Goal: Task Accomplishment & Management: Manage account settings

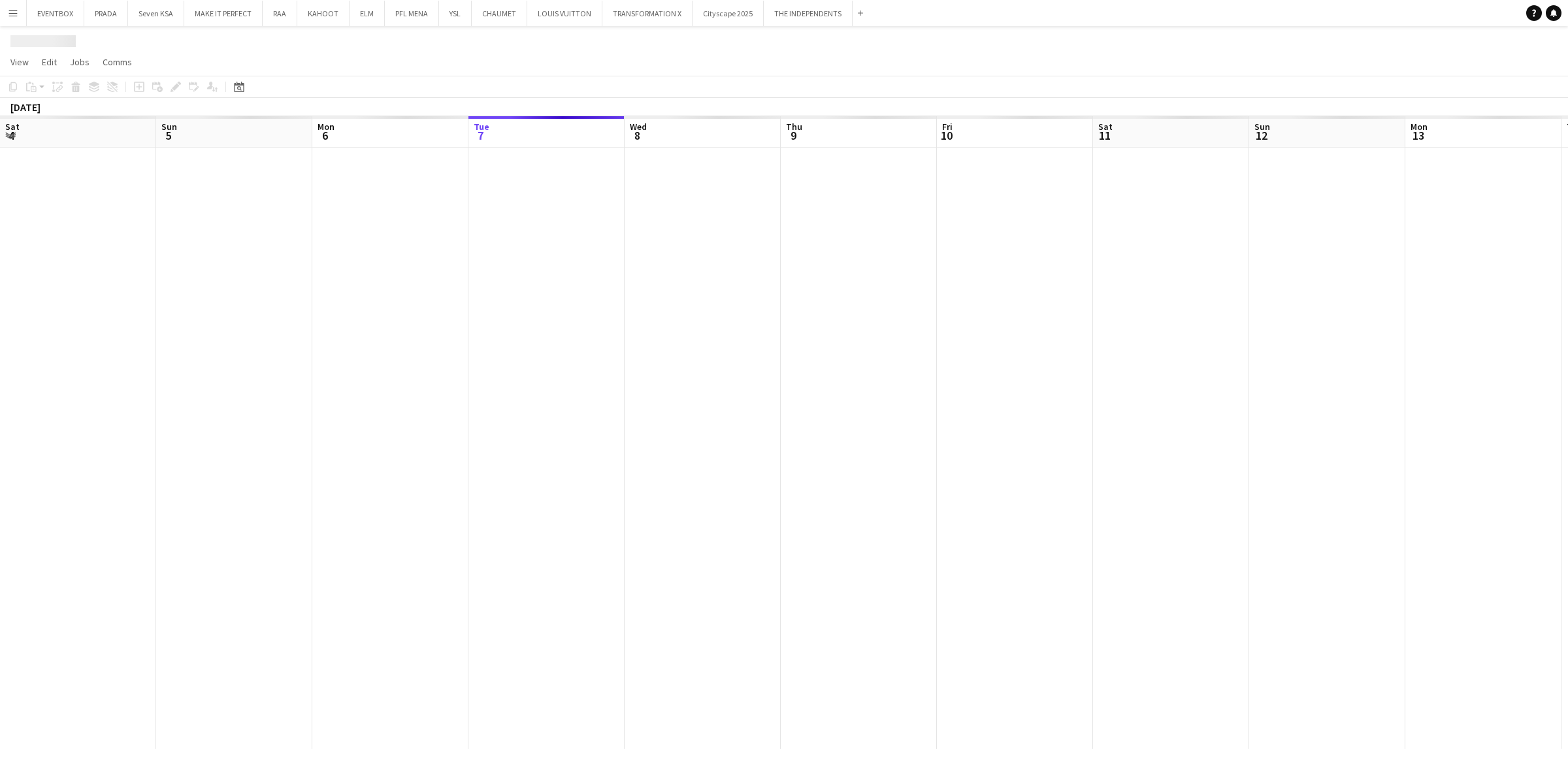
scroll to position [0, 311]
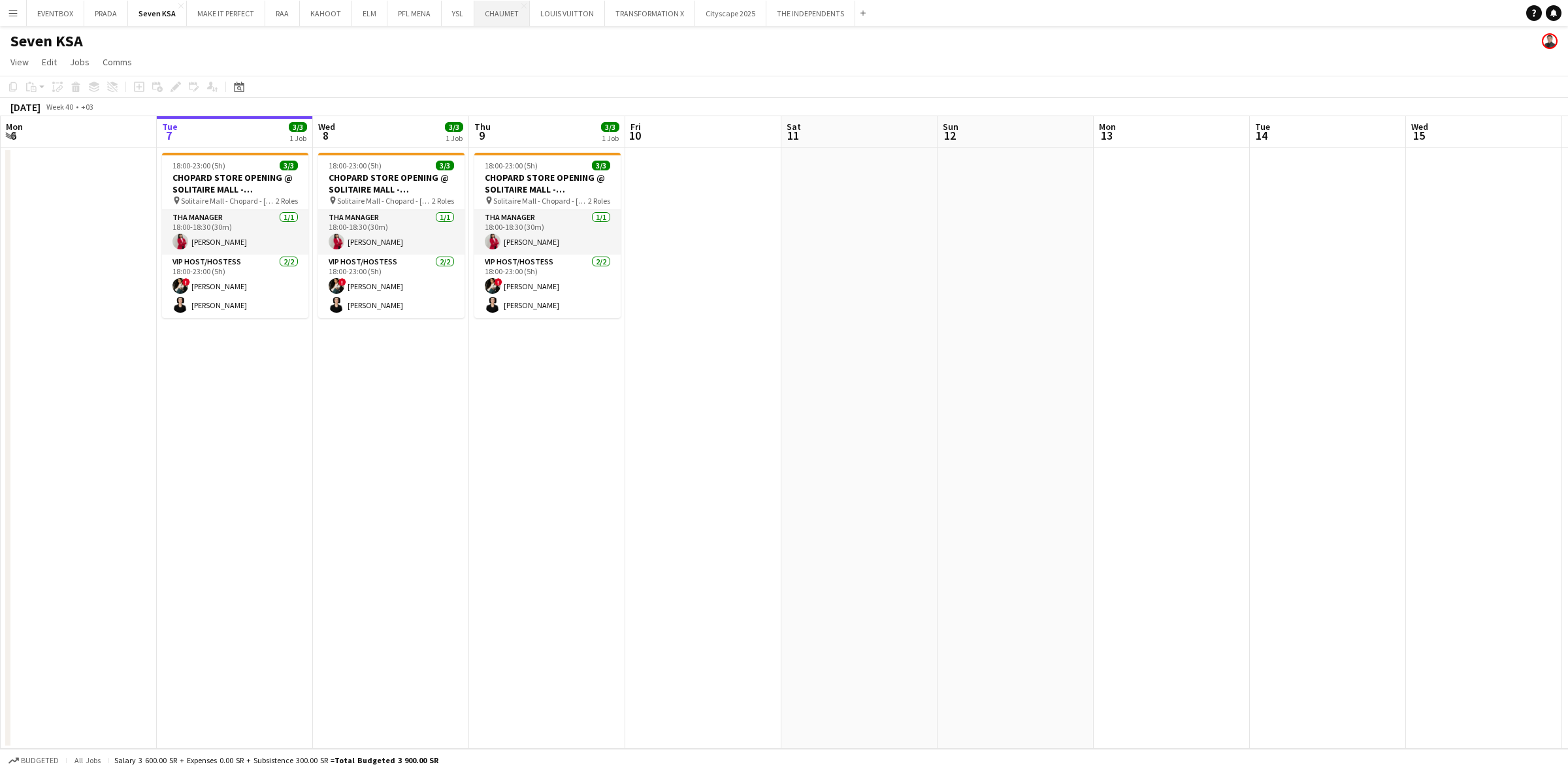
click at [504, 17] on button "CHAUMET Close" at bounding box center [502, 13] width 56 height 25
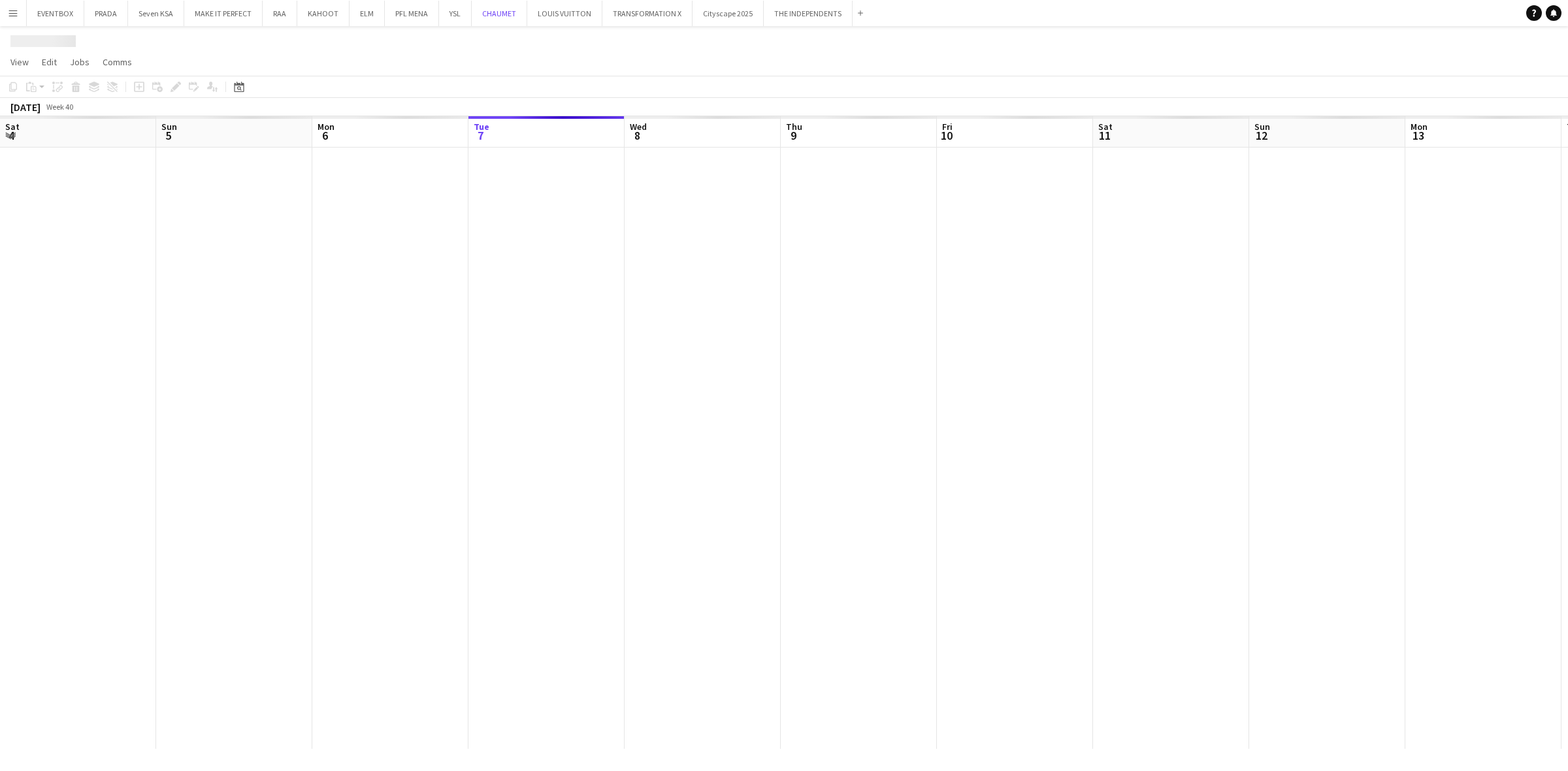
scroll to position [0, 311]
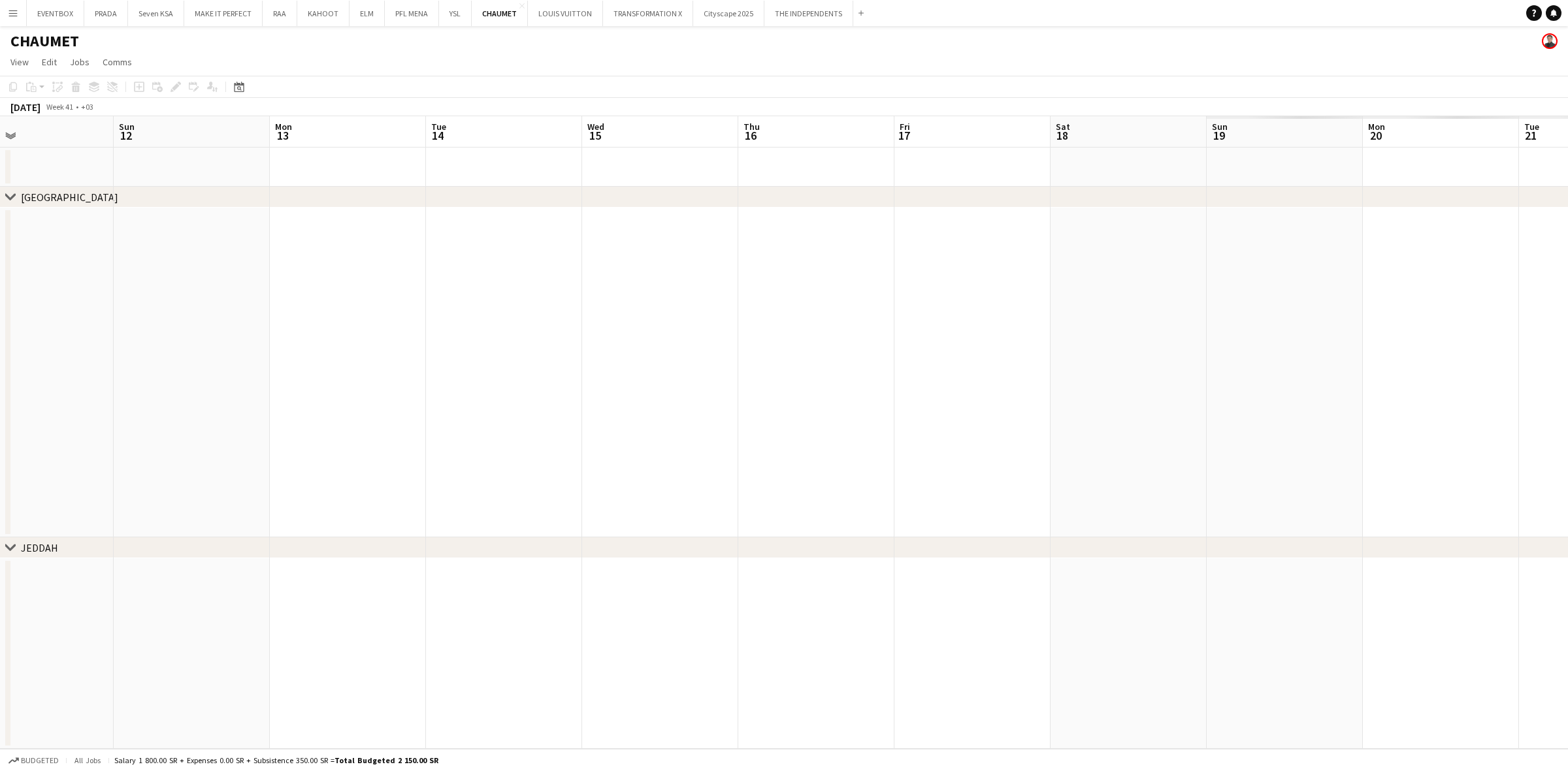
drag, startPoint x: 691, startPoint y: 371, endPoint x: 331, endPoint y: 382, distance: 360.2
click at [347, 380] on app-calendar-viewport "Wed 8 Thu 9 2/2 1 Job Fri 10 Sat 11 Sun 12 Mon 13 Tue 14 Wed 15 Thu 16 Fri 17 S…" at bounding box center [784, 432] width 1568 height 633
drag, startPoint x: 1231, startPoint y: 330, endPoint x: 430, endPoint y: 370, distance: 802.0
click at [432, 369] on app-calendar-viewport "Wed 8 Thu 9 2/2 1 Job Fri 10 Sat 11 Sun 12 Mon 13 Tue 14 Wed 15 Thu 16 Fri 17 S…" at bounding box center [784, 432] width 1568 height 633
drag, startPoint x: 1326, startPoint y: 329, endPoint x: 772, endPoint y: 332, distance: 554.0
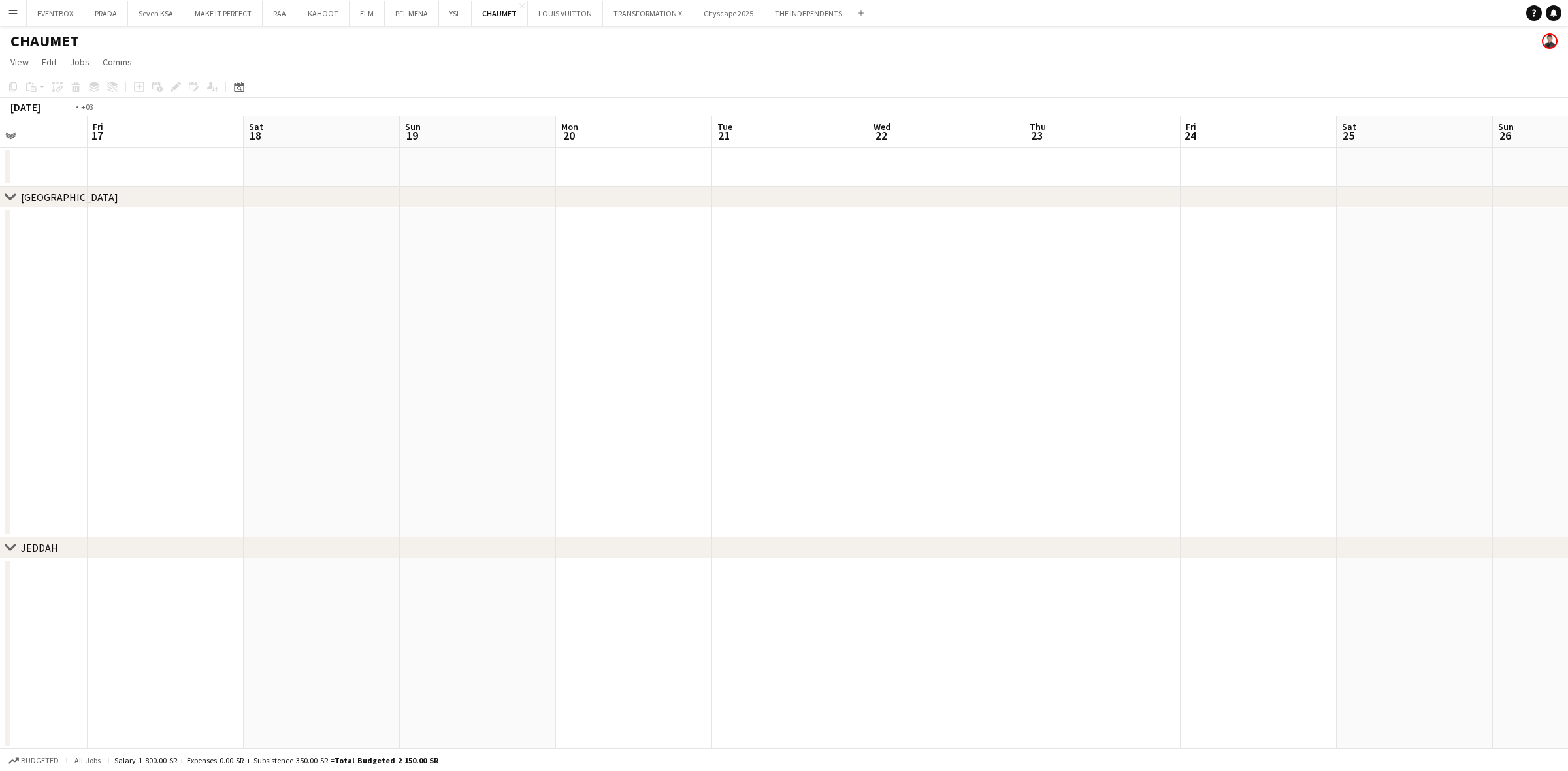
click at [599, 346] on app-calendar-viewport "Mon 13 Tue 14 Wed 15 Thu 16 Fri 17 Sat 18 Sun 19 Mon 20 Tue 21 Wed 22 Thu 23 Fr…" at bounding box center [784, 432] width 1568 height 633
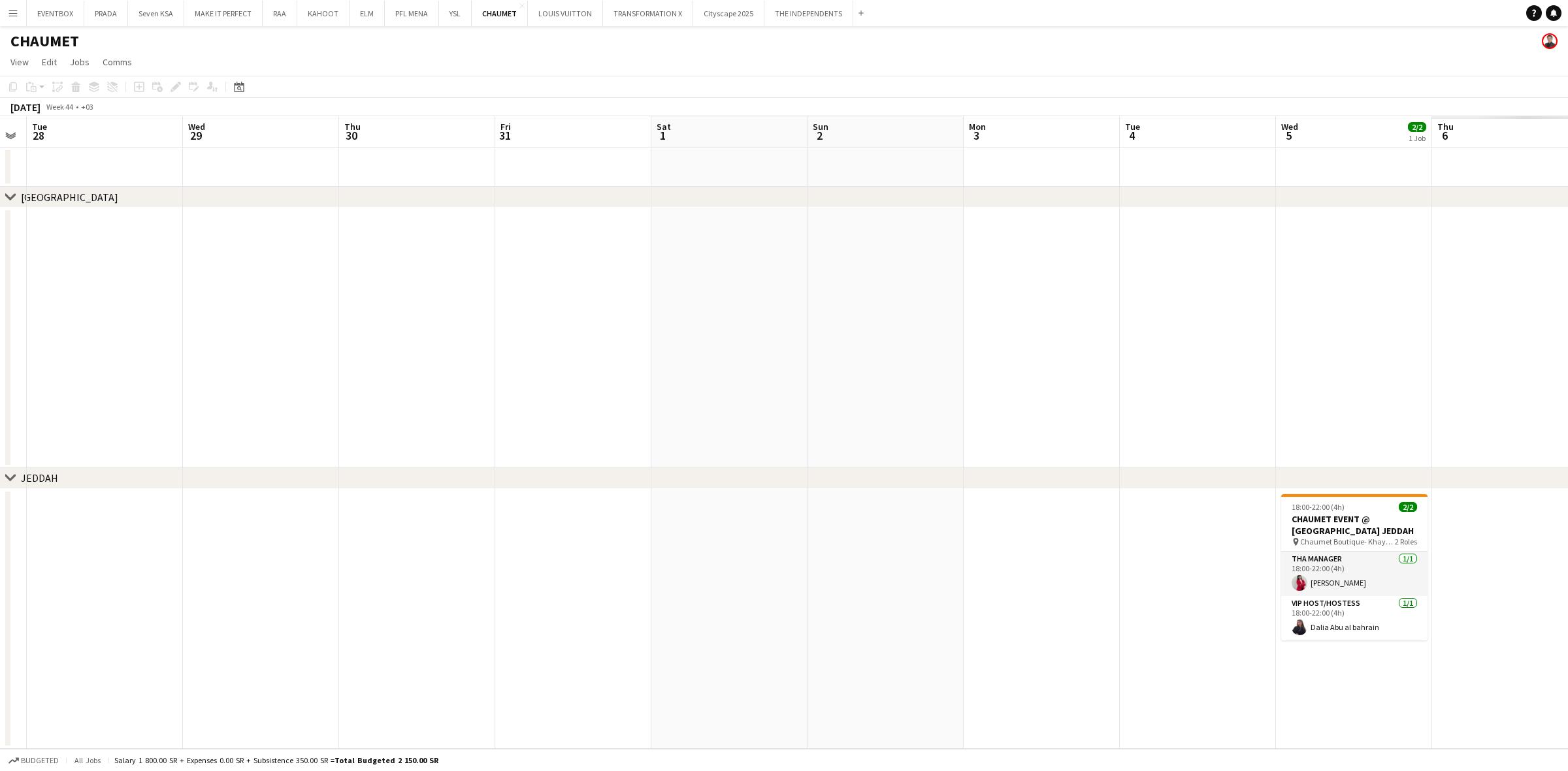
drag, startPoint x: 1313, startPoint y: 329, endPoint x: 495, endPoint y: 428, distance: 824.0
click at [273, 441] on app-calendar-viewport "Sat 25 Sun 26 Mon 27 Tue 28 Wed 29 Thu 30 Fri 31 Sat 1 Sun 2 Mon 3 Tue 4 Wed 5 …" at bounding box center [784, 432] width 1568 height 633
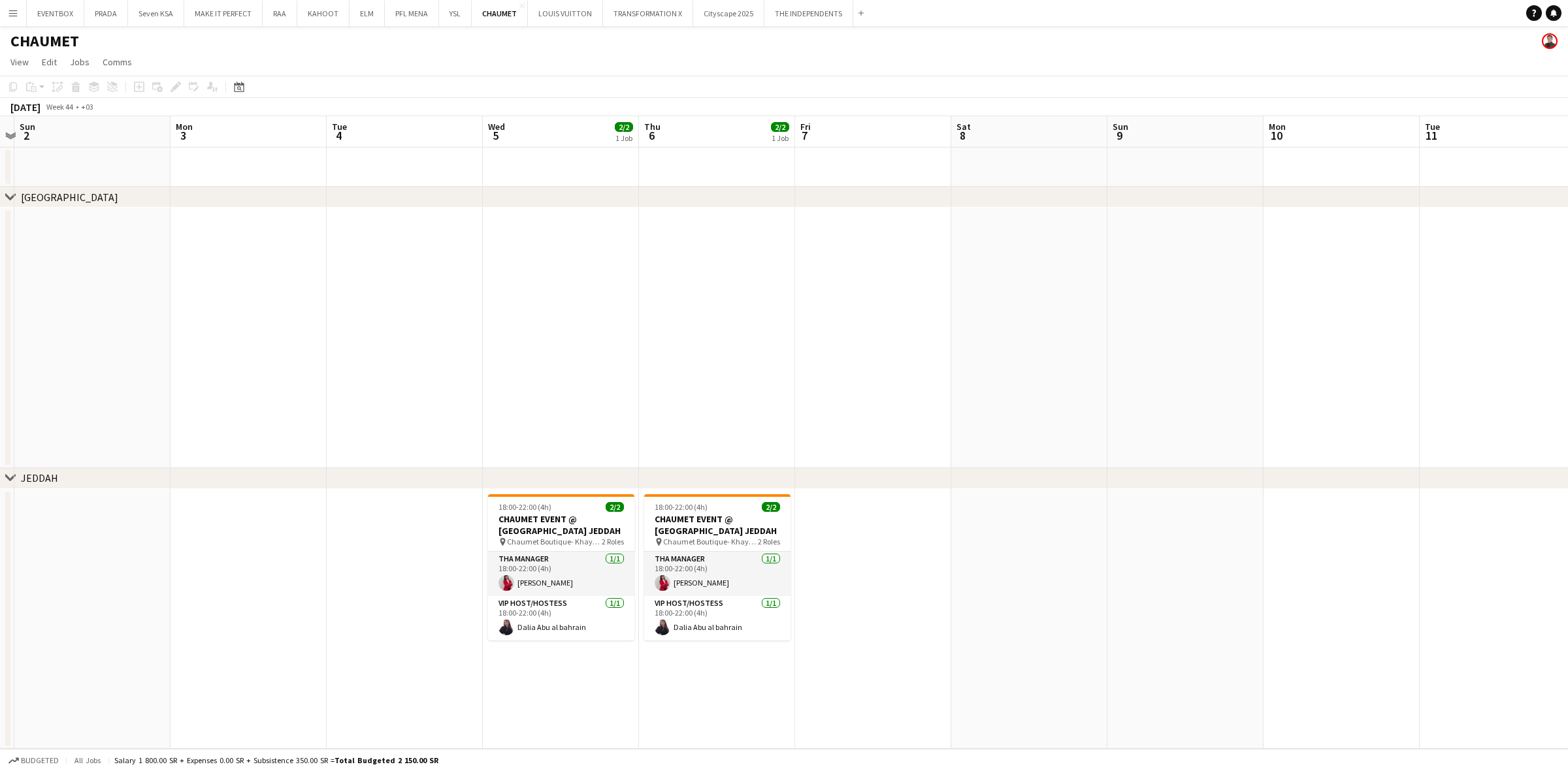
scroll to position [0, 511]
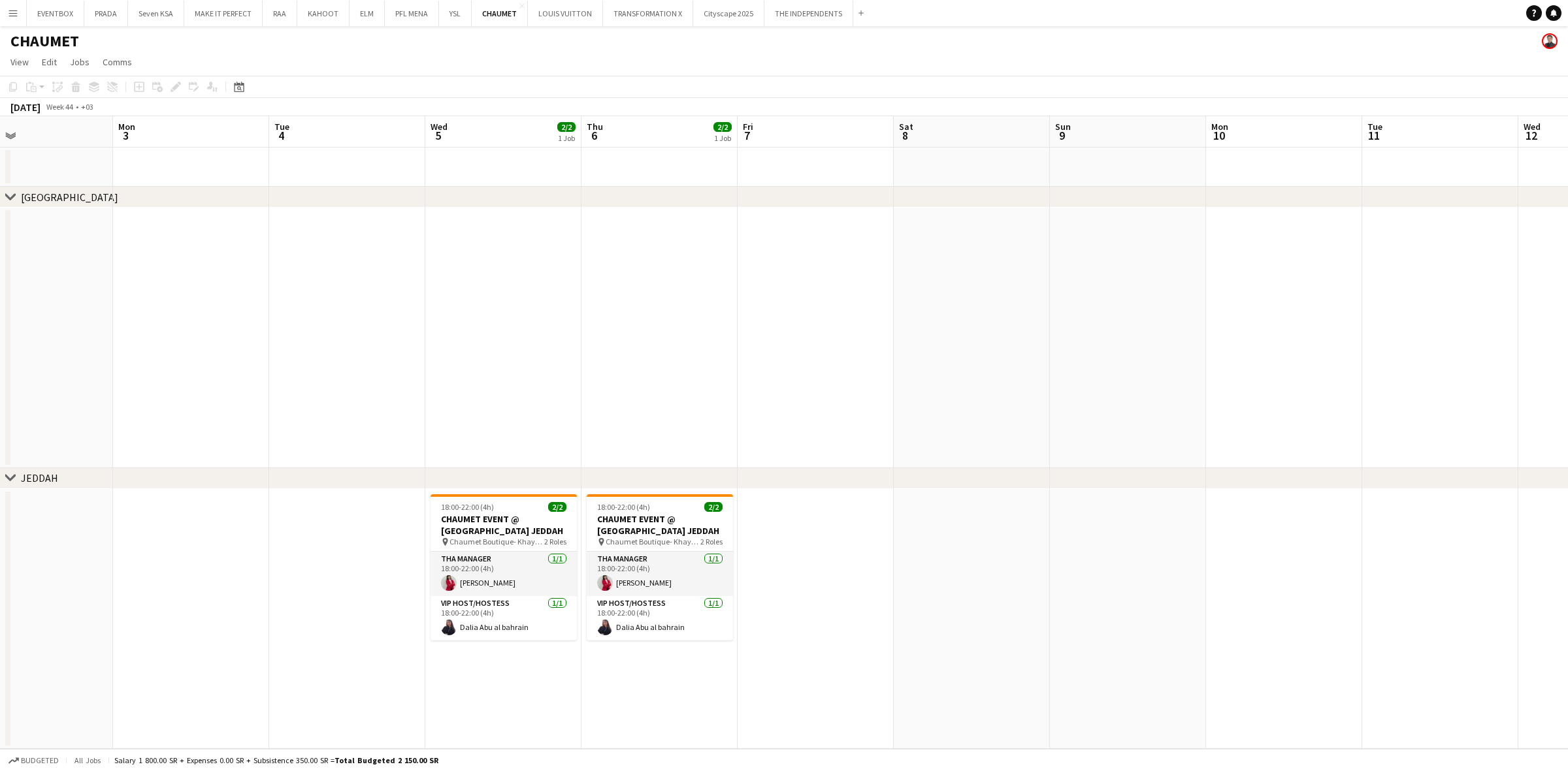
drag, startPoint x: 1236, startPoint y: 416, endPoint x: 406, endPoint y: 464, distance: 831.4
click at [406, 464] on app-calendar-viewport "Thu 30 Fri 31 Sat 1 Sun 2 Mon 3 Tue 4 Wed 5 2/2 1 Job Thu 6 2/2 1 Job Fri 7 Sat…" at bounding box center [784, 432] width 1568 height 633
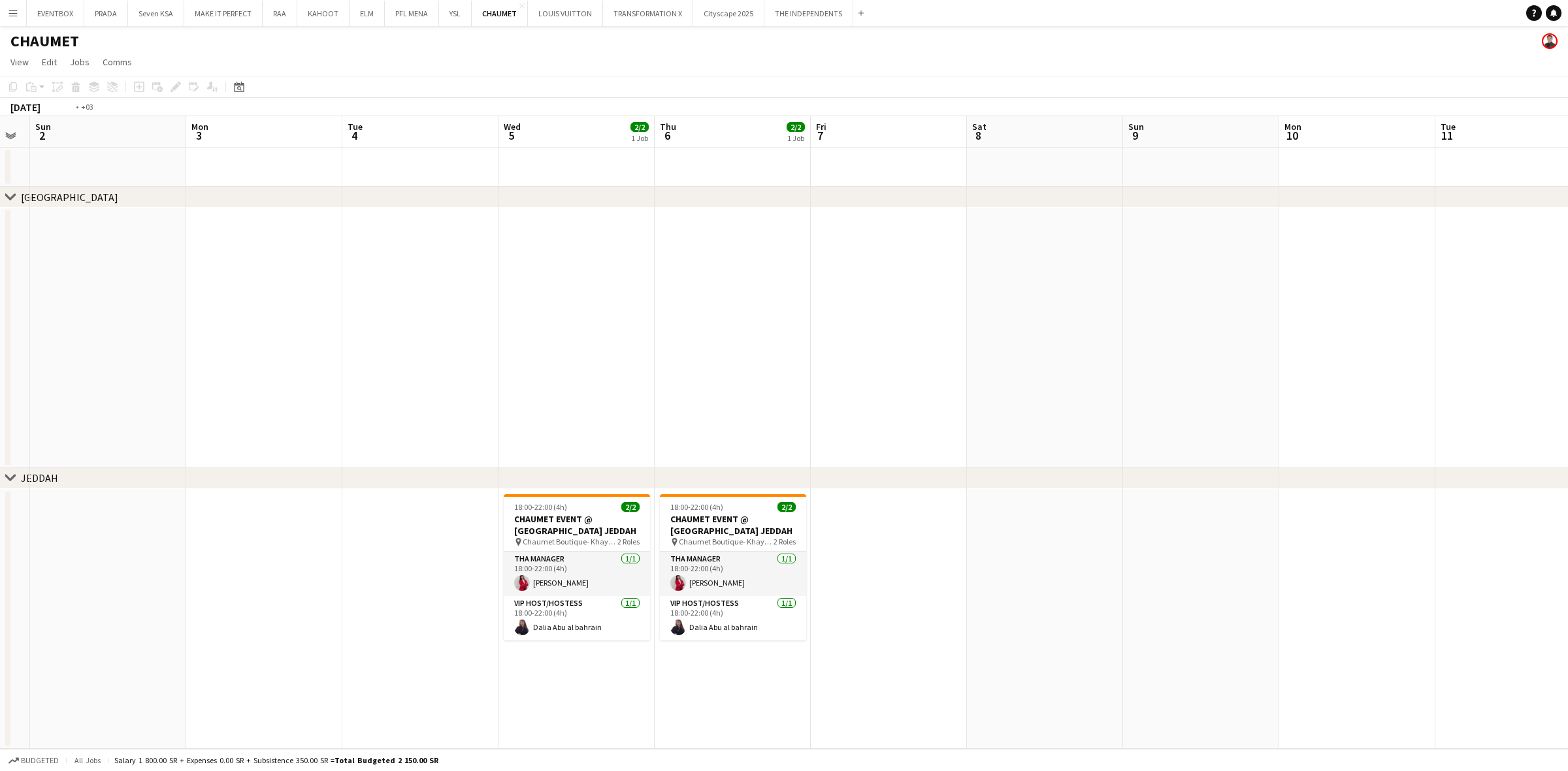
drag, startPoint x: 1021, startPoint y: 432, endPoint x: 417, endPoint y: 441, distance: 604.1
click at [435, 439] on app-calendar-viewport "Thu 30 Fri 31 Sat 1 Sun 2 Mon 3 Tue 4 Wed 5 2/2 1 Job Thu 6 2/2 1 Job Fri 7 Sat…" at bounding box center [784, 432] width 1568 height 633
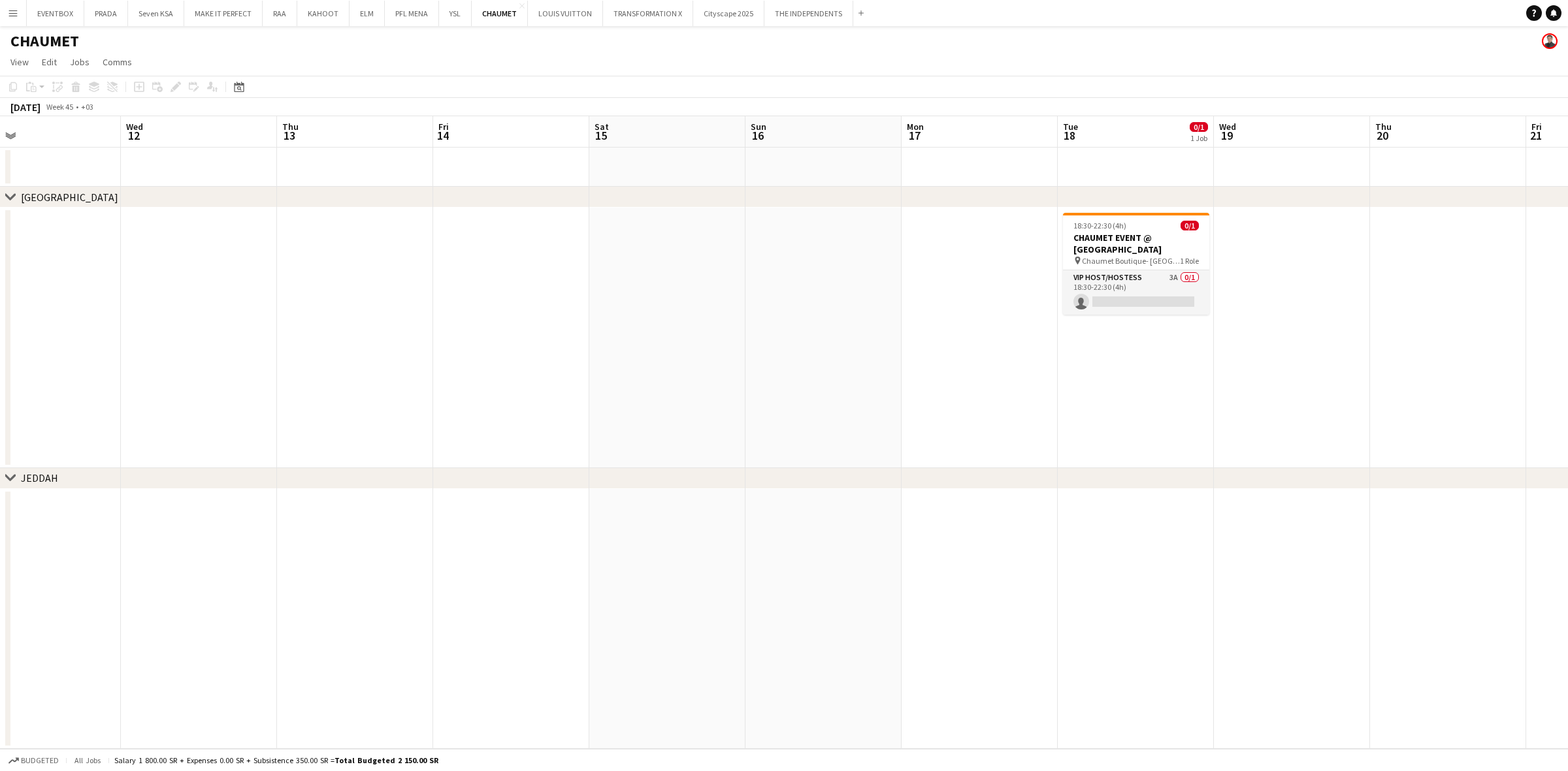
scroll to position [0, 459]
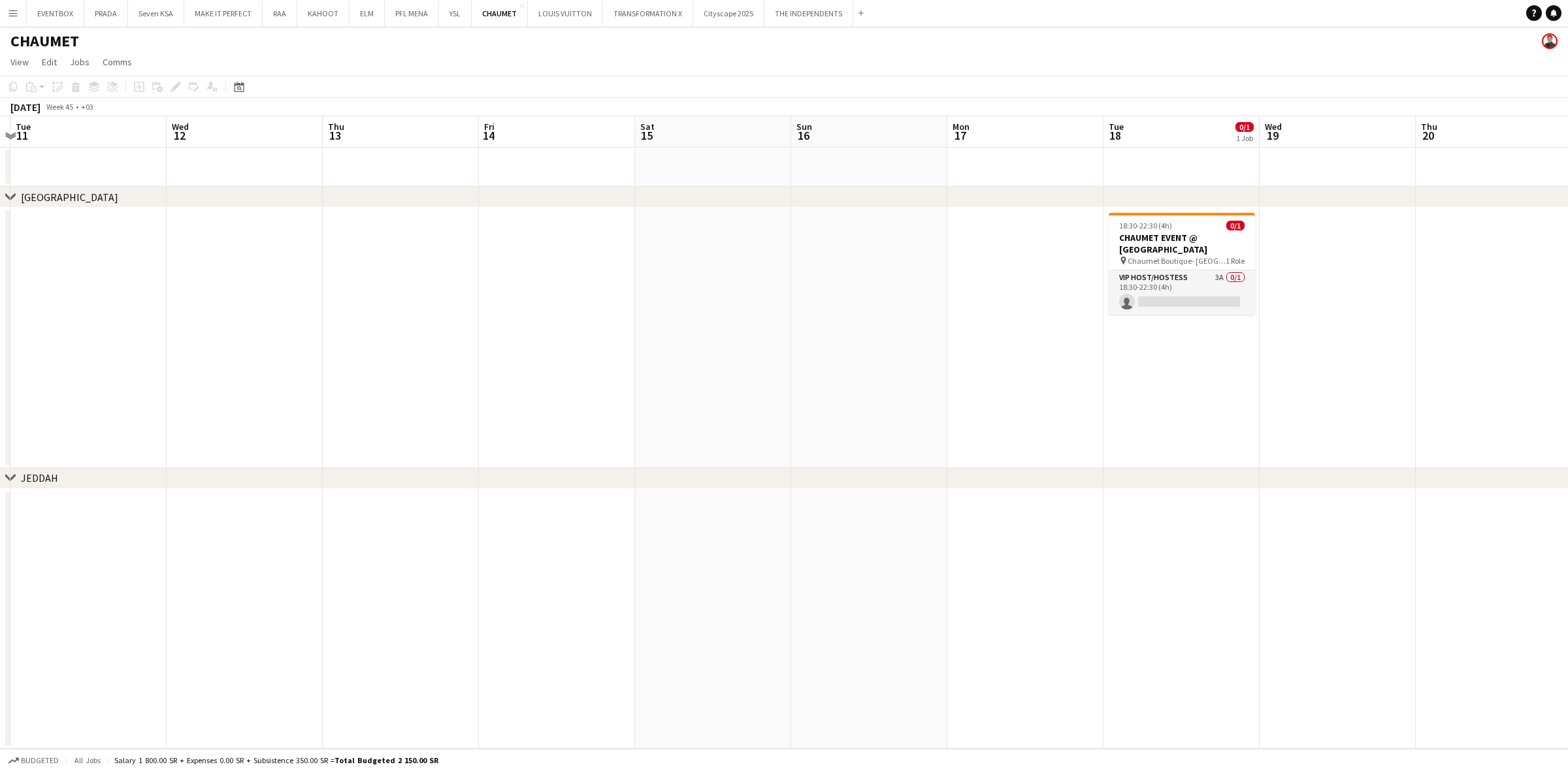
drag, startPoint x: 862, startPoint y: 432, endPoint x: 358, endPoint y: 459, distance: 504.7
click at [356, 460] on app-calendar-viewport "Sat 8 Sun 9 Mon 10 Tue 11 Wed 12 Thu 13 Fri 14 Sat 15 Sun 16 Mon 17 Tue 18 0/1 …" at bounding box center [784, 432] width 1568 height 633
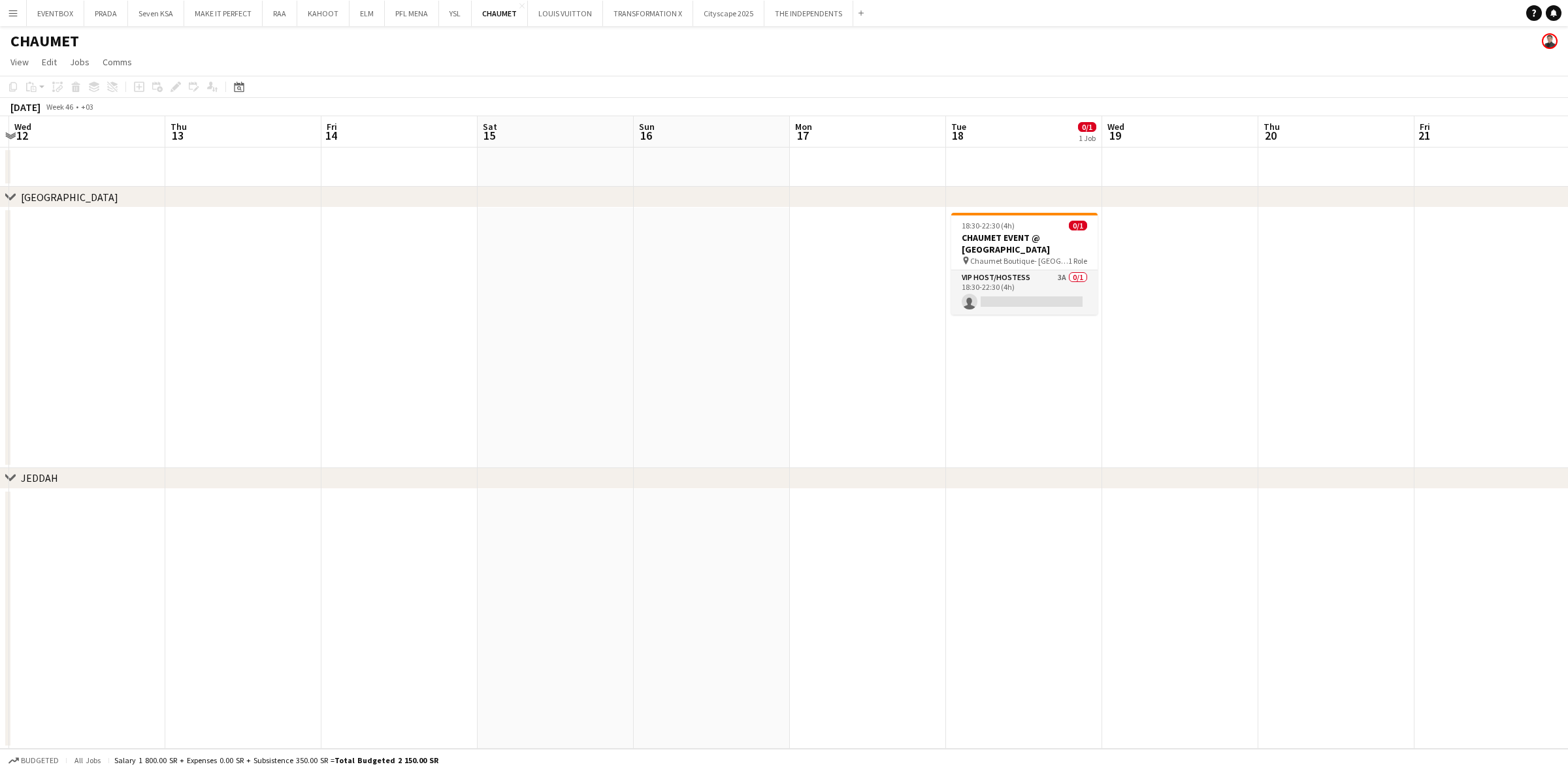
scroll to position [0, 464]
click at [996, 303] on app-calendar-viewport "Sun 9 Mon 10 Tue 11 Wed 12 Thu 13 Fri 14 Sat 15 Sun 16 Mon 17 Tue 18 0/1 1 Job …" at bounding box center [784, 432] width 1568 height 633
click at [1016, 287] on app-card-role "VIP Host/Hostess 3A 0/1 18:30-22:30 (4h) single-neutral-actions" at bounding box center [1020, 292] width 147 height 44
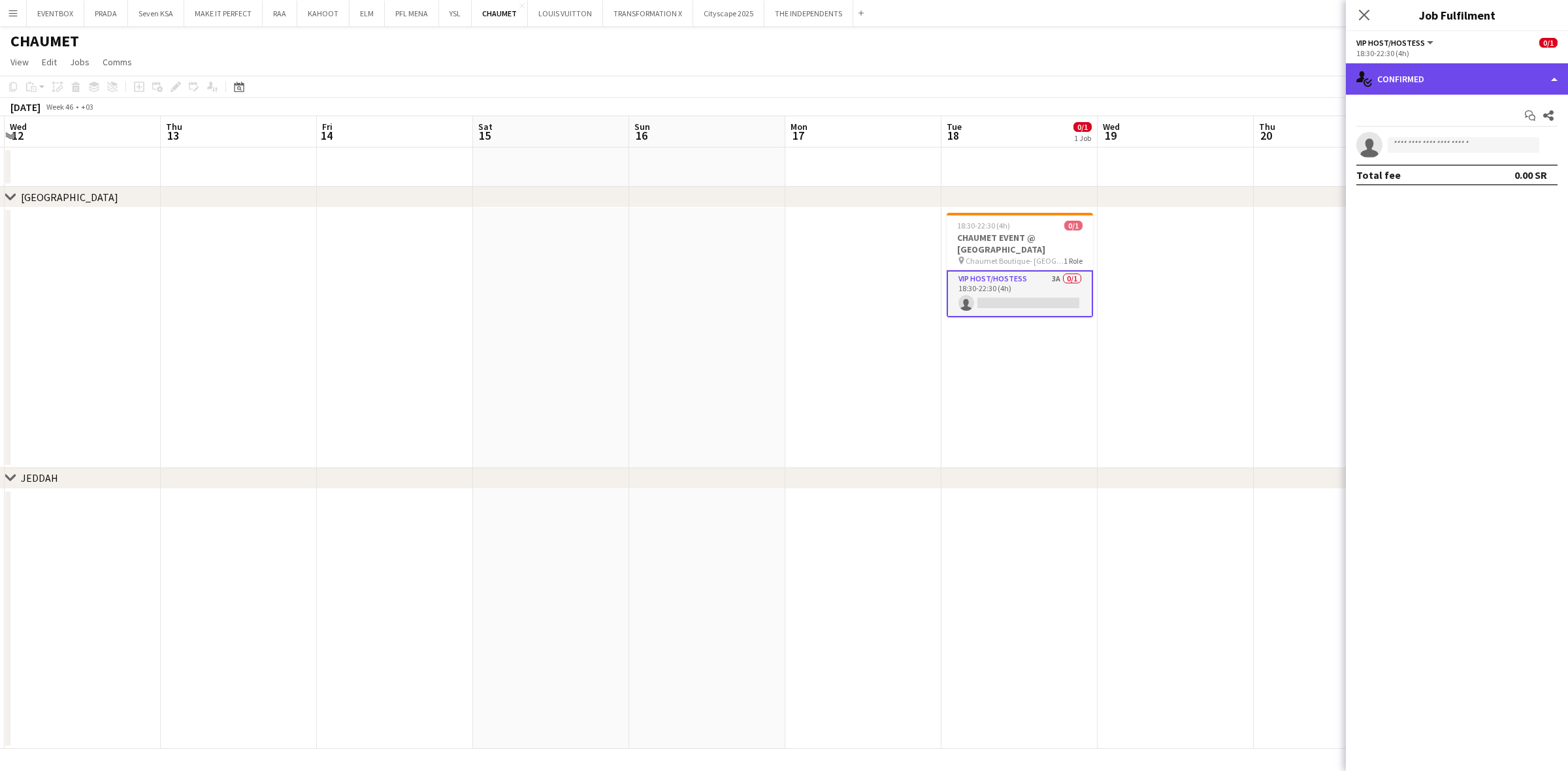
click at [1464, 80] on div "single-neutral-actions-check-2 Confirmed" at bounding box center [1457, 79] width 222 height 32
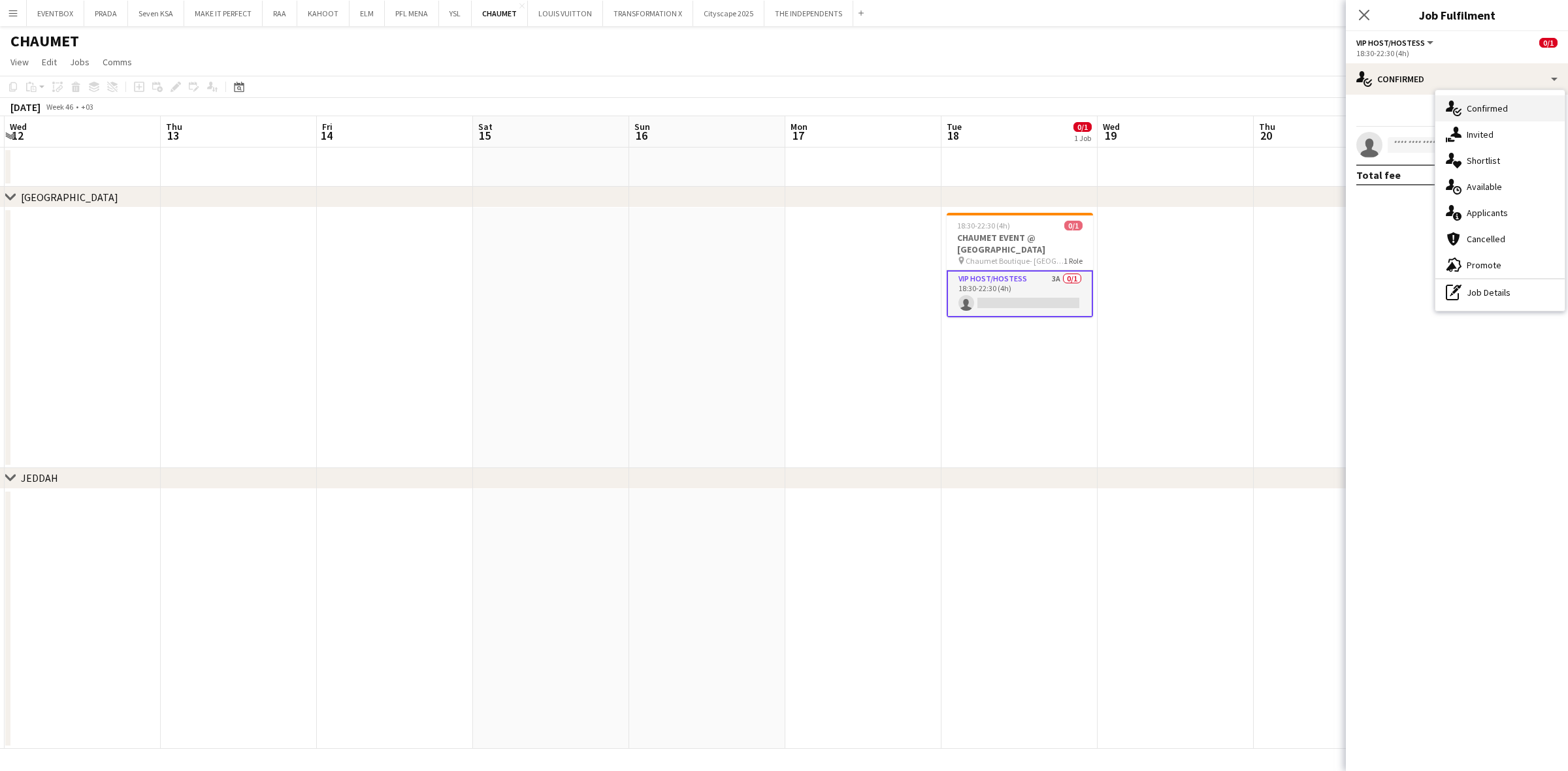
click at [1517, 111] on div "single-neutral-actions-check-2 Confirmed" at bounding box center [1500, 108] width 130 height 26
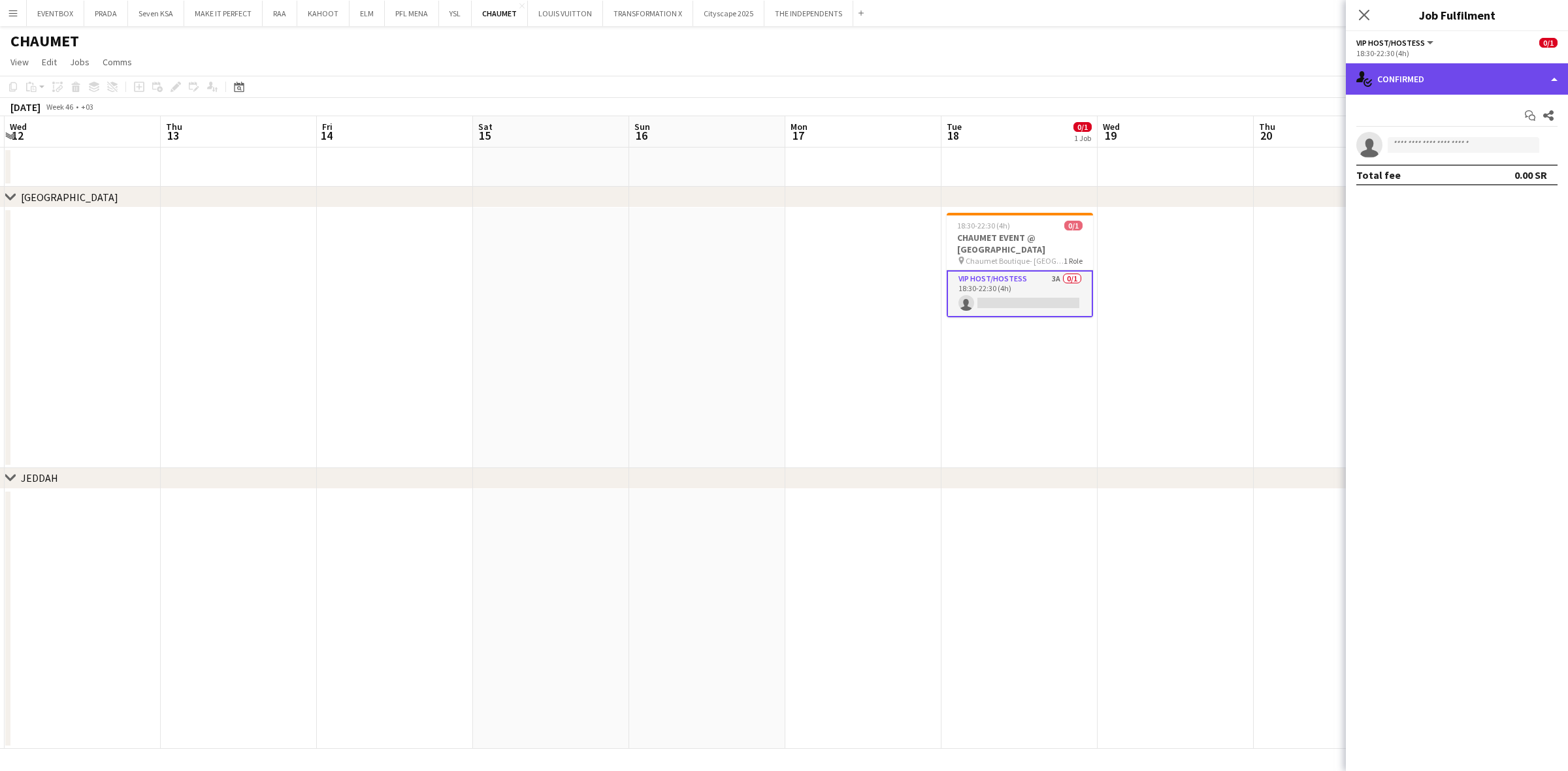
click at [1454, 73] on div "single-neutral-actions-check-2 Confirmed" at bounding box center [1457, 79] width 222 height 32
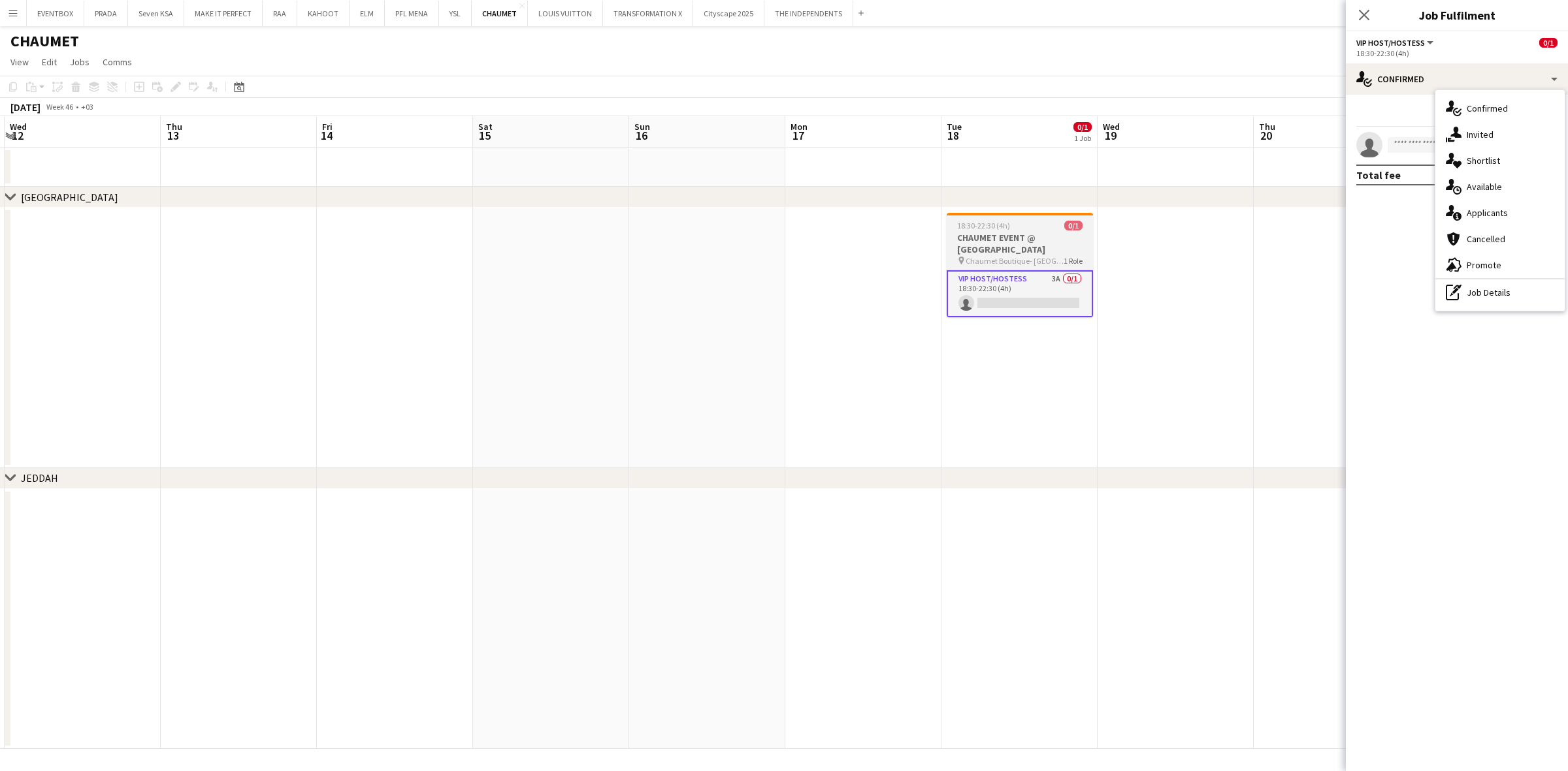
click at [1021, 235] on h3 "CHAUMET EVENT @ KINGDOM CENTRE" at bounding box center [1020, 243] width 147 height 23
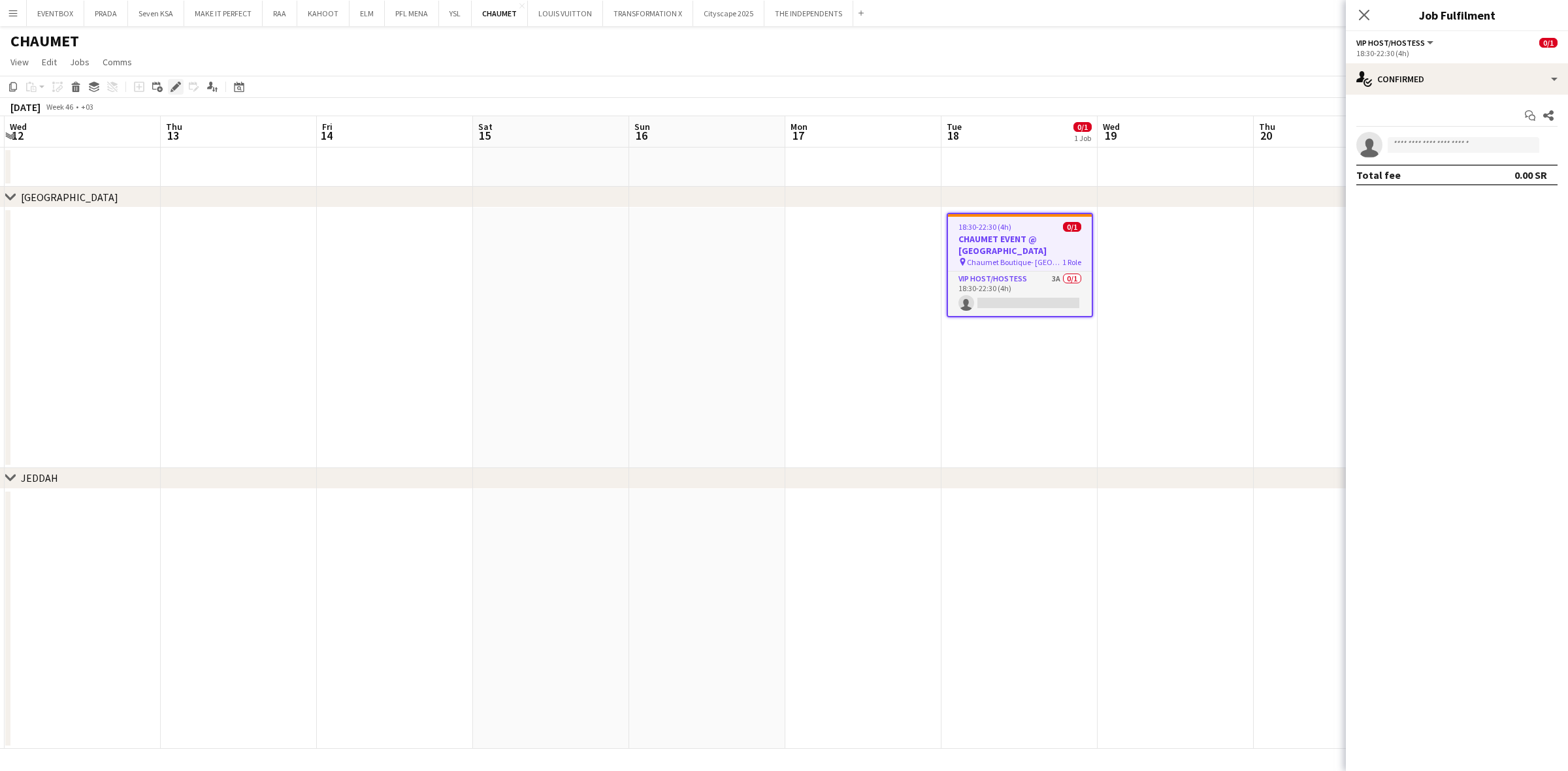
click at [178, 87] on icon "Edit" at bounding box center [175, 87] width 11 height 11
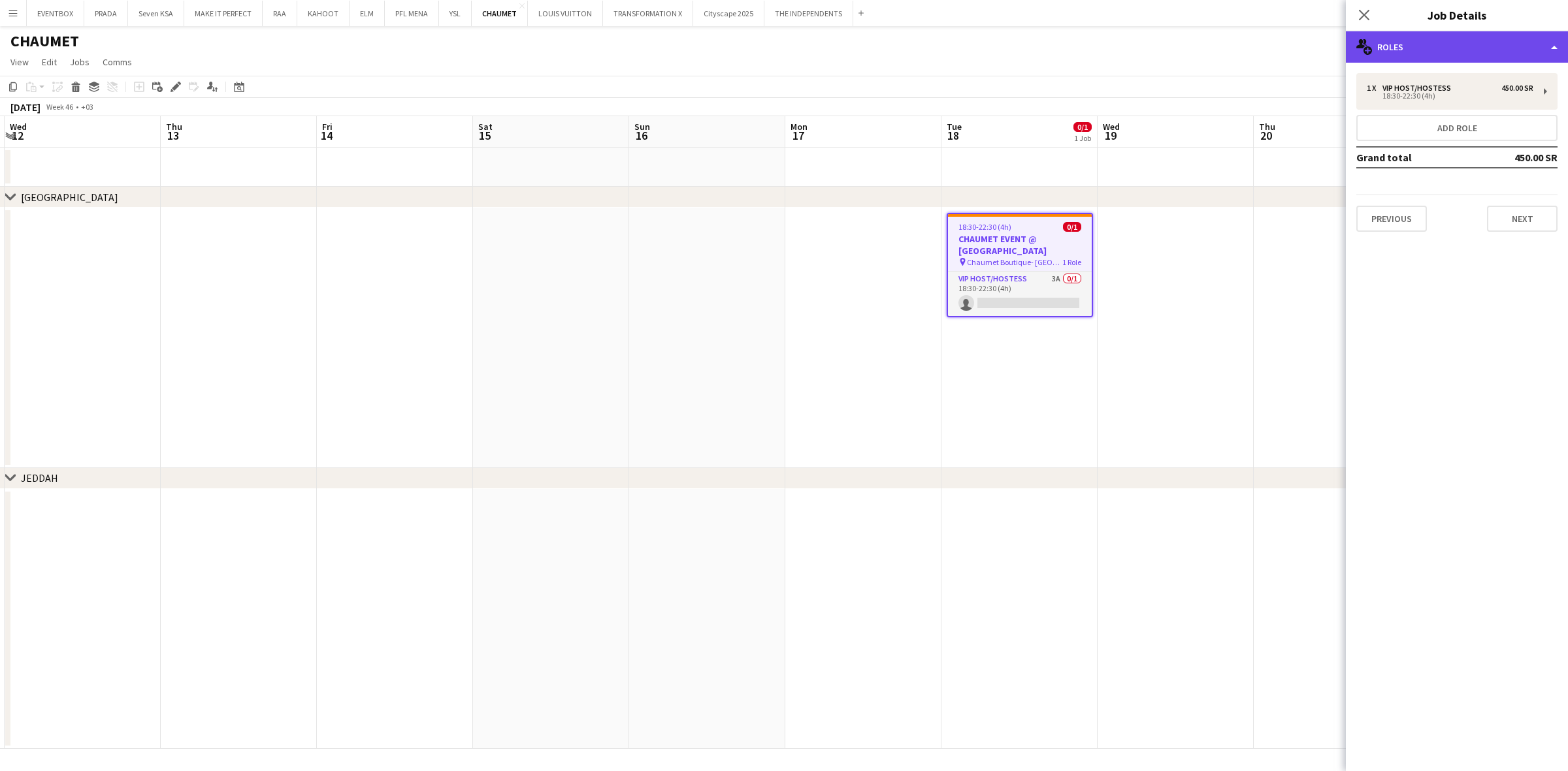
click at [1465, 47] on div "multiple-users-add Roles" at bounding box center [1457, 47] width 222 height 32
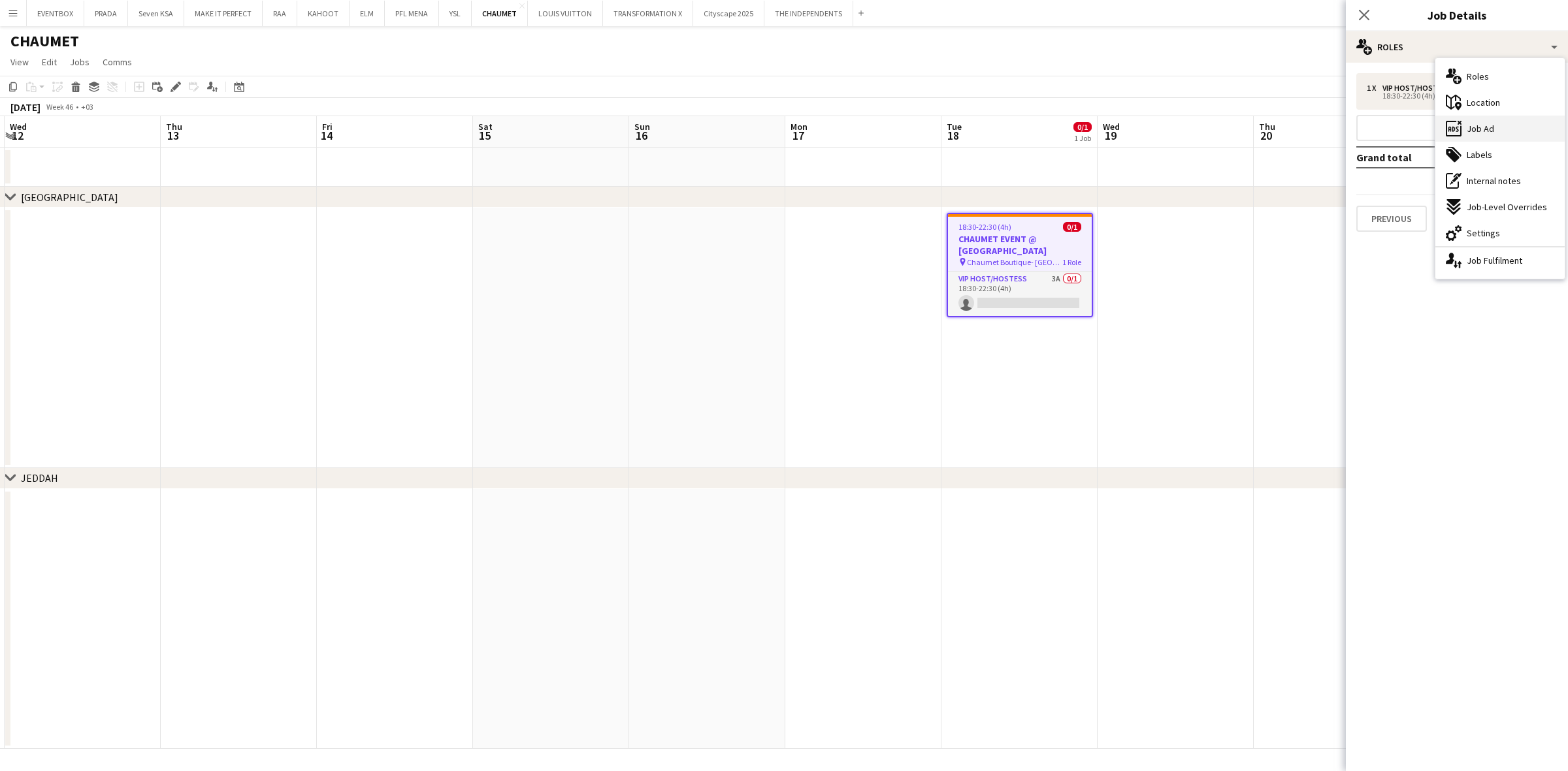
click at [1508, 125] on div "ads-window Job Ad" at bounding box center [1500, 128] width 130 height 26
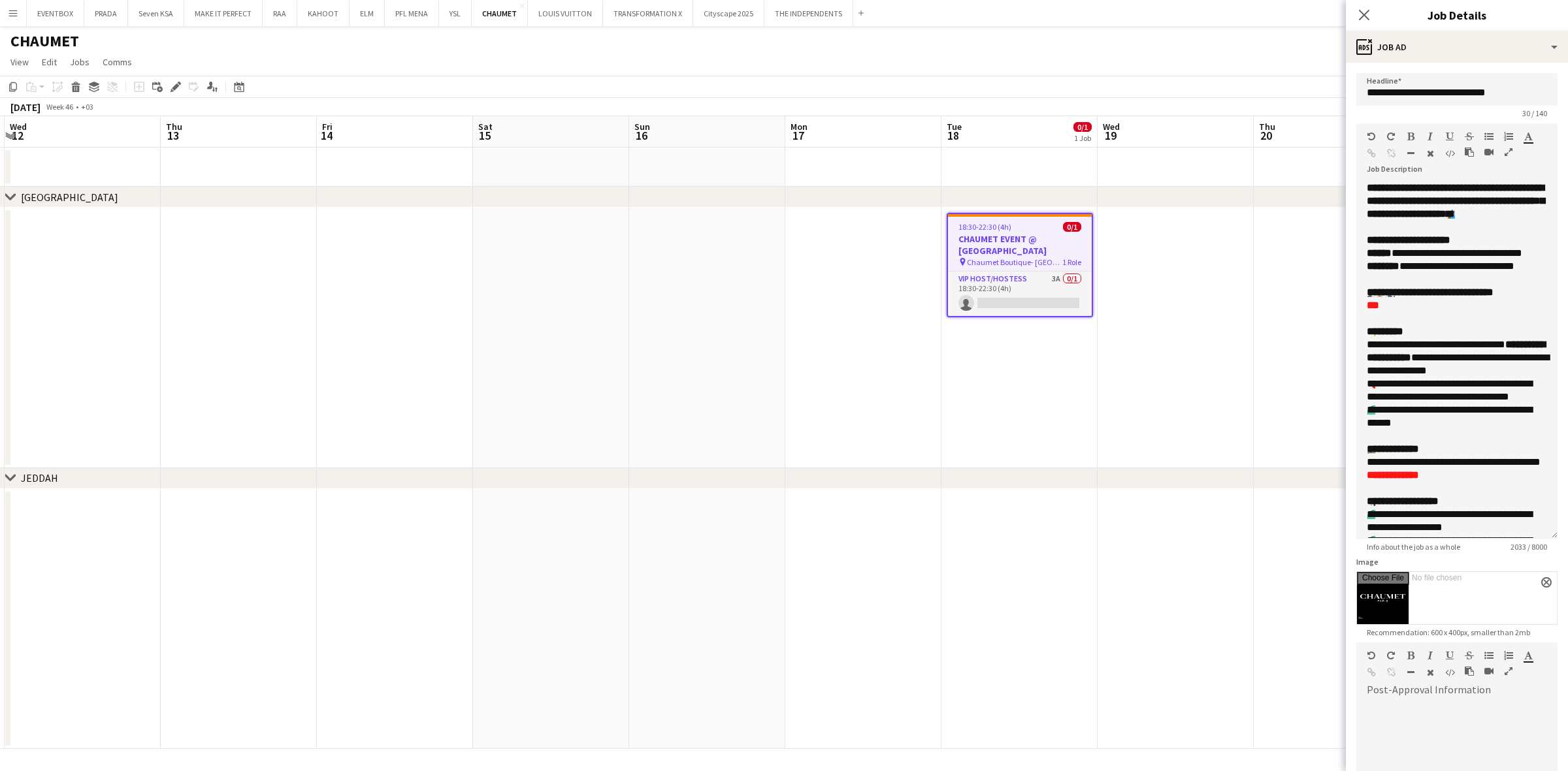
drag, startPoint x: 1555, startPoint y: 257, endPoint x: 1567, endPoint y: 547, distance: 290.2
click at [1567, 547] on mat-expansion-panel "**********" at bounding box center [1457, 417] width 222 height 708
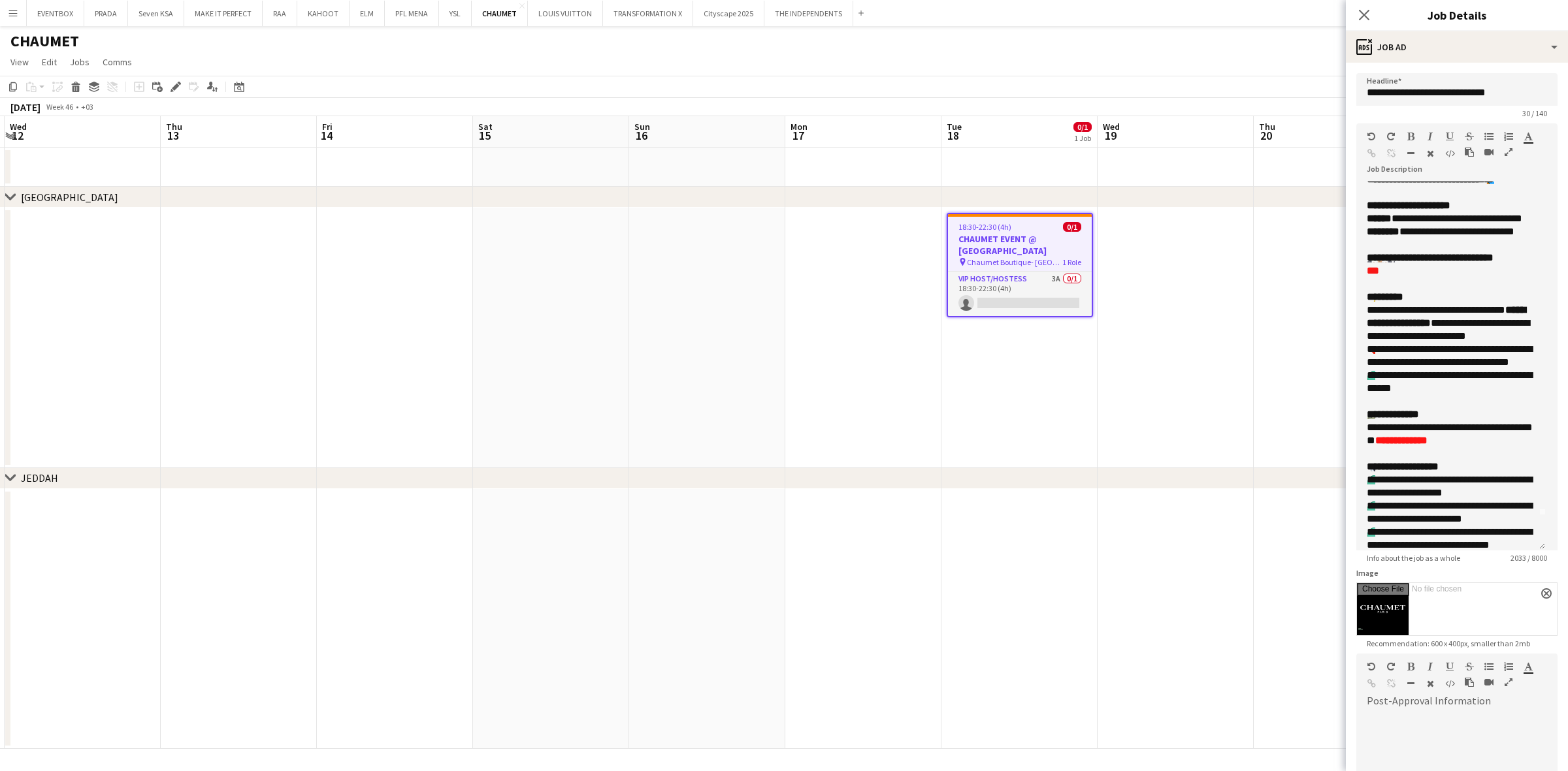
scroll to position [163, 0]
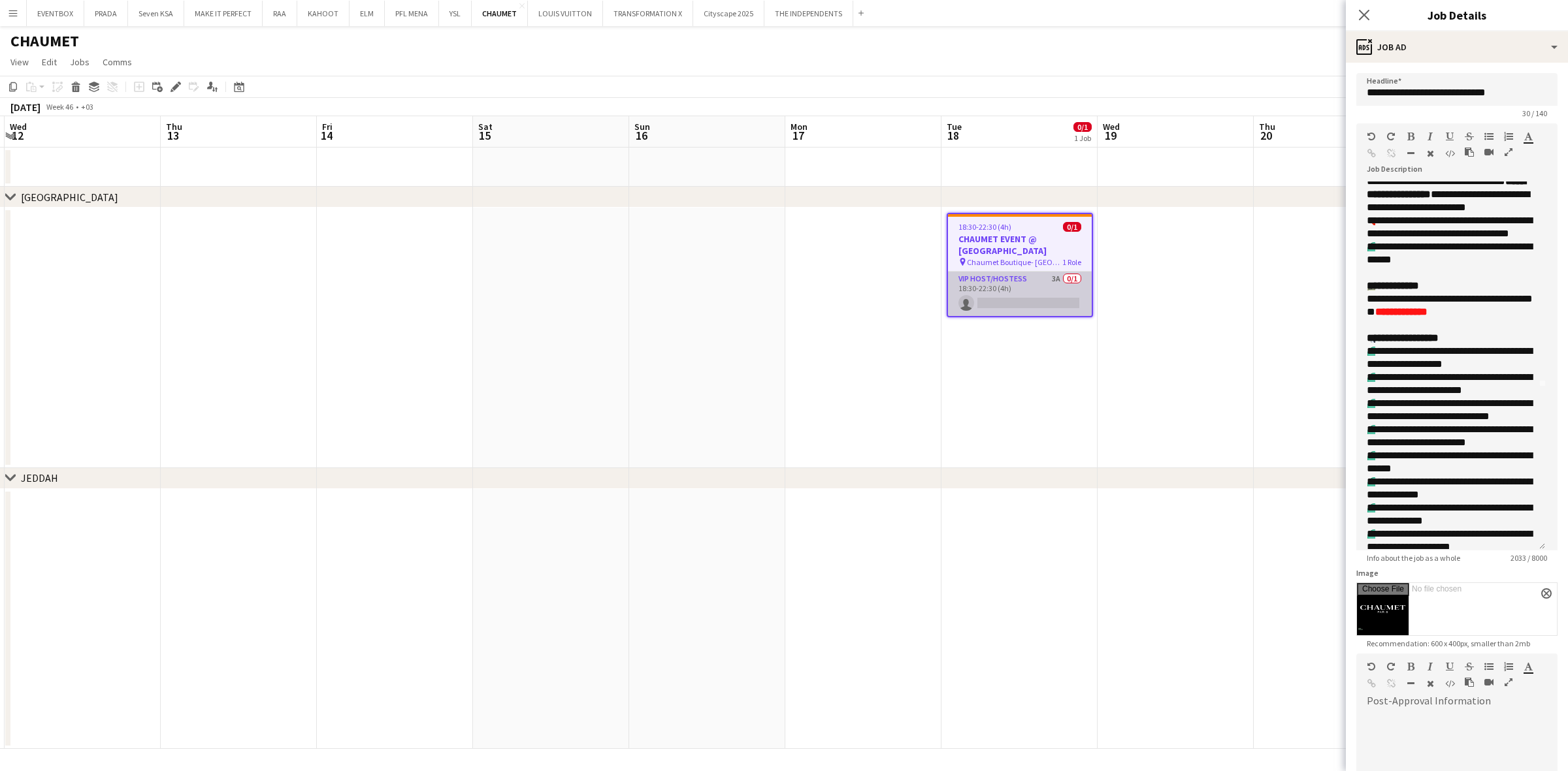
click at [1023, 289] on app-card-role "VIP Host/Hostess 3A 0/1 18:30-22:30 (4h) single-neutral-actions" at bounding box center [1020, 294] width 144 height 44
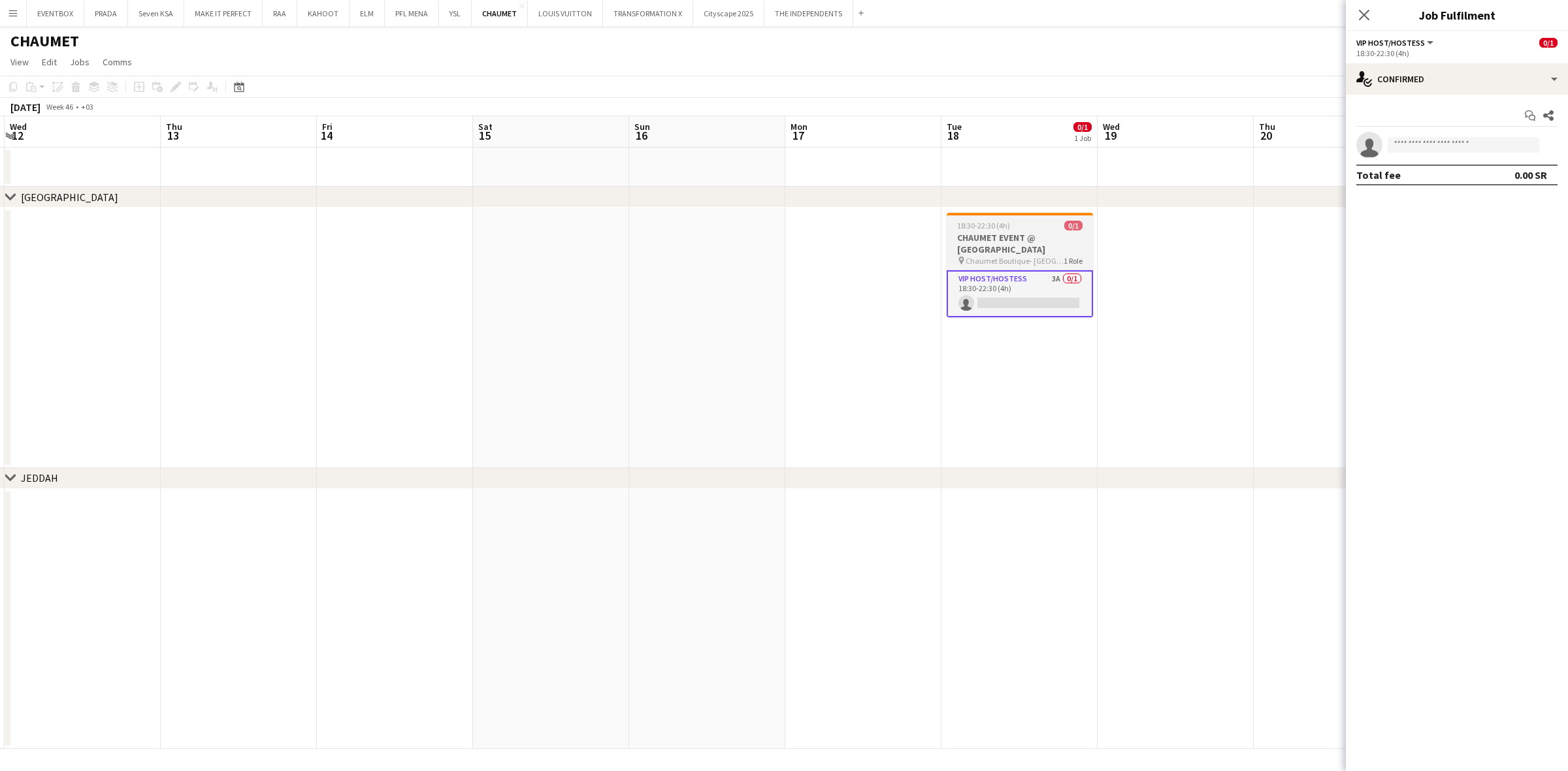
click at [1046, 249] on h3 "CHAUMET EVENT @ KINGDOM CENTRE" at bounding box center [1020, 243] width 147 height 23
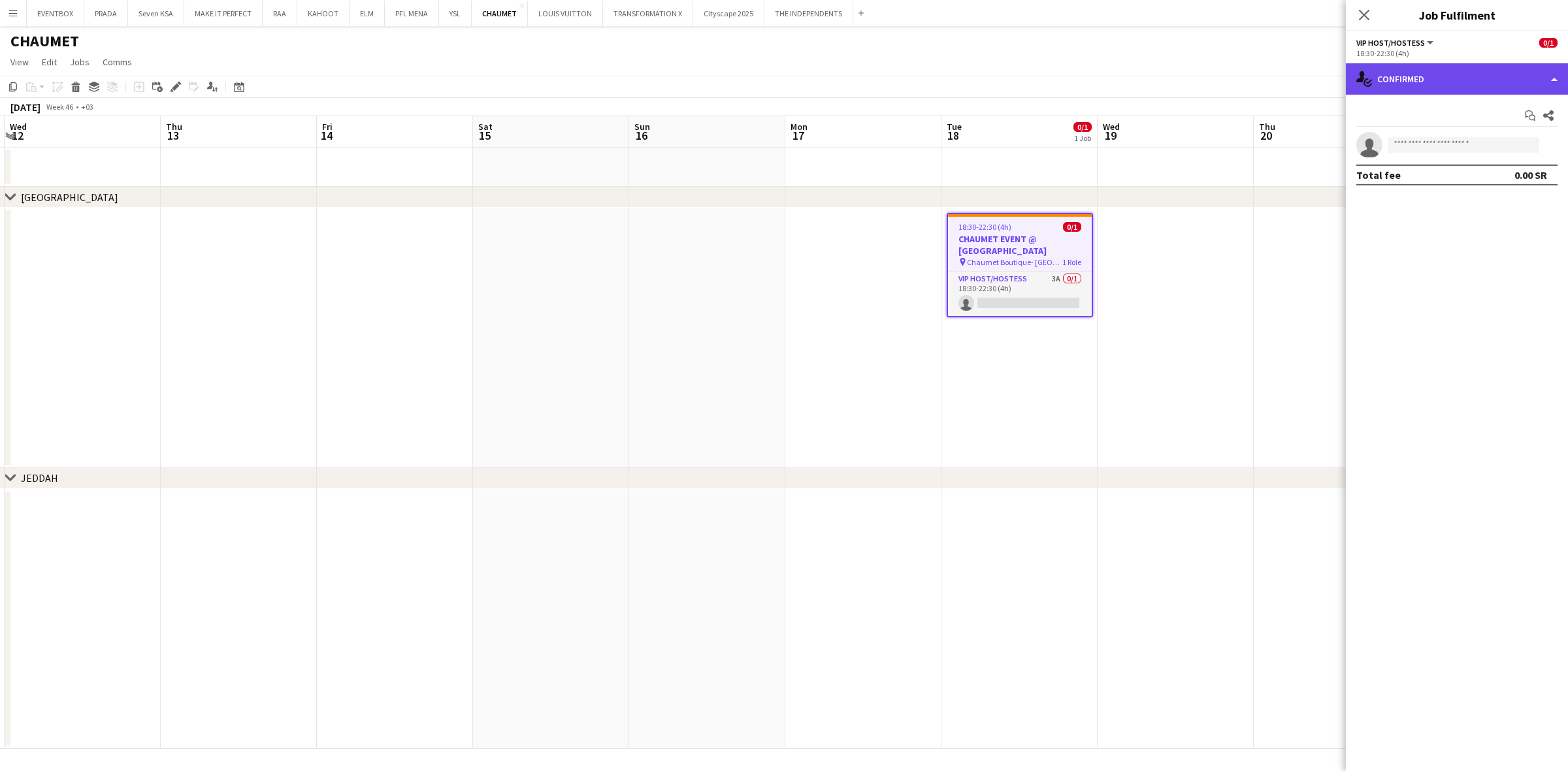
click at [1429, 93] on div "single-neutral-actions-check-2 Confirmed" at bounding box center [1457, 79] width 222 height 32
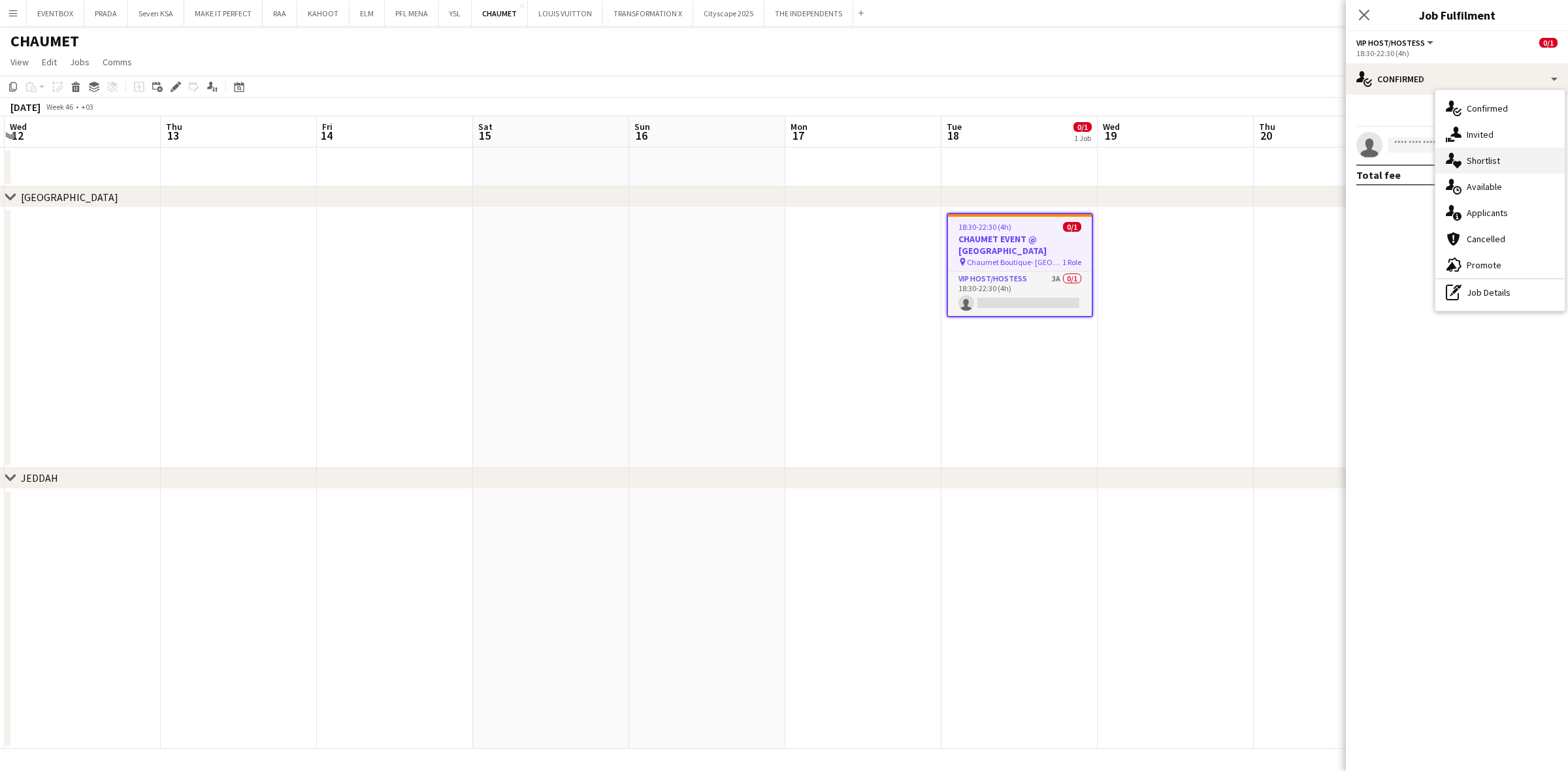
click at [1503, 171] on div "single-neutral-actions-heart Shortlist" at bounding box center [1500, 161] width 130 height 26
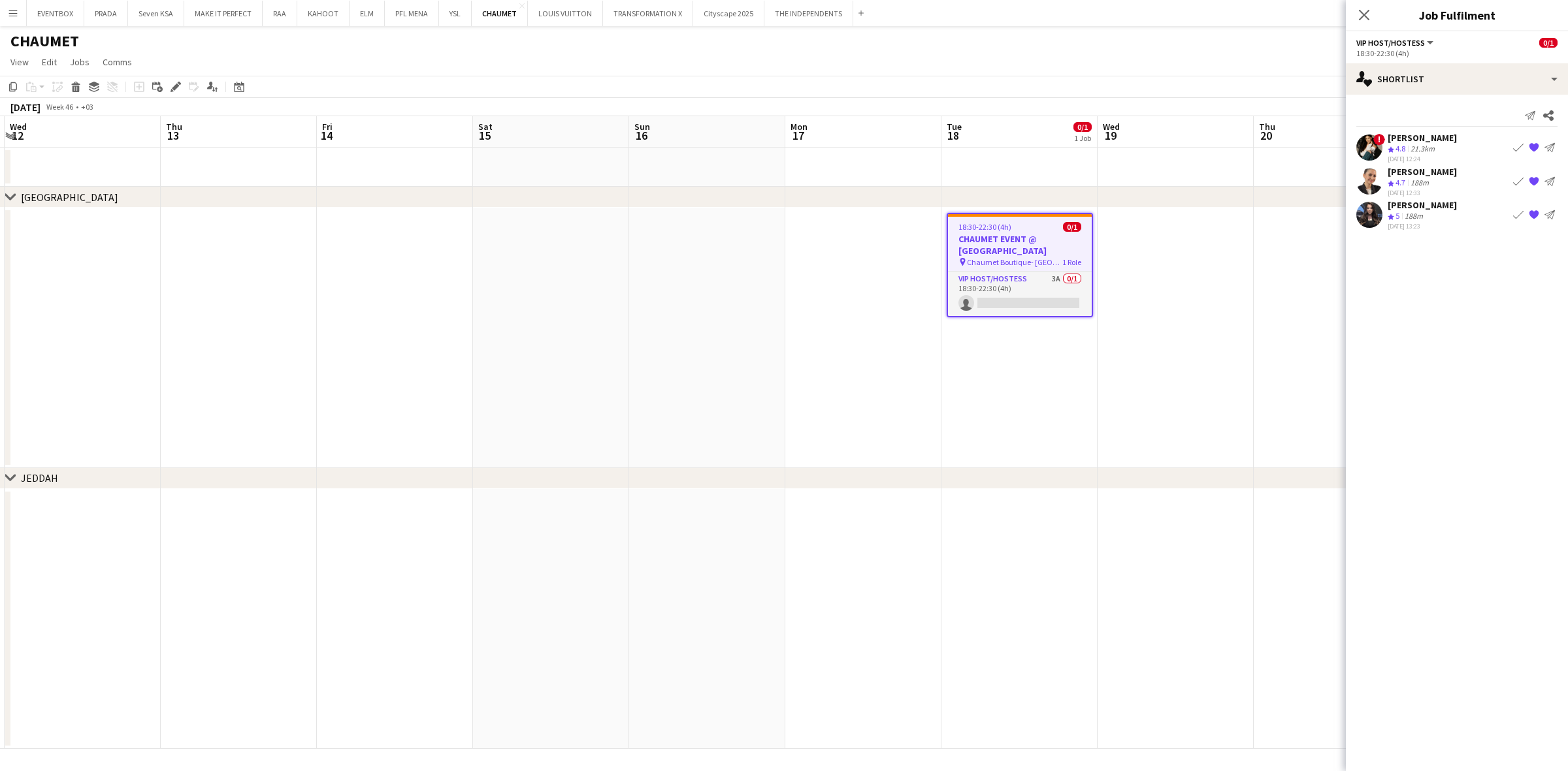
click at [1520, 180] on app-icon "Book crew" at bounding box center [1518, 181] width 11 height 11
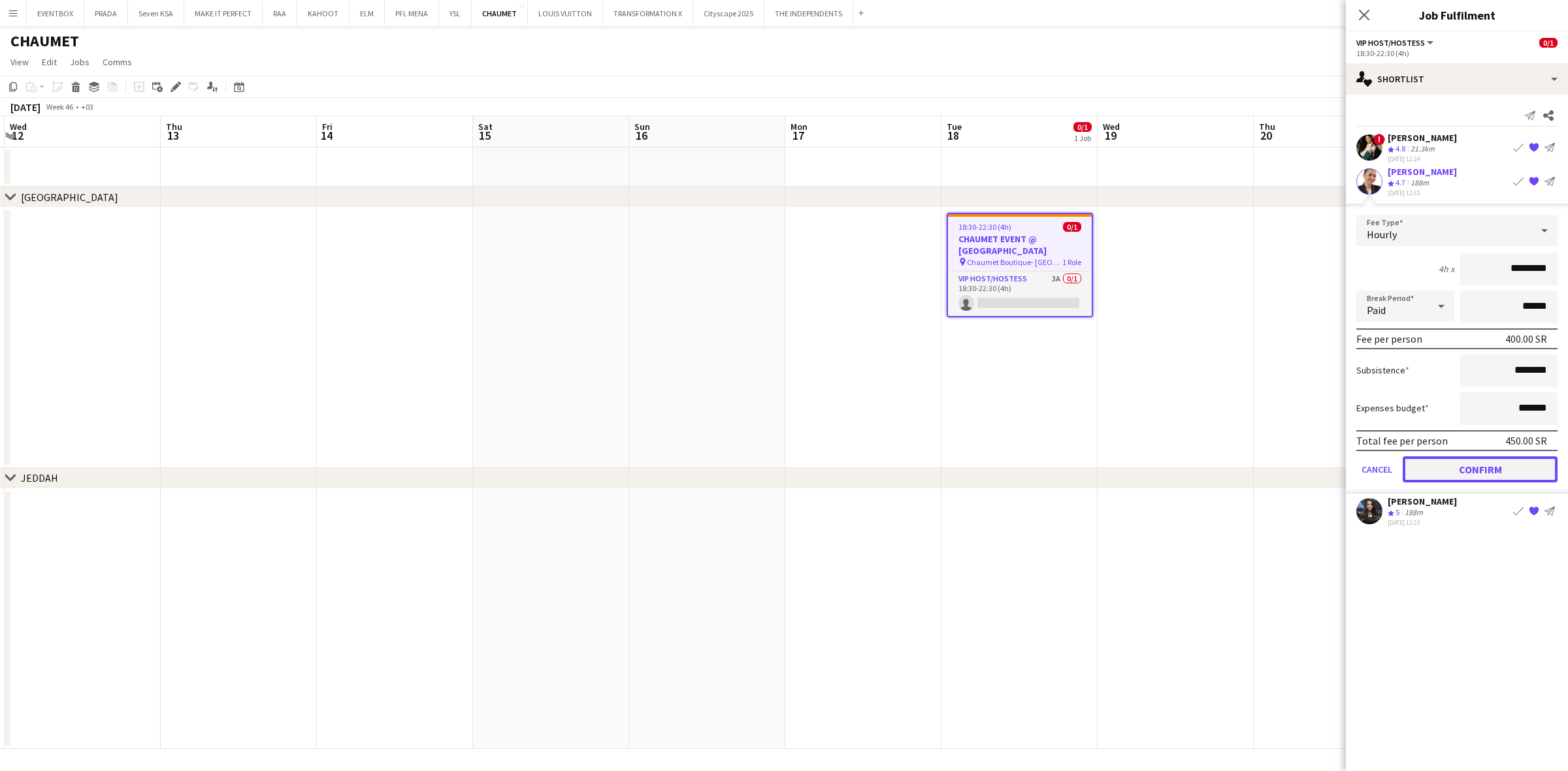
click at [1496, 459] on button "Confirm" at bounding box center [1480, 468] width 155 height 26
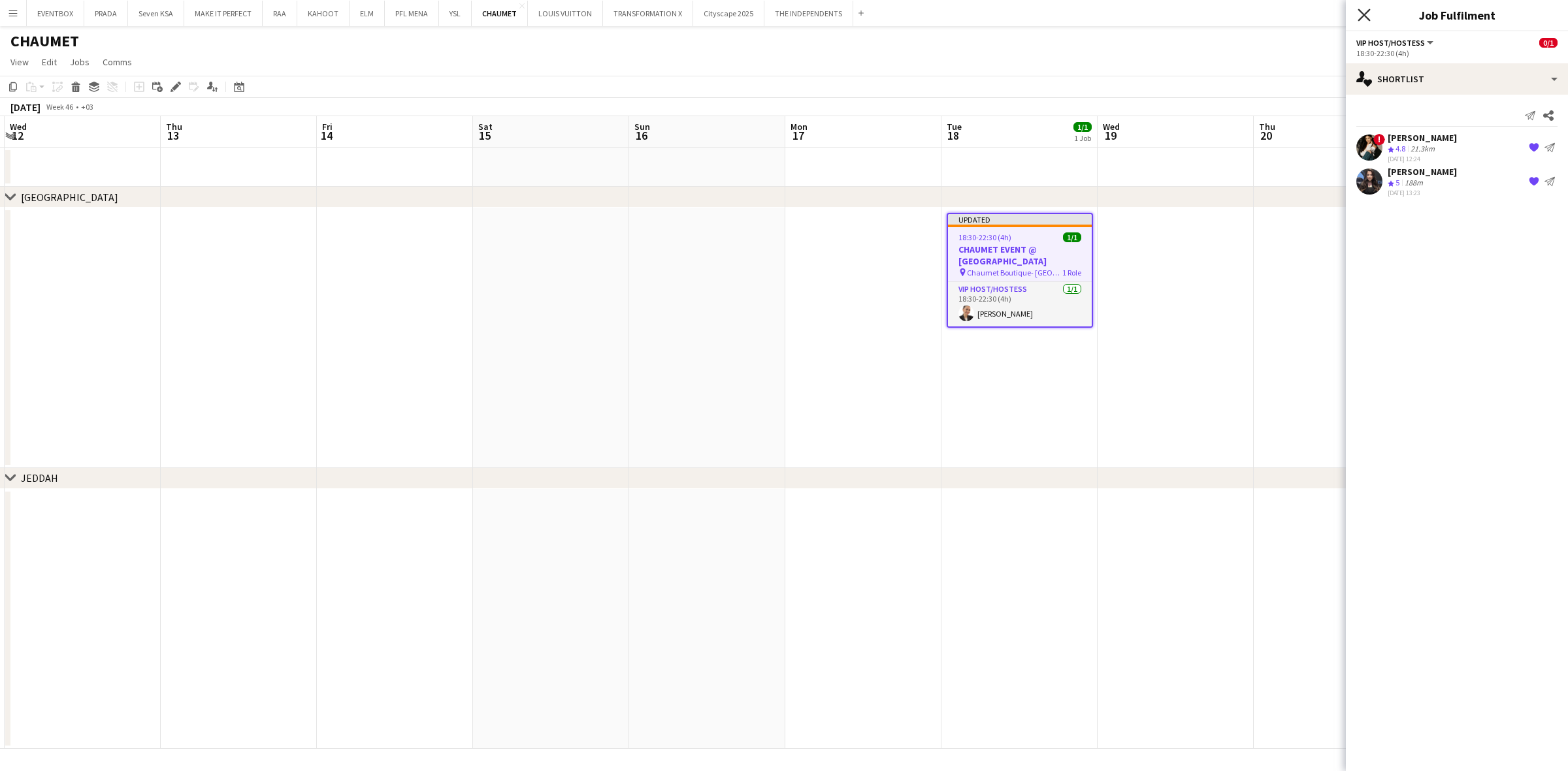
click at [1362, 17] on icon at bounding box center [1364, 15] width 13 height 13
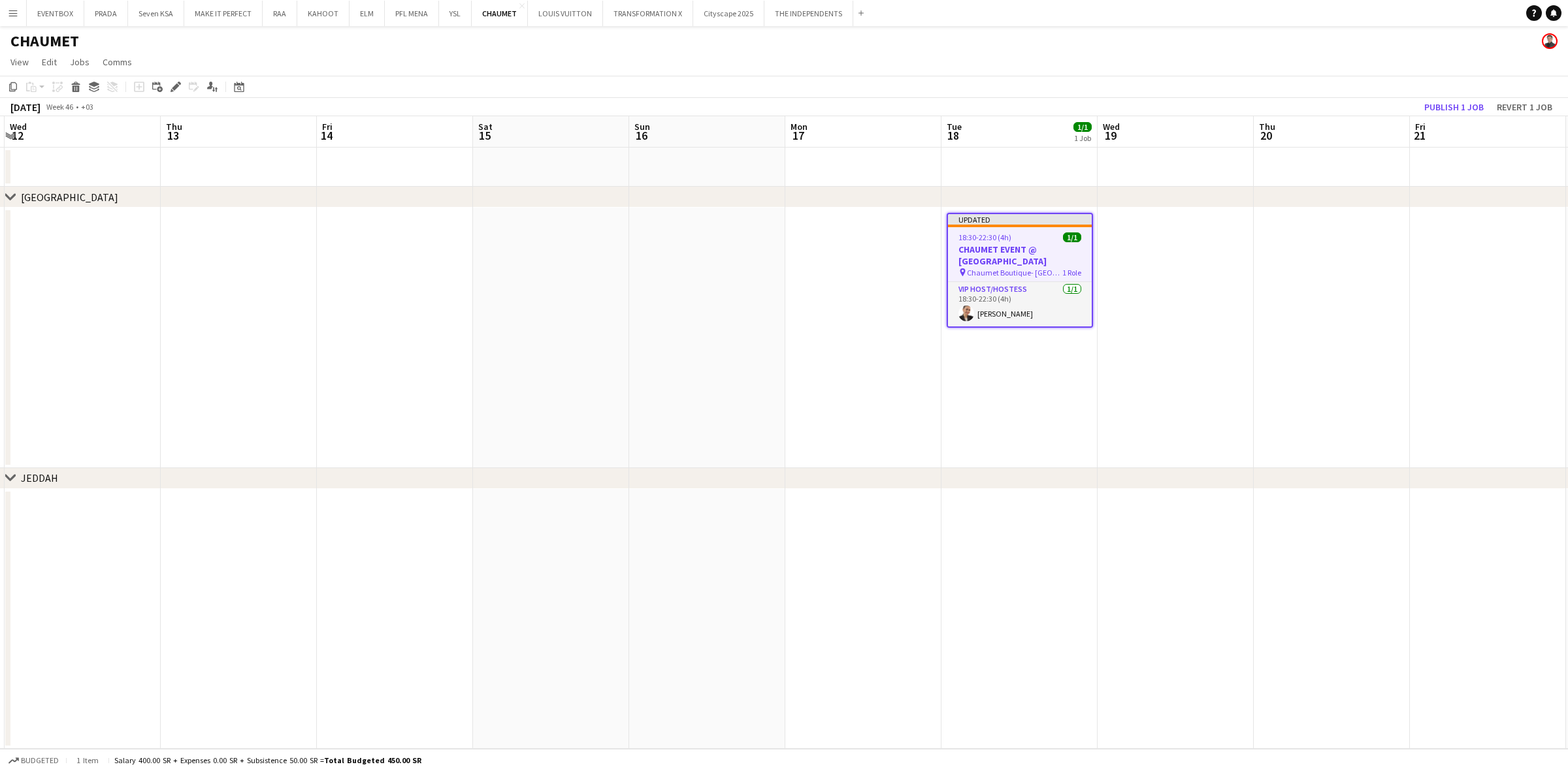
click at [1189, 416] on app-date-cell at bounding box center [1176, 338] width 156 height 261
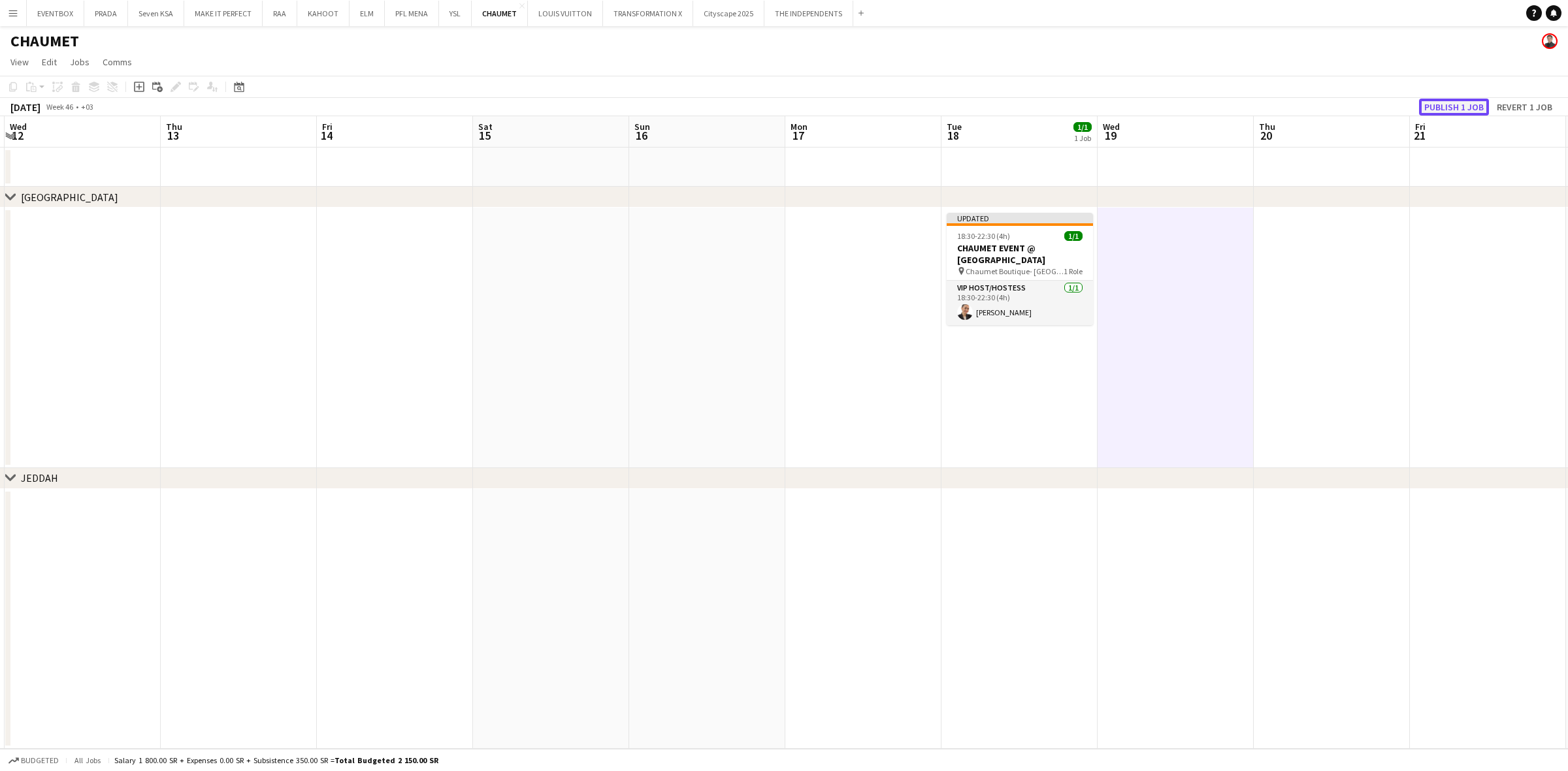
click at [1467, 104] on button "Publish 1 job" at bounding box center [1454, 107] width 70 height 17
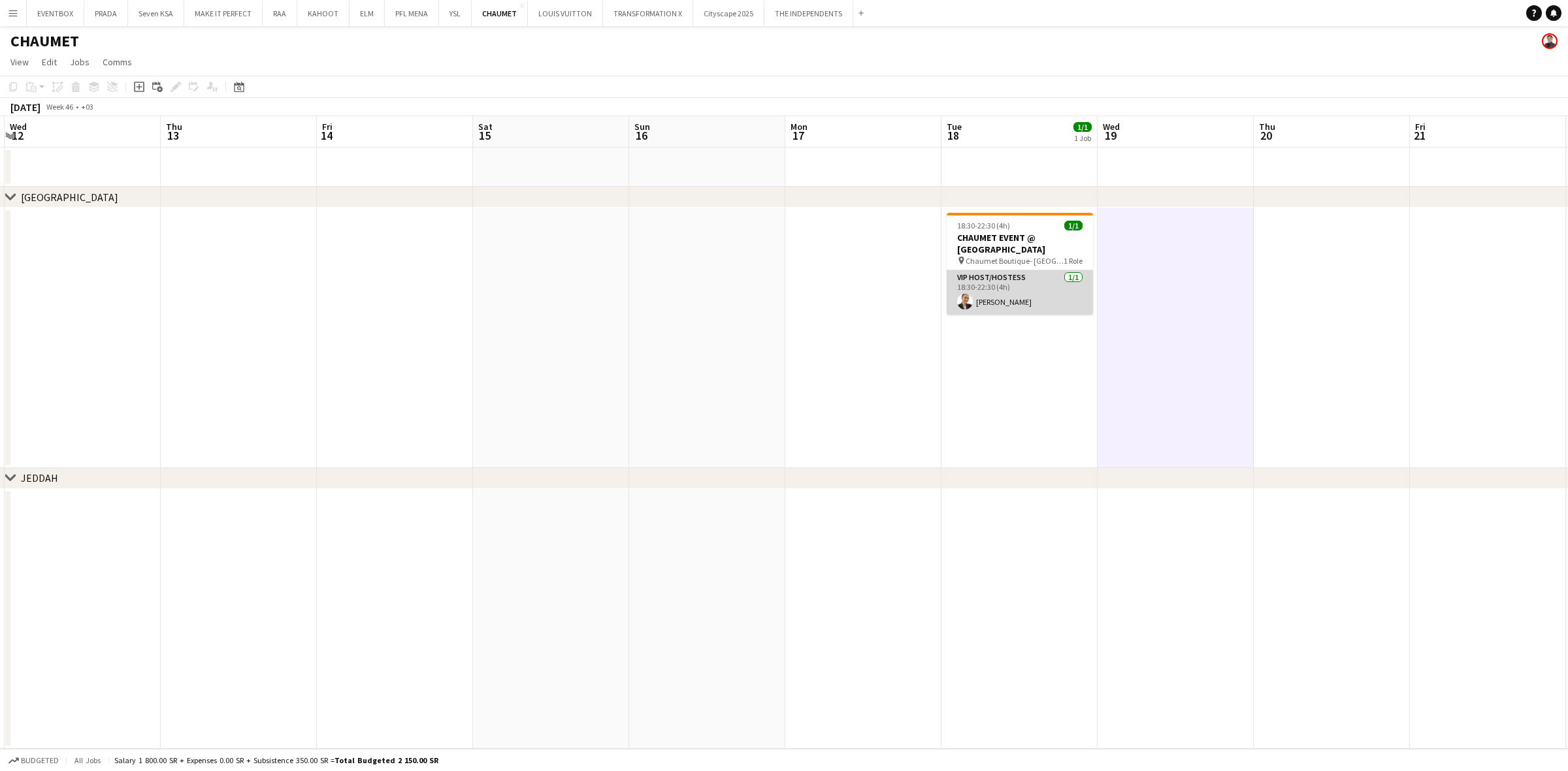
click at [1043, 299] on app-card-role "VIP Host/Hostess 1/1 18:30-22:30 (4h) Renaz Zouriq" at bounding box center [1020, 292] width 147 height 44
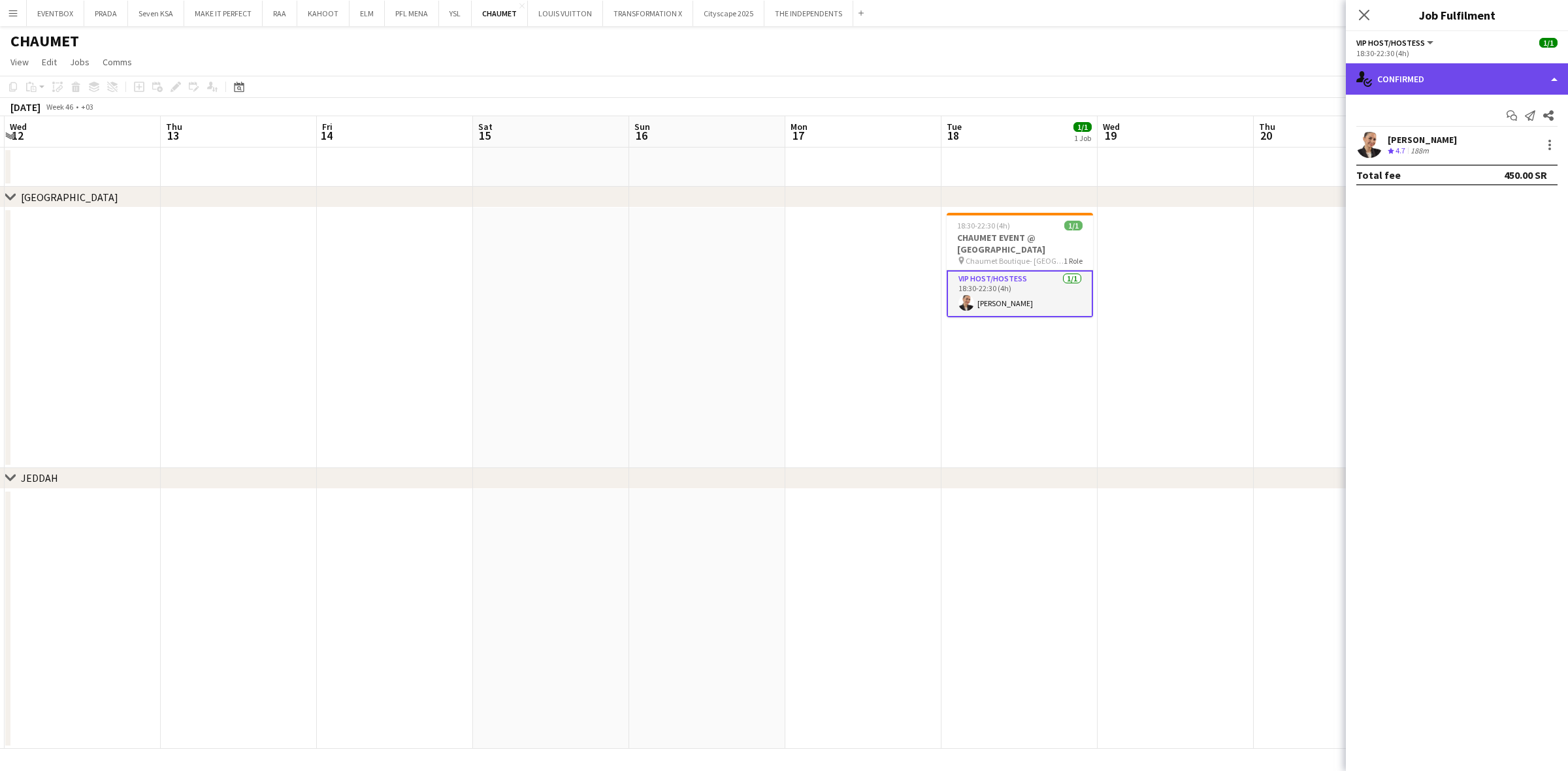
click at [1481, 86] on div "single-neutral-actions-check-2 Confirmed" at bounding box center [1457, 79] width 222 height 32
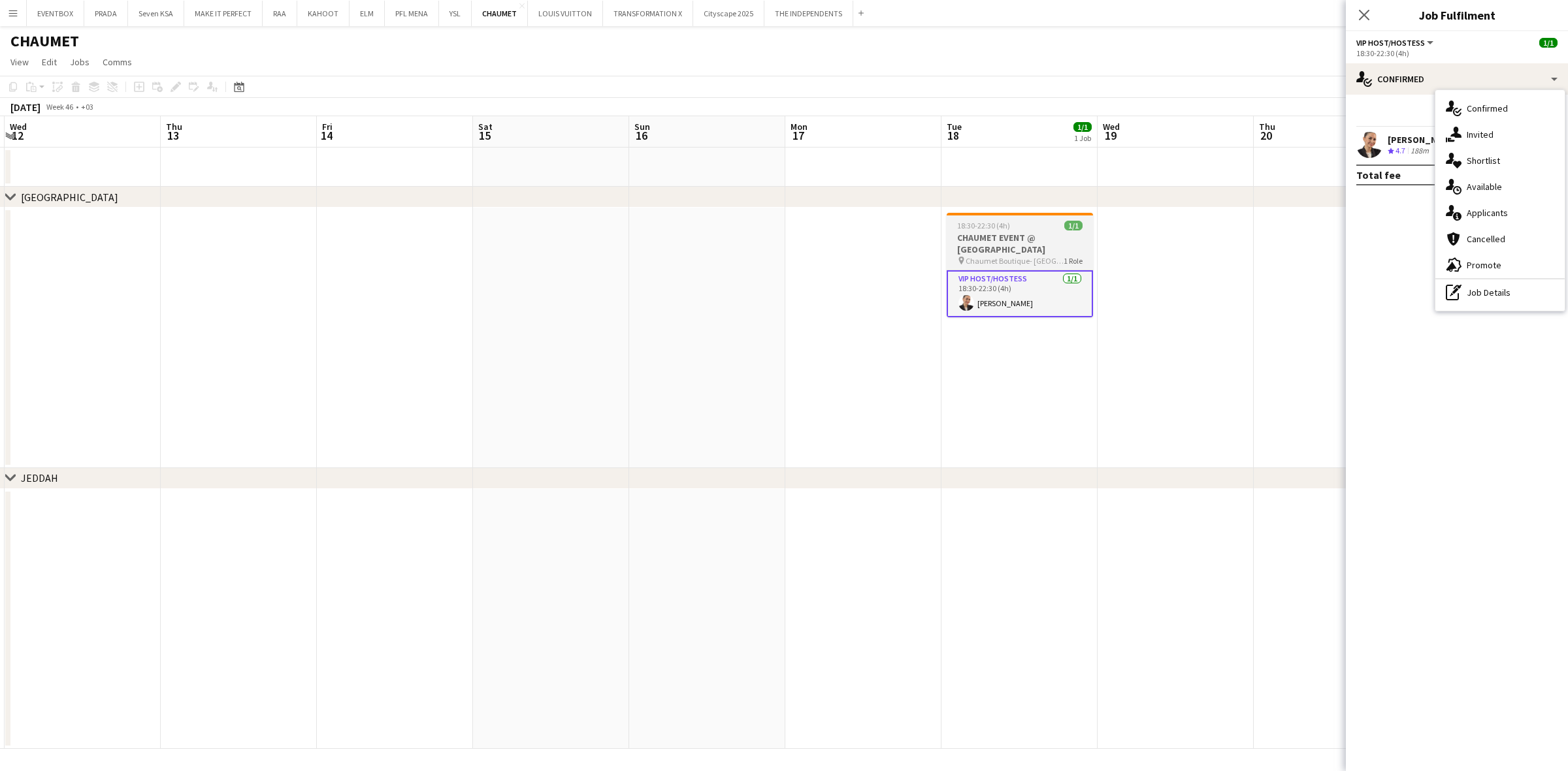
click at [1047, 242] on h3 "CHAUMET EVENT @ KINGDOM CENTRE" at bounding box center [1020, 243] width 147 height 23
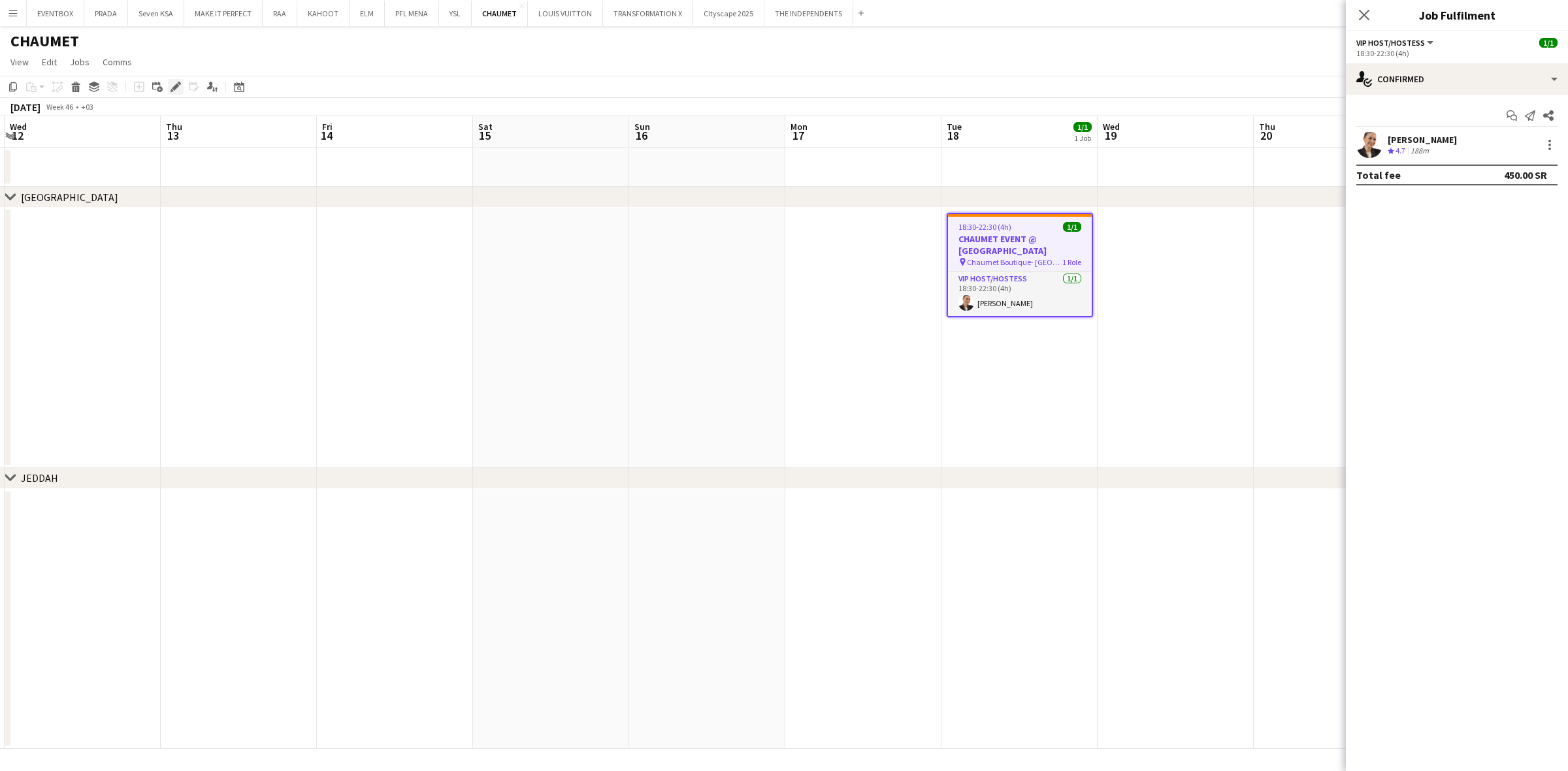
click at [170, 86] on icon "Edit" at bounding box center [175, 87] width 11 height 11
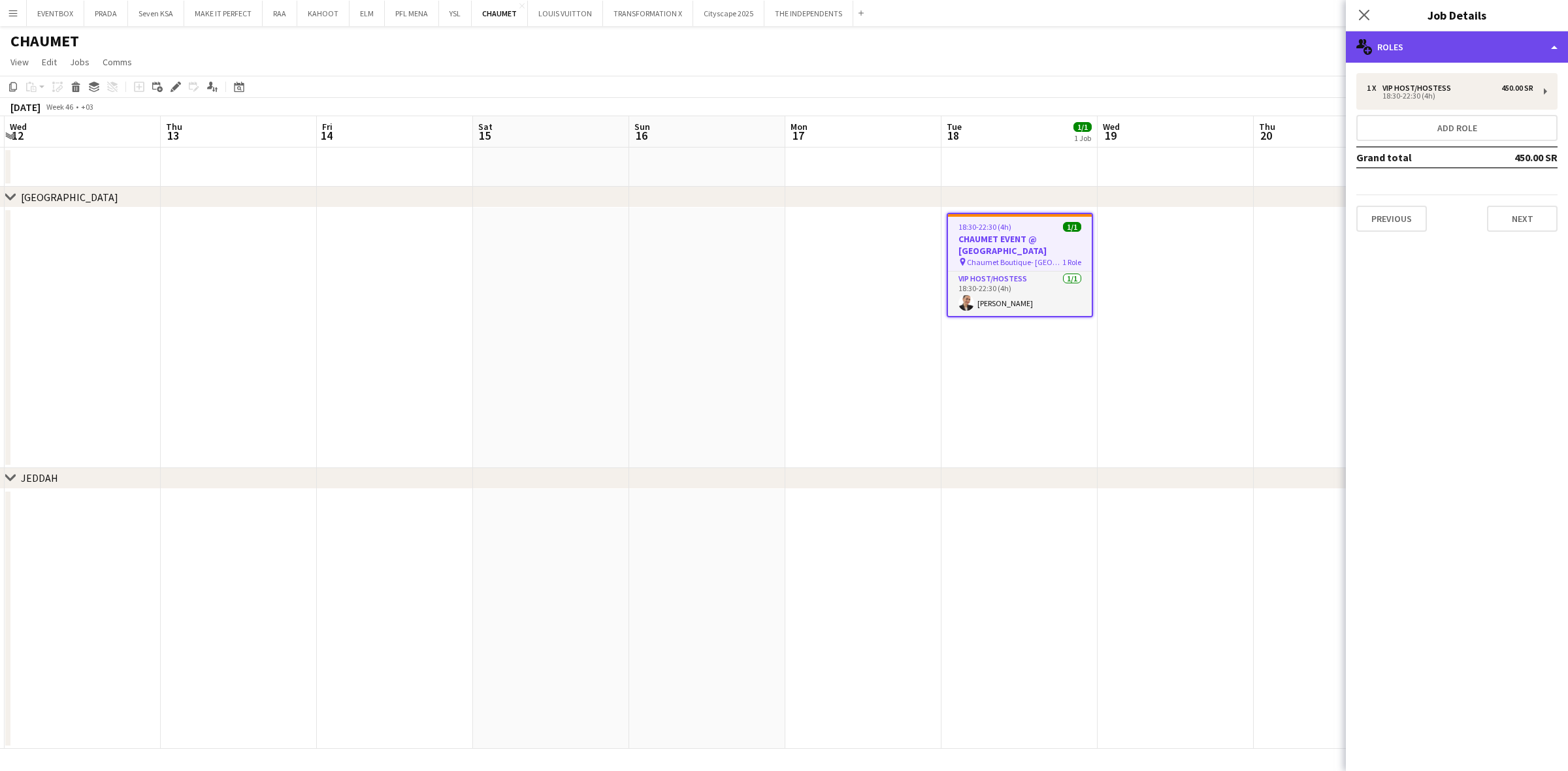
click at [1505, 41] on div "multiple-users-add Roles" at bounding box center [1457, 47] width 222 height 32
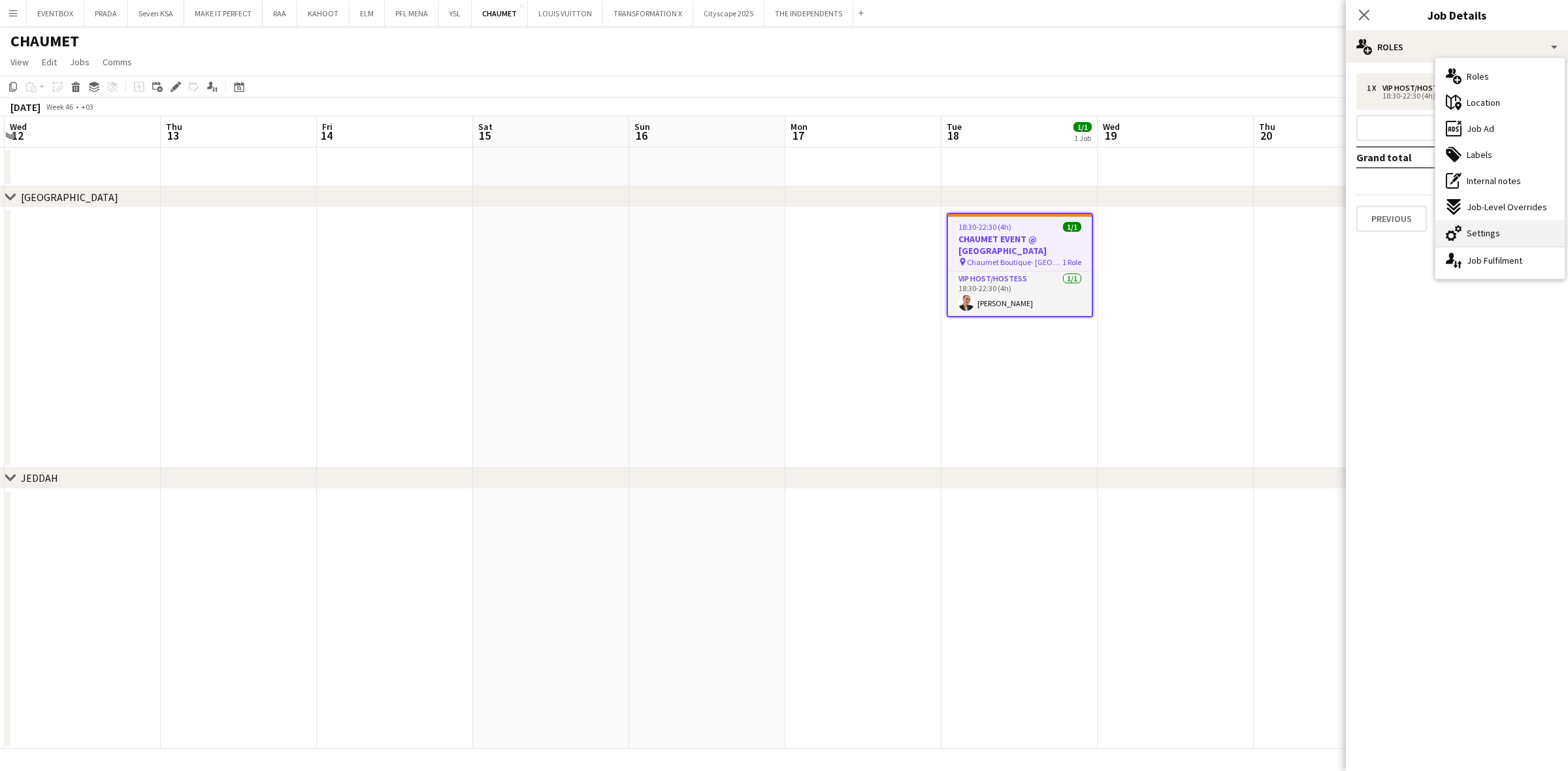
click at [1488, 229] on span "Settings" at bounding box center [1483, 233] width 33 height 12
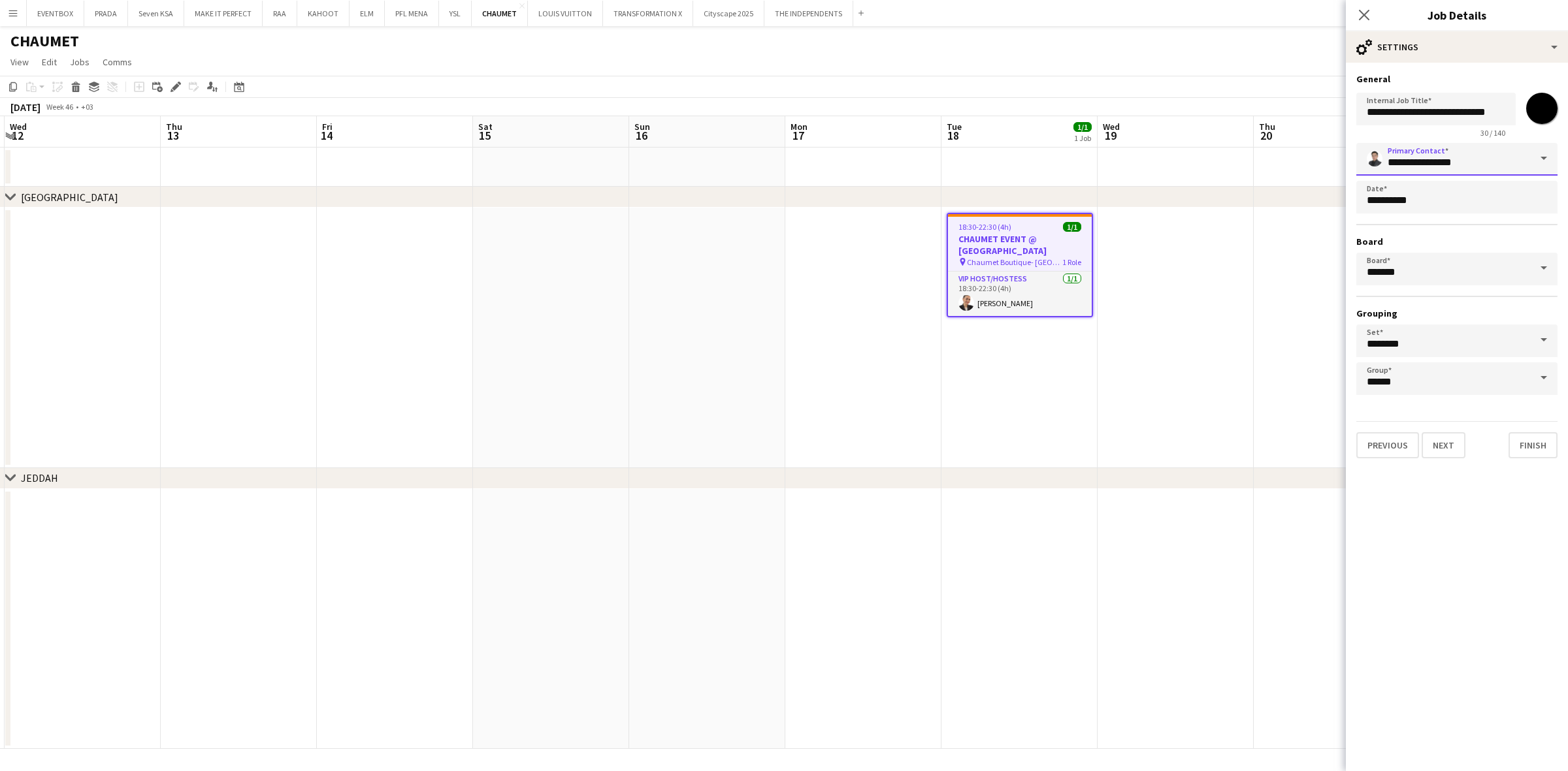
drag, startPoint x: 1483, startPoint y: 161, endPoint x: 1190, endPoint y: 161, distance: 293.0
click at [1190, 161] on body "Menu Boards Boards Boards All jobs Status Workforce Workforce My Workforce Recr…" at bounding box center [784, 385] width 1568 height 771
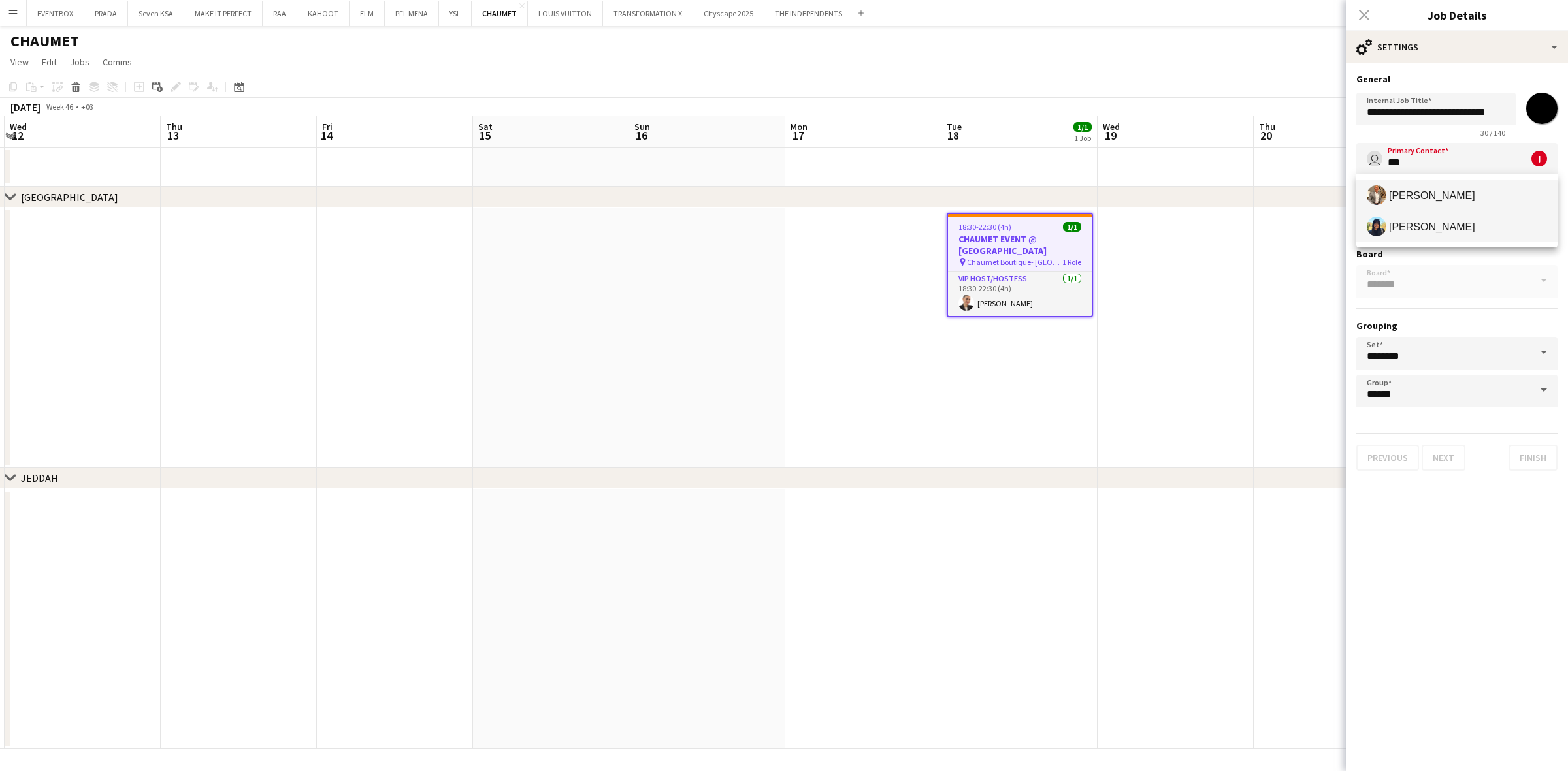
click at [1448, 218] on span "Lin Allaf" at bounding box center [1457, 227] width 180 height 20
type input "*********"
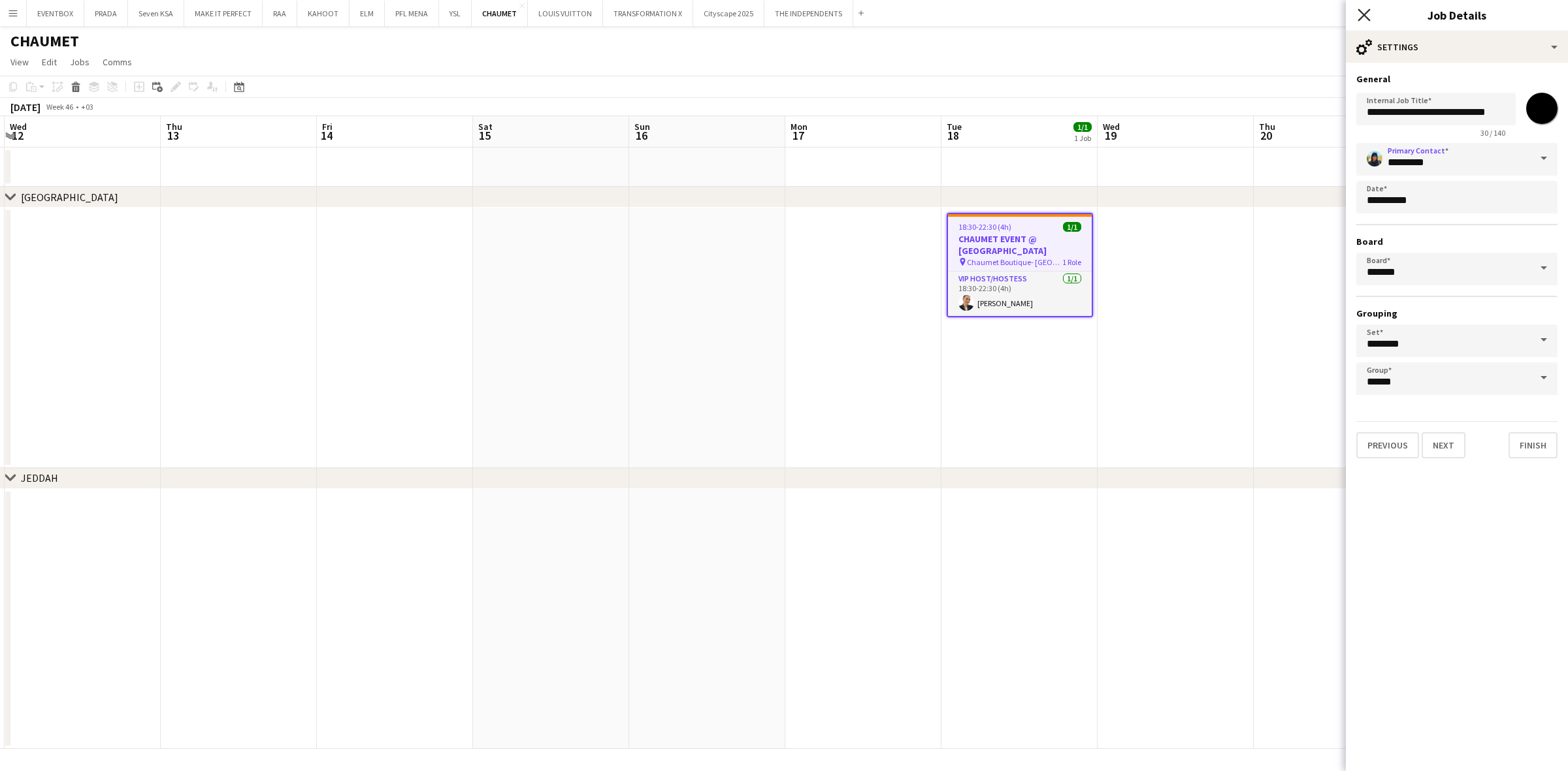
click at [1367, 13] on icon "Close pop-in" at bounding box center [1364, 15] width 13 height 13
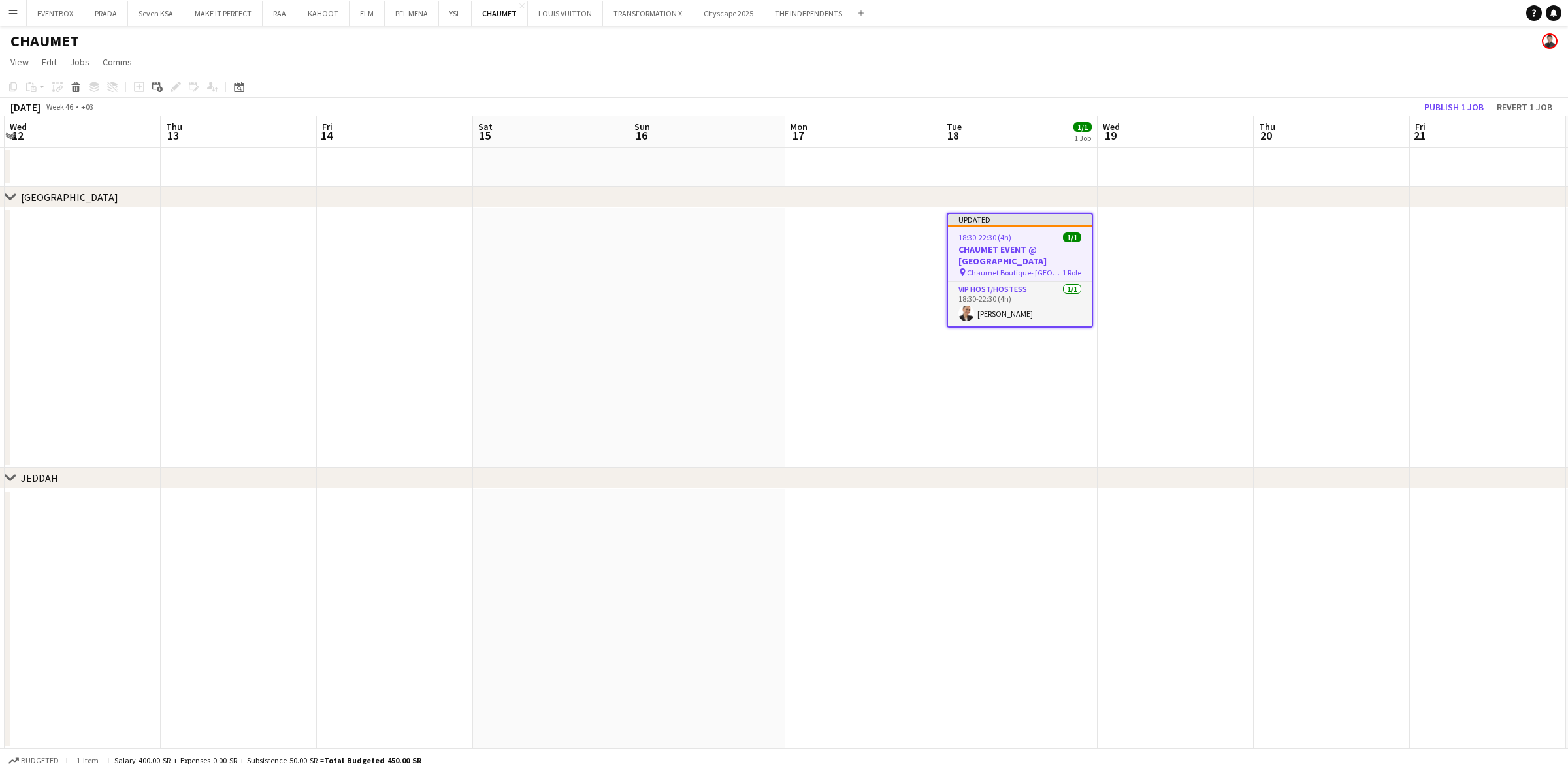
click at [1314, 303] on app-date-cell at bounding box center [1332, 338] width 156 height 261
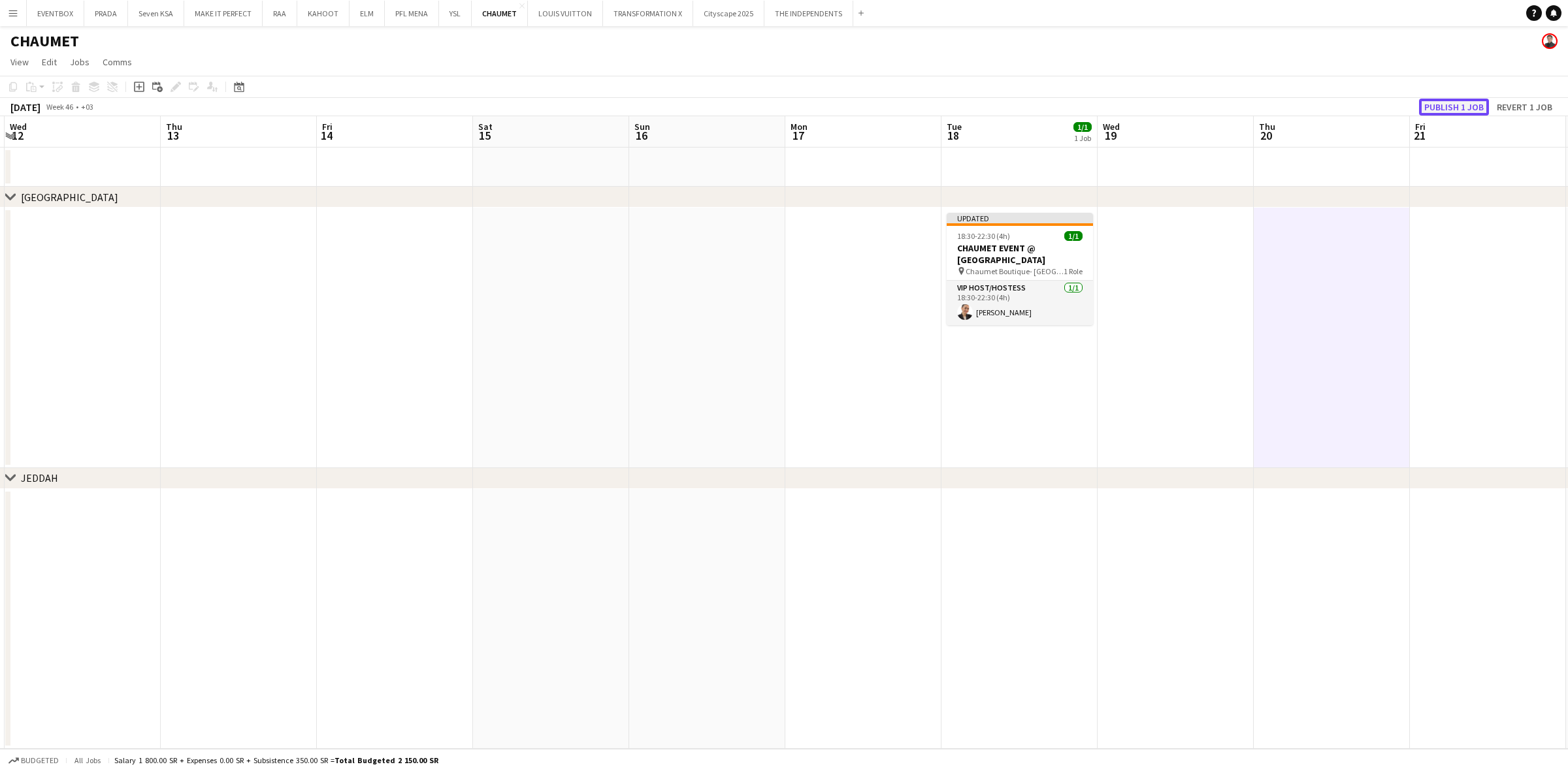
click at [1448, 104] on button "Publish 1 job" at bounding box center [1454, 107] width 70 height 17
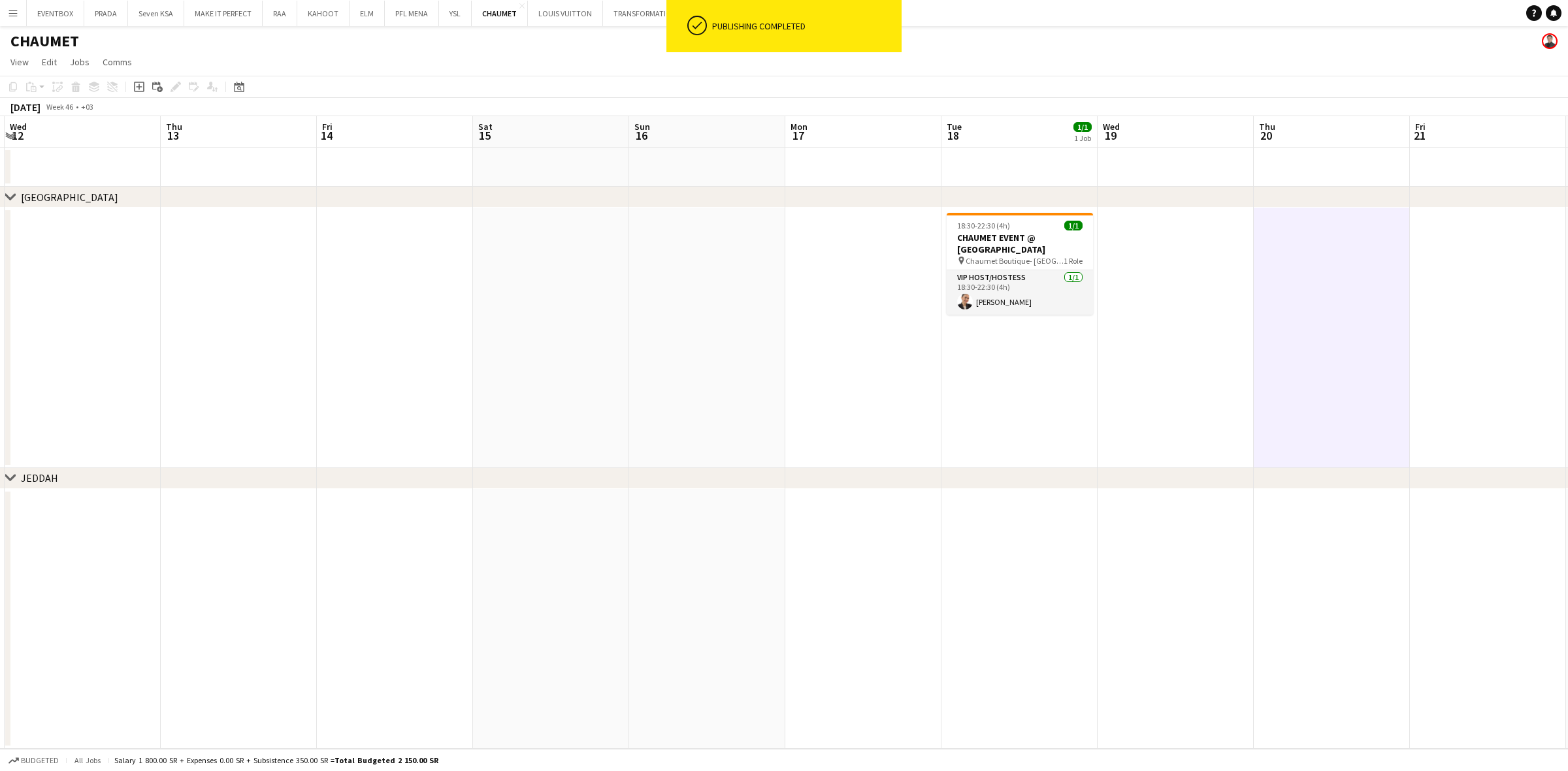
click at [1133, 446] on app-date-cell at bounding box center [1176, 338] width 156 height 261
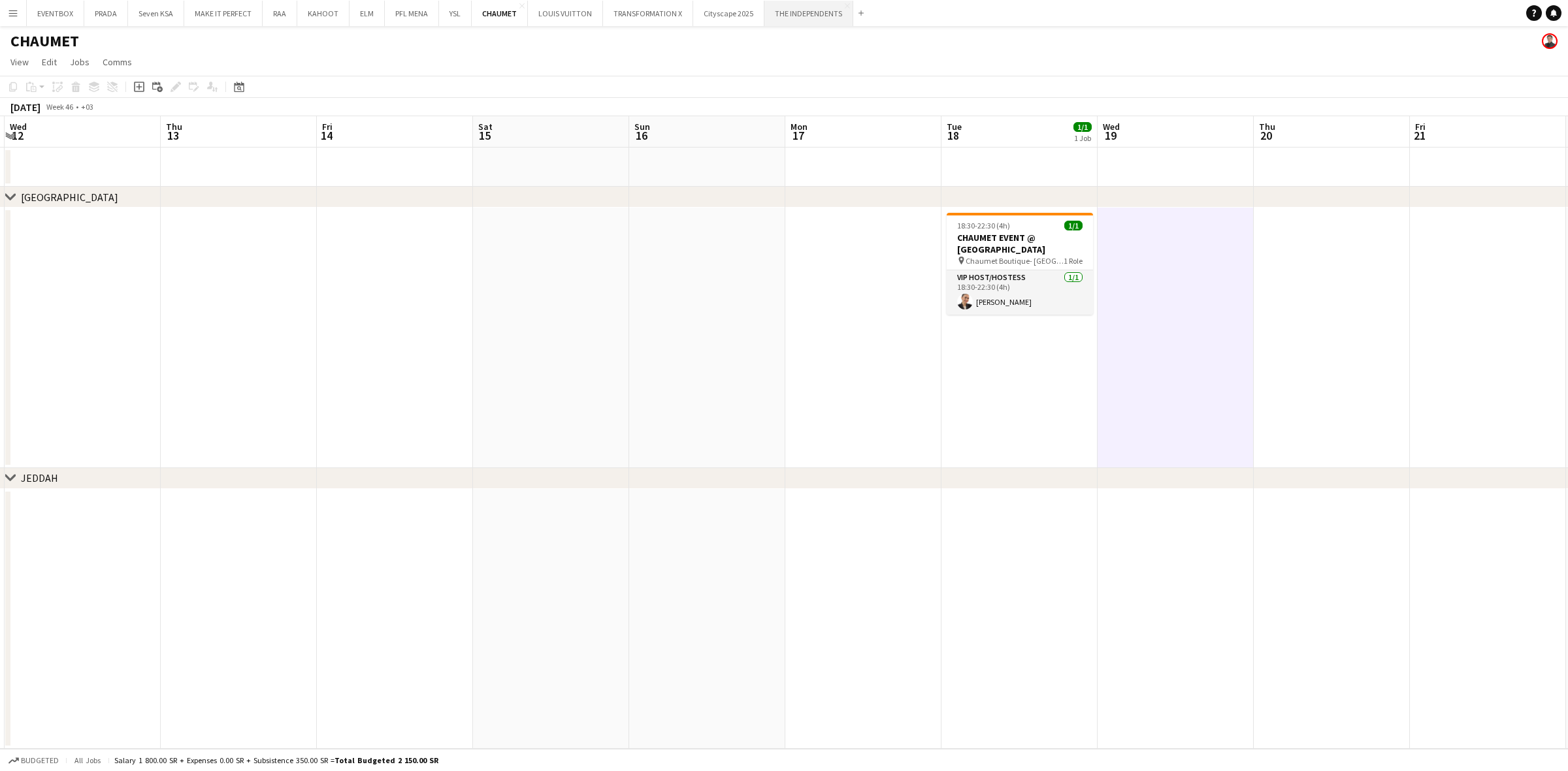
click at [819, 7] on button "THE INDEPENDENTS Close" at bounding box center [809, 13] width 89 height 25
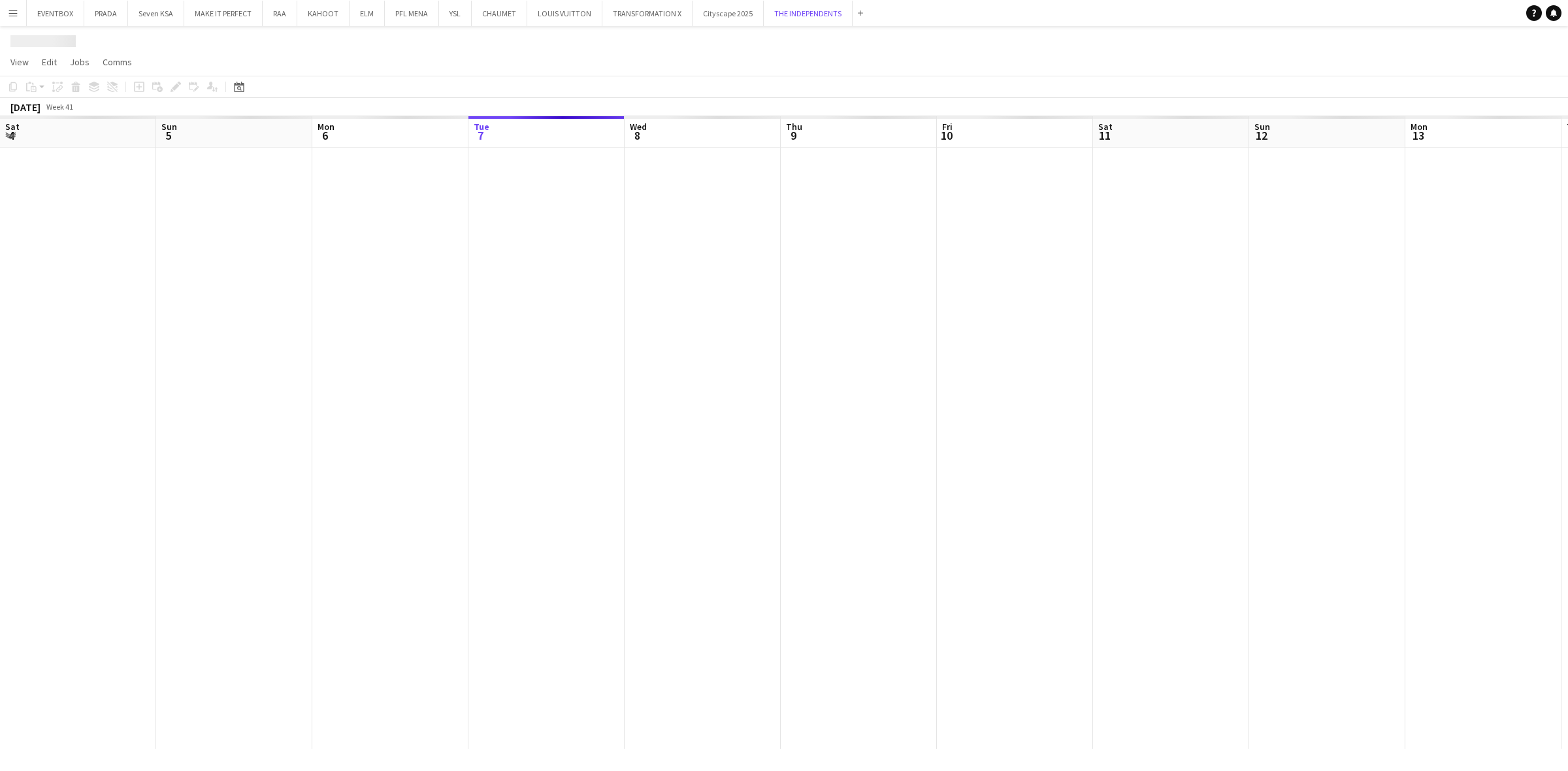
scroll to position [0, 311]
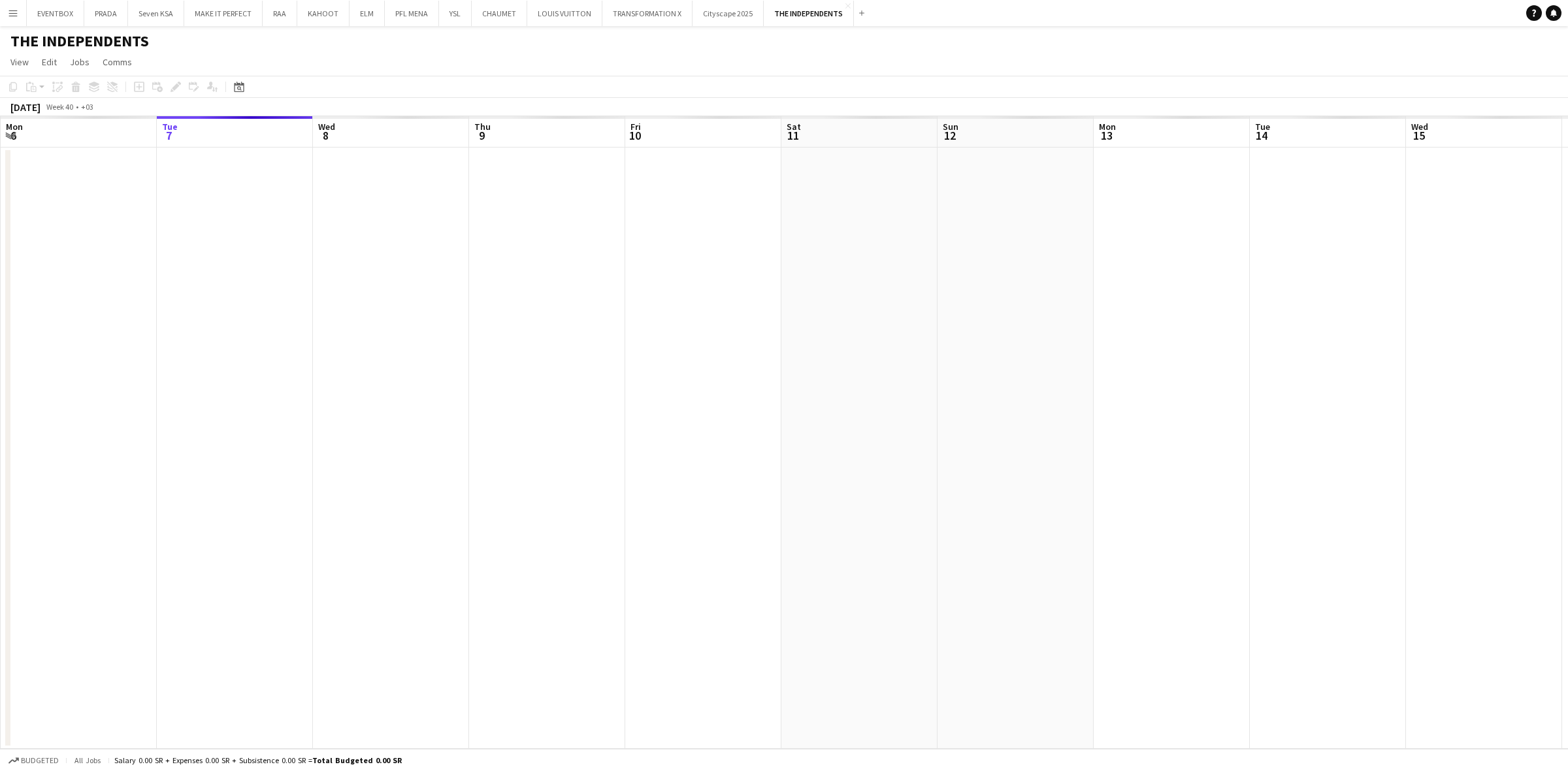
click at [247, 86] on div "Date picker OCT 2025 OCT 2025 Monday M Tuesday T Wednesday W Thursday T Friday …" at bounding box center [235, 87] width 30 height 15
click at [234, 86] on icon at bounding box center [239, 87] width 10 height 11
click at [263, 126] on span "[DATE]" at bounding box center [251, 132] width 24 height 12
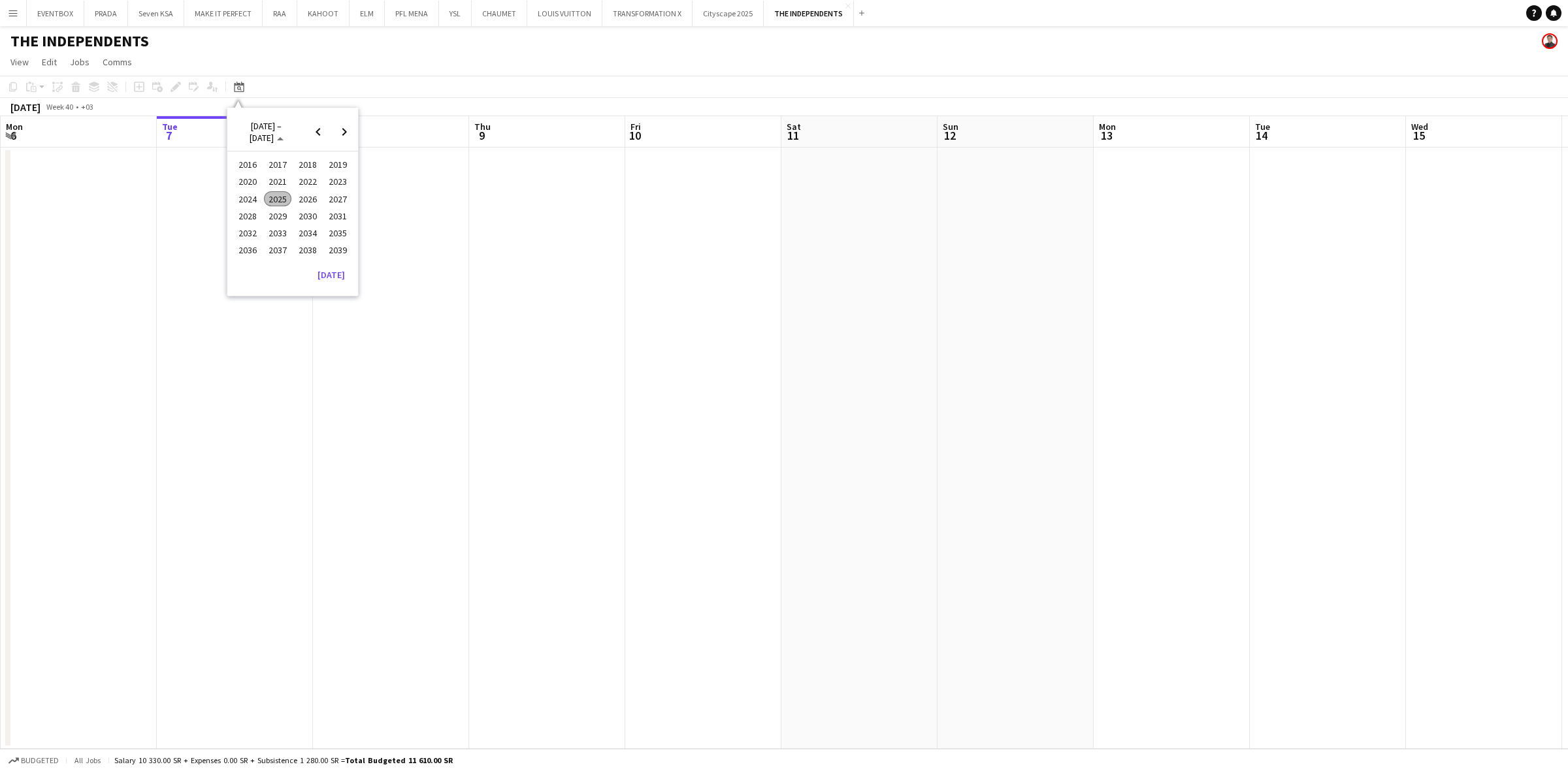
click at [309, 198] on span "2026" at bounding box center [307, 199] width 27 height 15
click at [247, 186] on span "JAN" at bounding box center [247, 182] width 27 height 15
click at [338, 218] on span "18" at bounding box center [344, 220] width 15 height 15
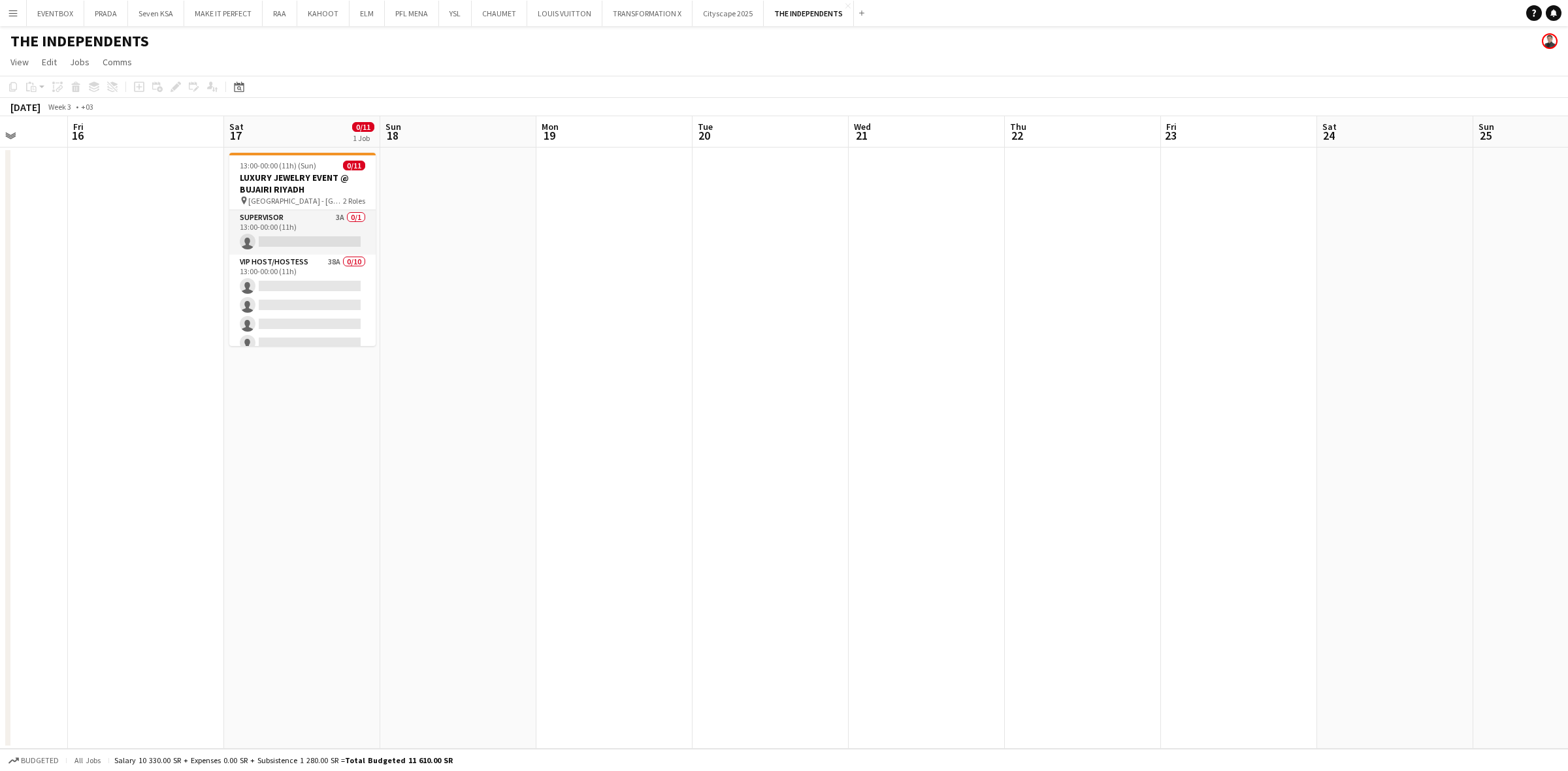
drag, startPoint x: 499, startPoint y: 449, endPoint x: 391, endPoint y: 467, distance: 109.5
click at [391, 467] on app-calendar-viewport "Tue 13 Wed 14 Thu 15 Fri 16 Sat 17 0/11 1 Job Sun 18 Mon 19 Tue 20 Wed 21 Thu 2…" at bounding box center [784, 432] width 1568 height 633
drag, startPoint x: 515, startPoint y: 451, endPoint x: 510, endPoint y: 435, distance: 16.8
click at [523, 448] on app-calendar-viewport "Tue 13 Wed 14 Thu 15 Fri 16 Sat 17 0/11 1 Job Sun 18 Mon 19 Tue 20 Wed 21 Thu 2…" at bounding box center [784, 432] width 1568 height 633
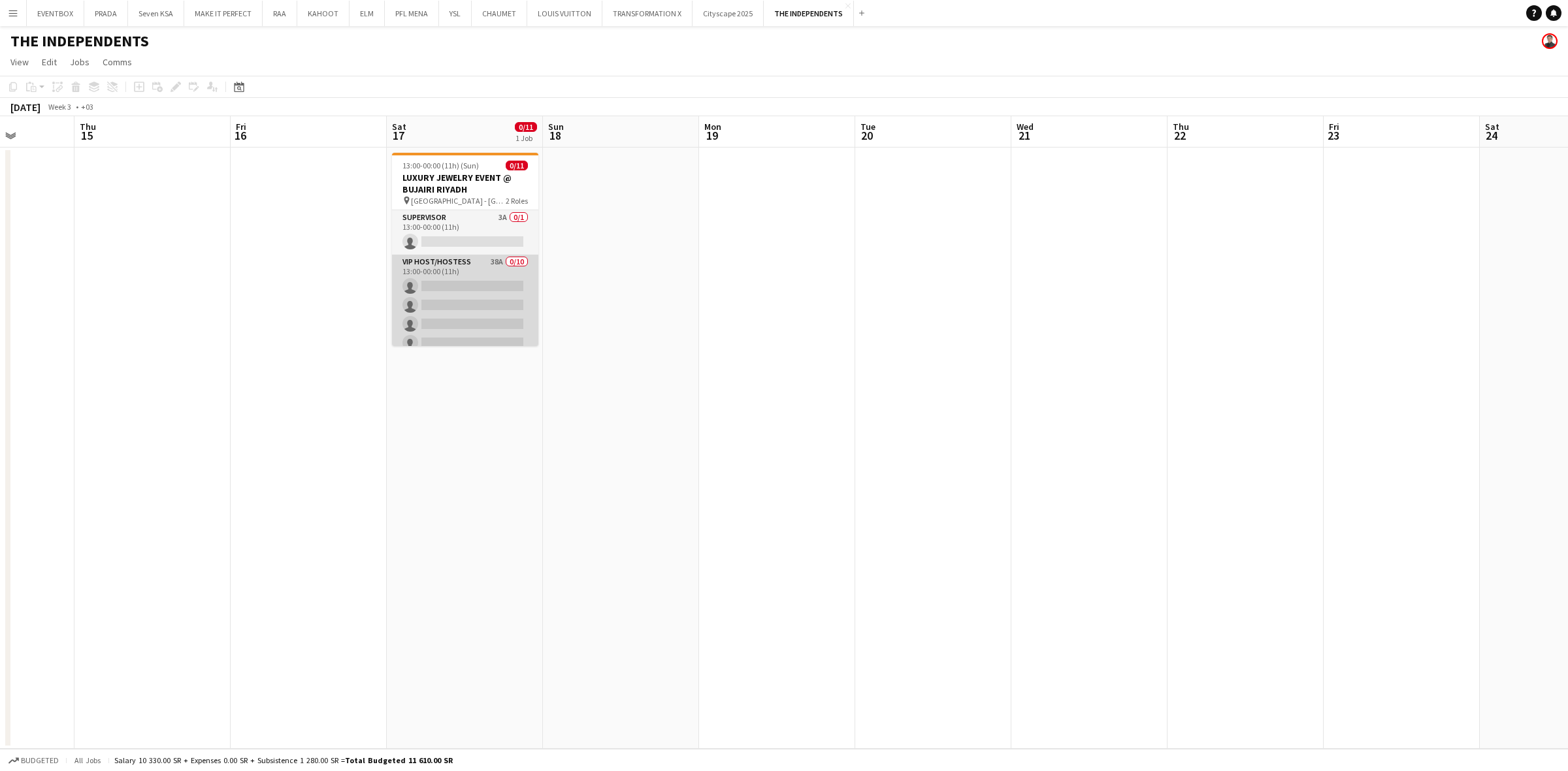
click at [468, 309] on app-card-role "VIP Host/Hostess 38A 0/10 13:00-00:00 (11h) single-neutral-actions single-neutr…" at bounding box center [466, 362] width 147 height 215
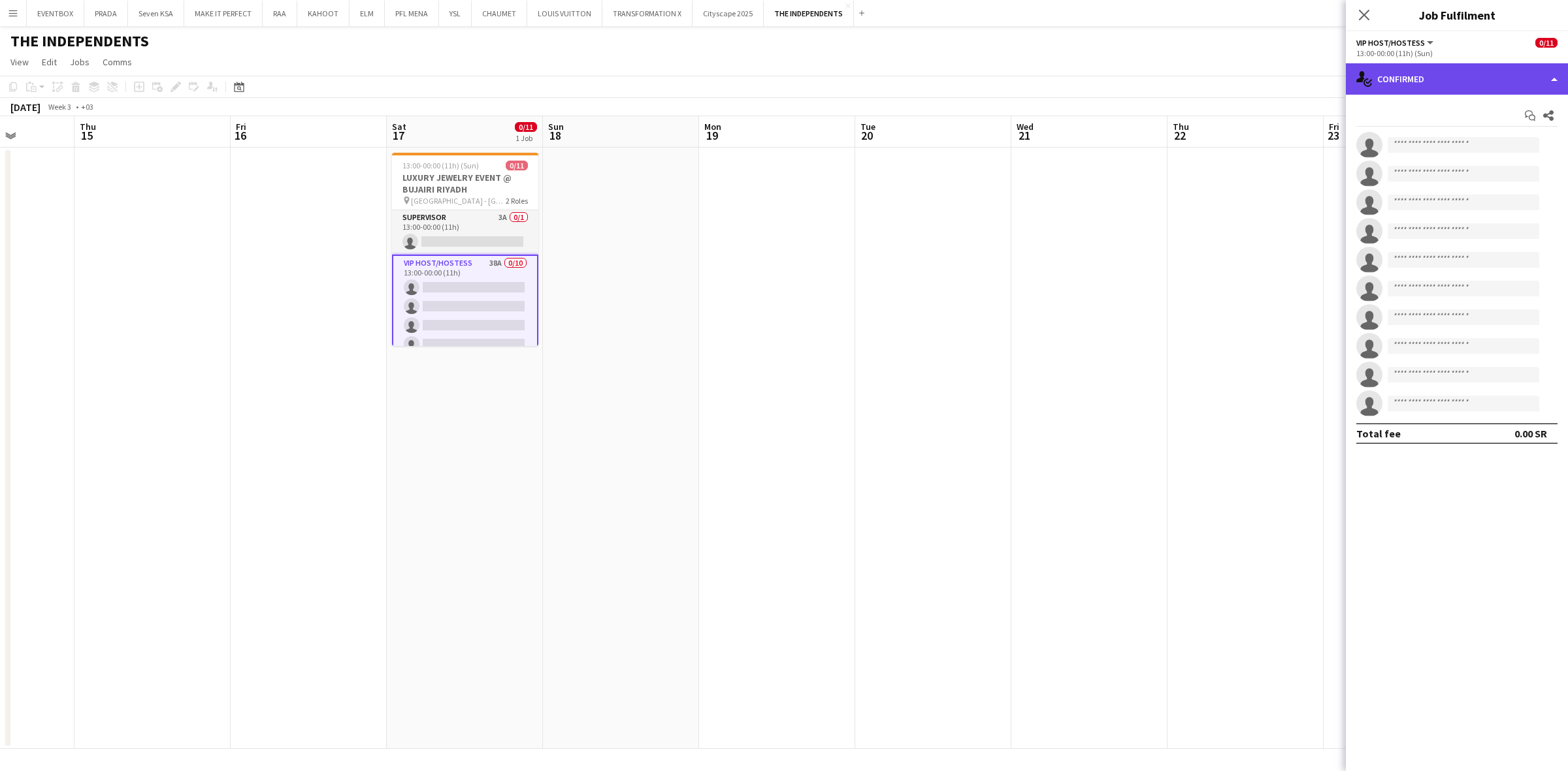
click at [1483, 80] on div "single-neutral-actions-check-2 Confirmed" at bounding box center [1457, 79] width 222 height 32
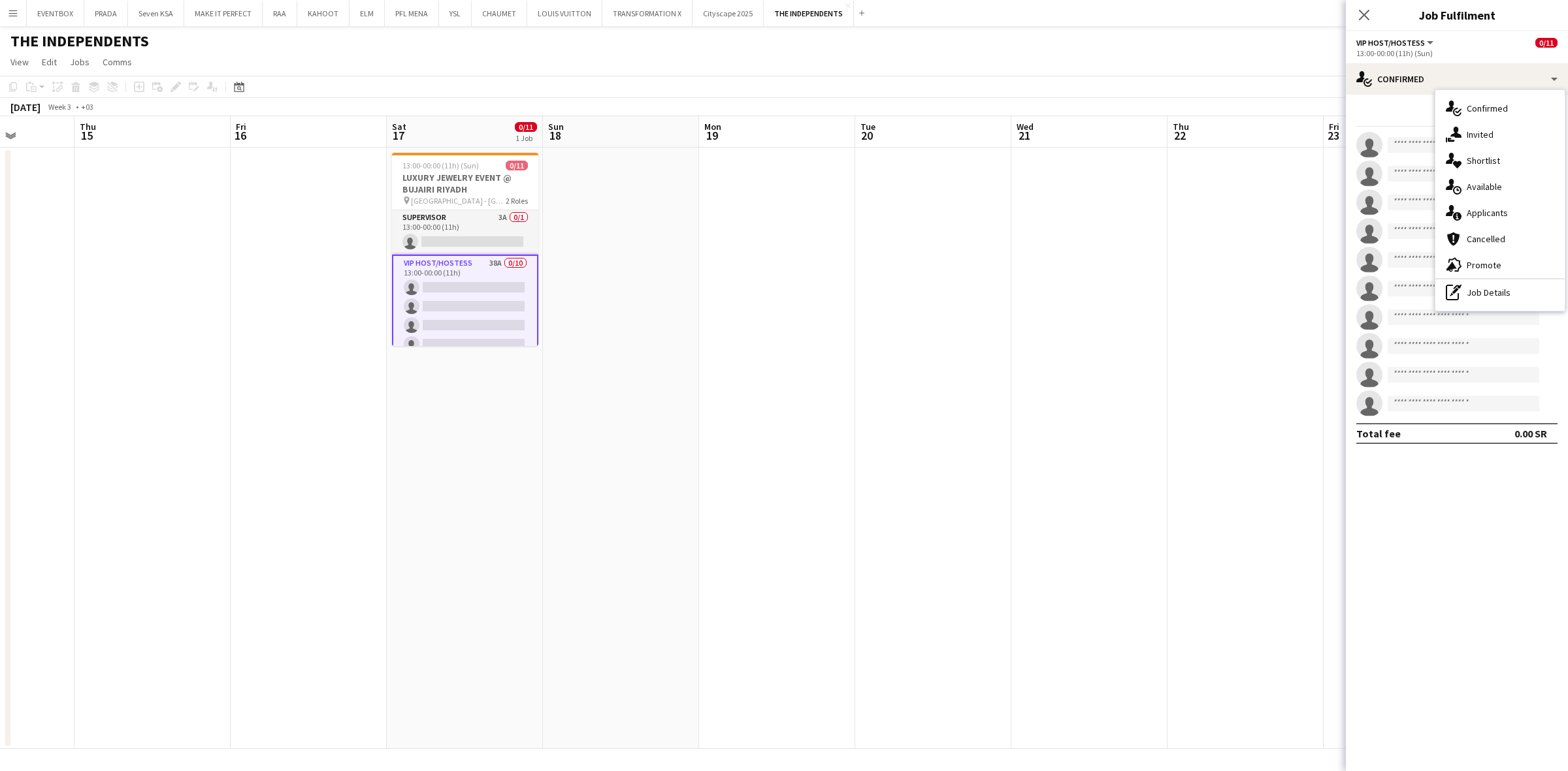
click at [1508, 203] on div "single-neutral-actions-information Applicants" at bounding box center [1500, 213] width 130 height 26
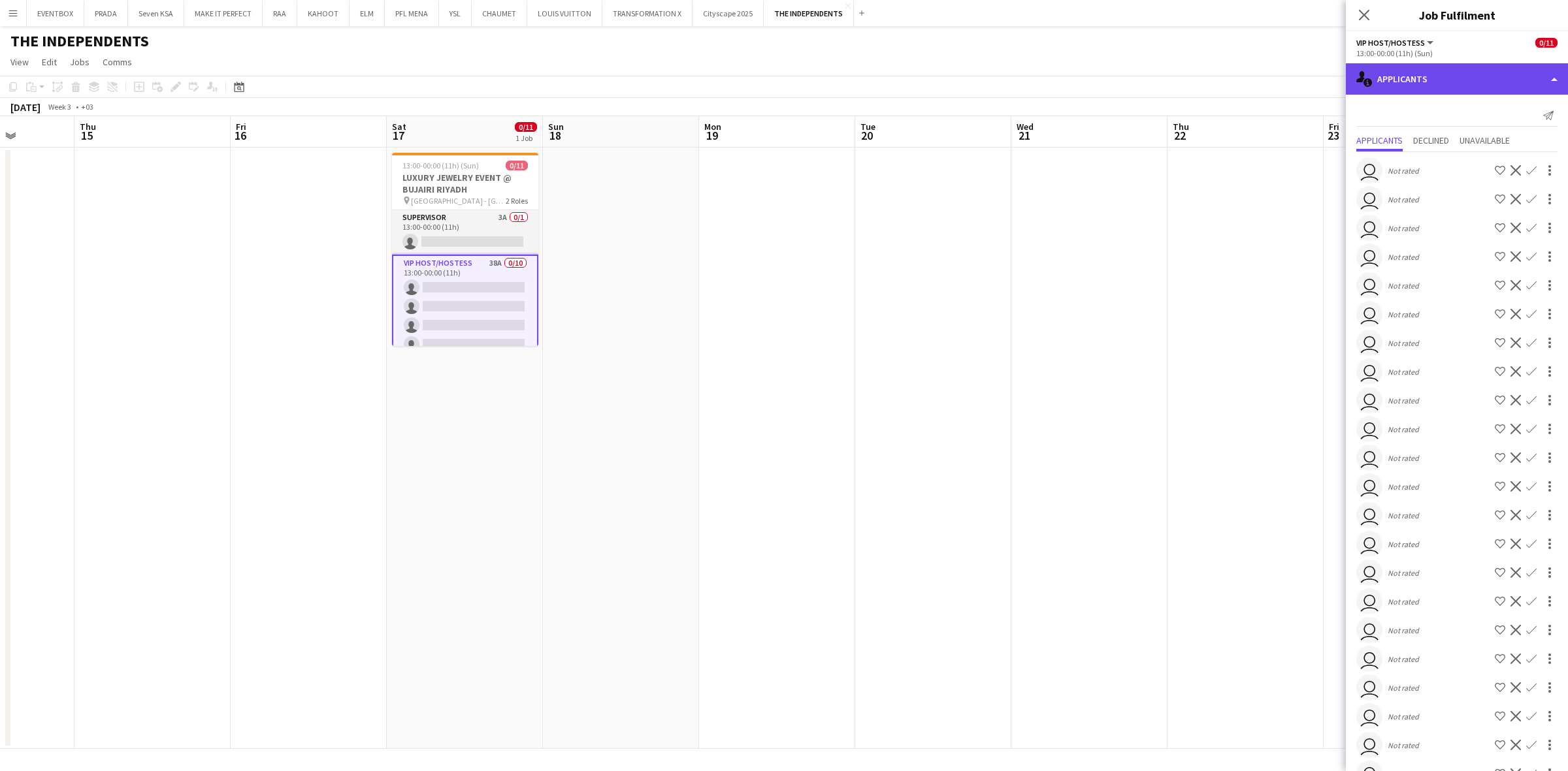
click at [1483, 66] on div "single-neutral-actions-information Applicants" at bounding box center [1457, 79] width 222 height 32
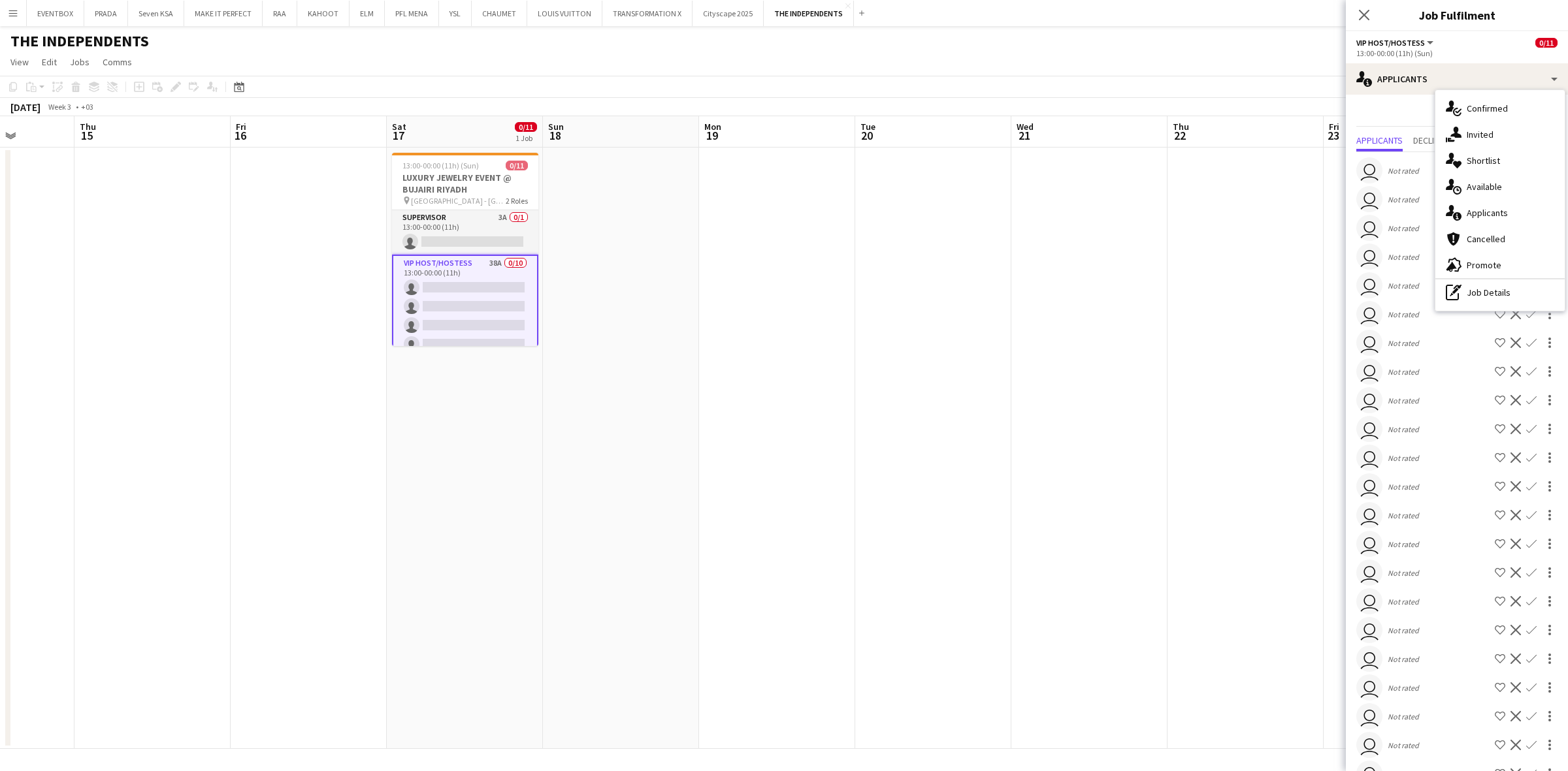
click at [1483, 43] on div "VIP Host/Hostess All roles VIP Host/Hostess 0/11" at bounding box center [1457, 42] width 201 height 12
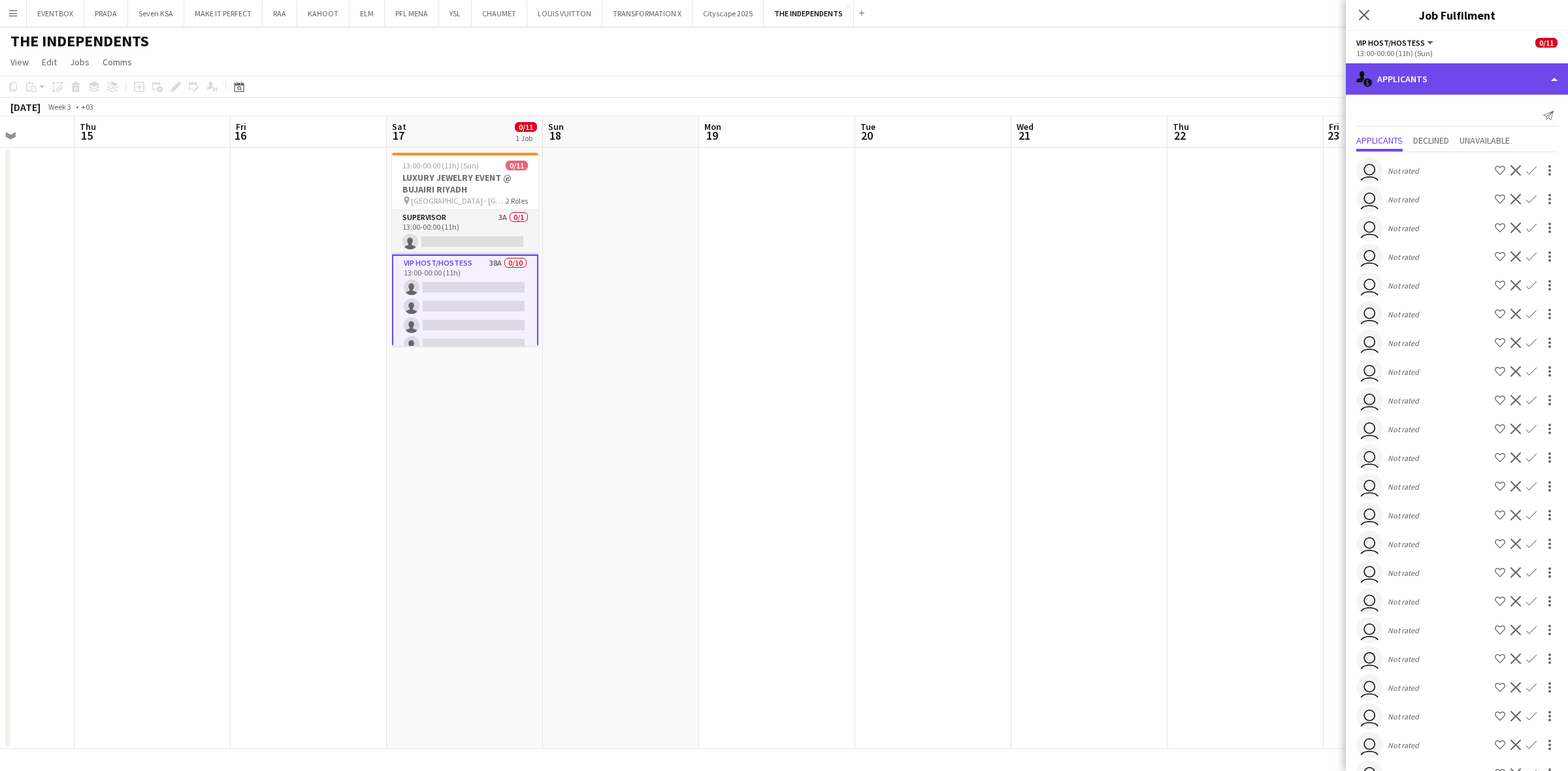
click at [1481, 73] on div "single-neutral-actions-information Applicants" at bounding box center [1457, 79] width 222 height 32
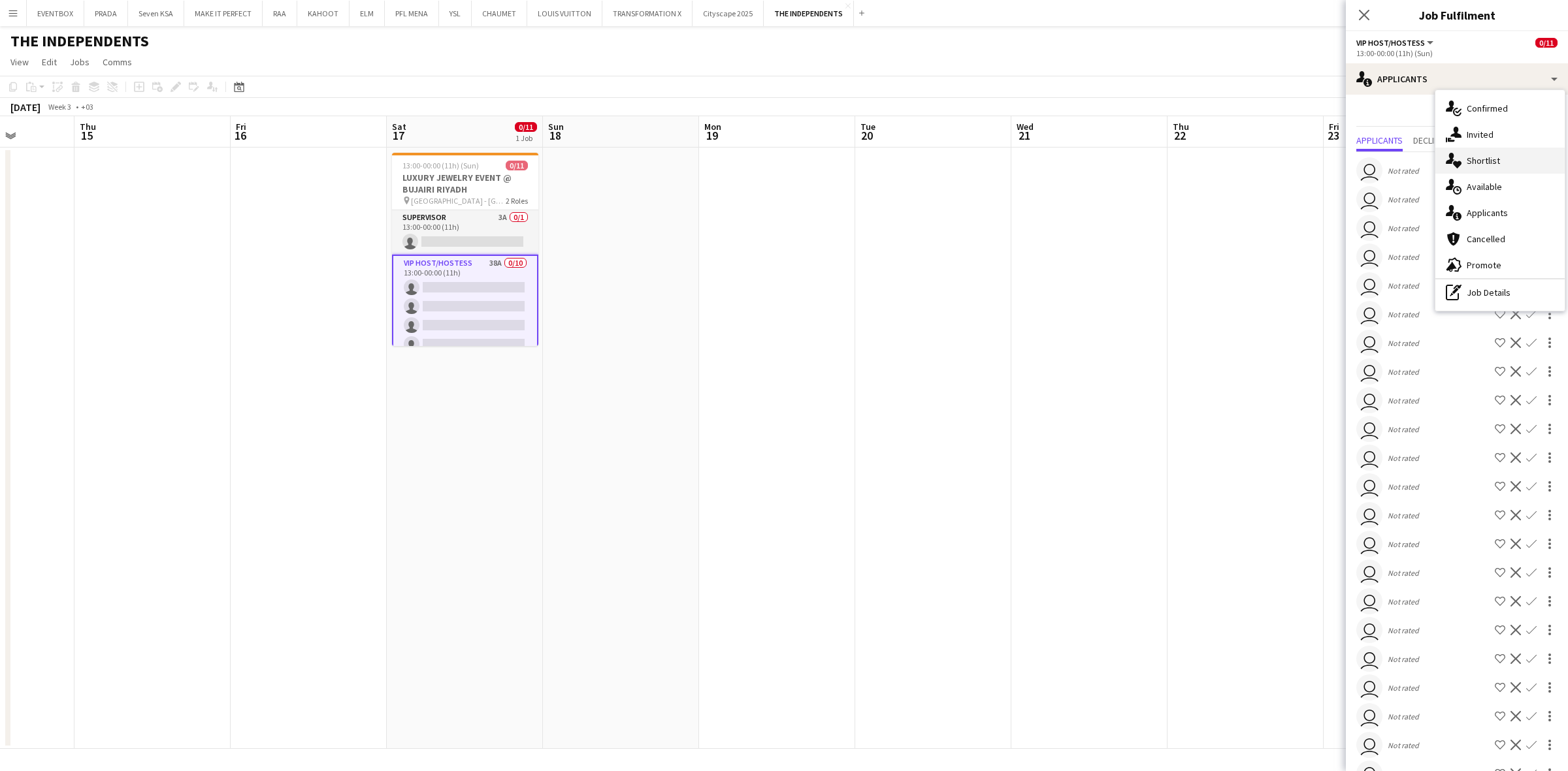
click at [1497, 162] on span "Shortlist" at bounding box center [1483, 161] width 33 height 12
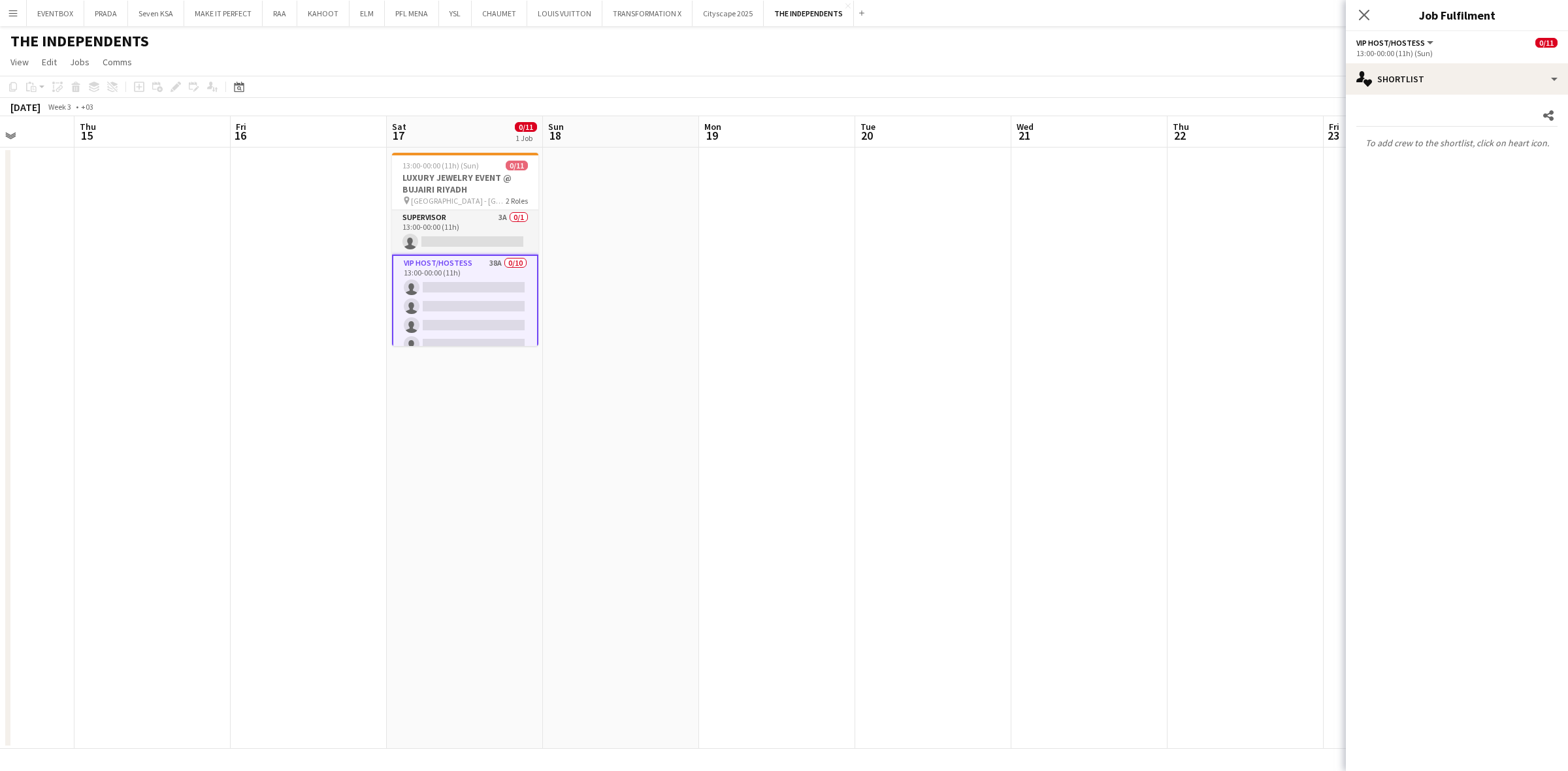
click at [487, 318] on app-card-role "VIP Host/Hostess 38A 0/10 13:00-00:00 (11h) single-neutral-actions single-neutr…" at bounding box center [466, 363] width 147 height 218
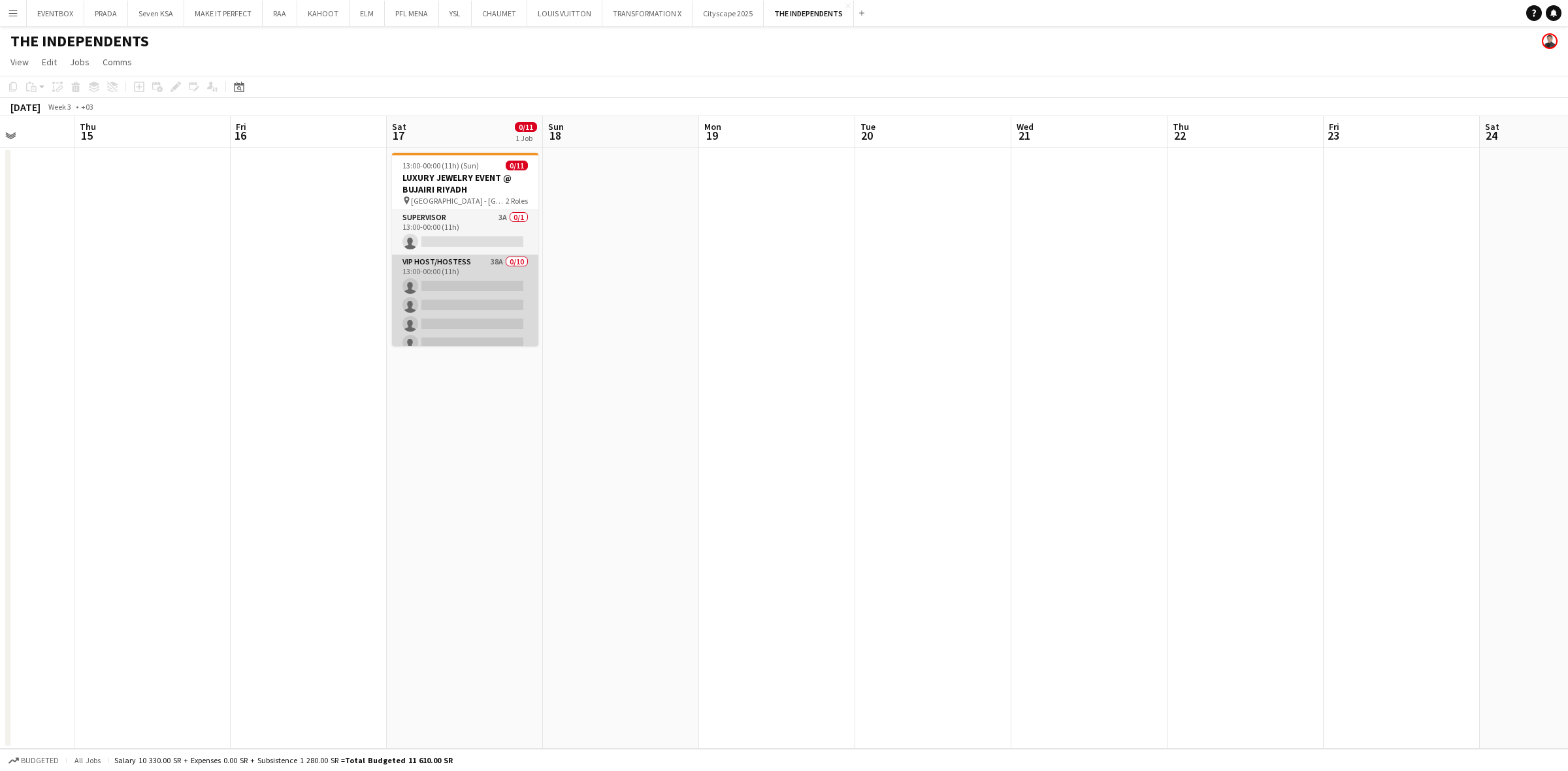
click at [491, 287] on app-card-role "VIP Host/Hostess 38A 0/10 13:00-00:00 (11h) single-neutral-actions single-neutr…" at bounding box center [466, 362] width 147 height 215
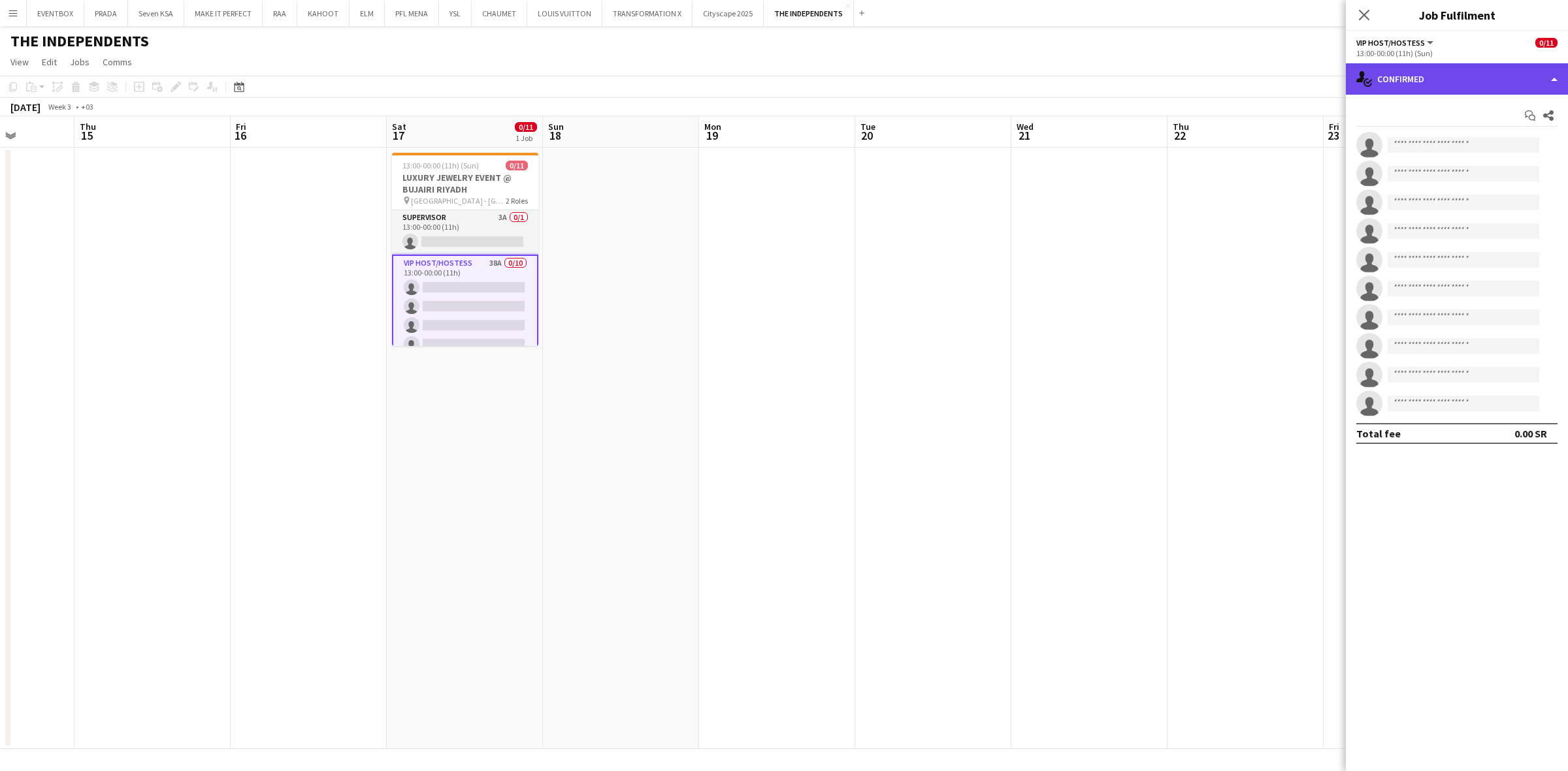
click at [1488, 77] on div "single-neutral-actions-check-2 Confirmed" at bounding box center [1457, 79] width 222 height 32
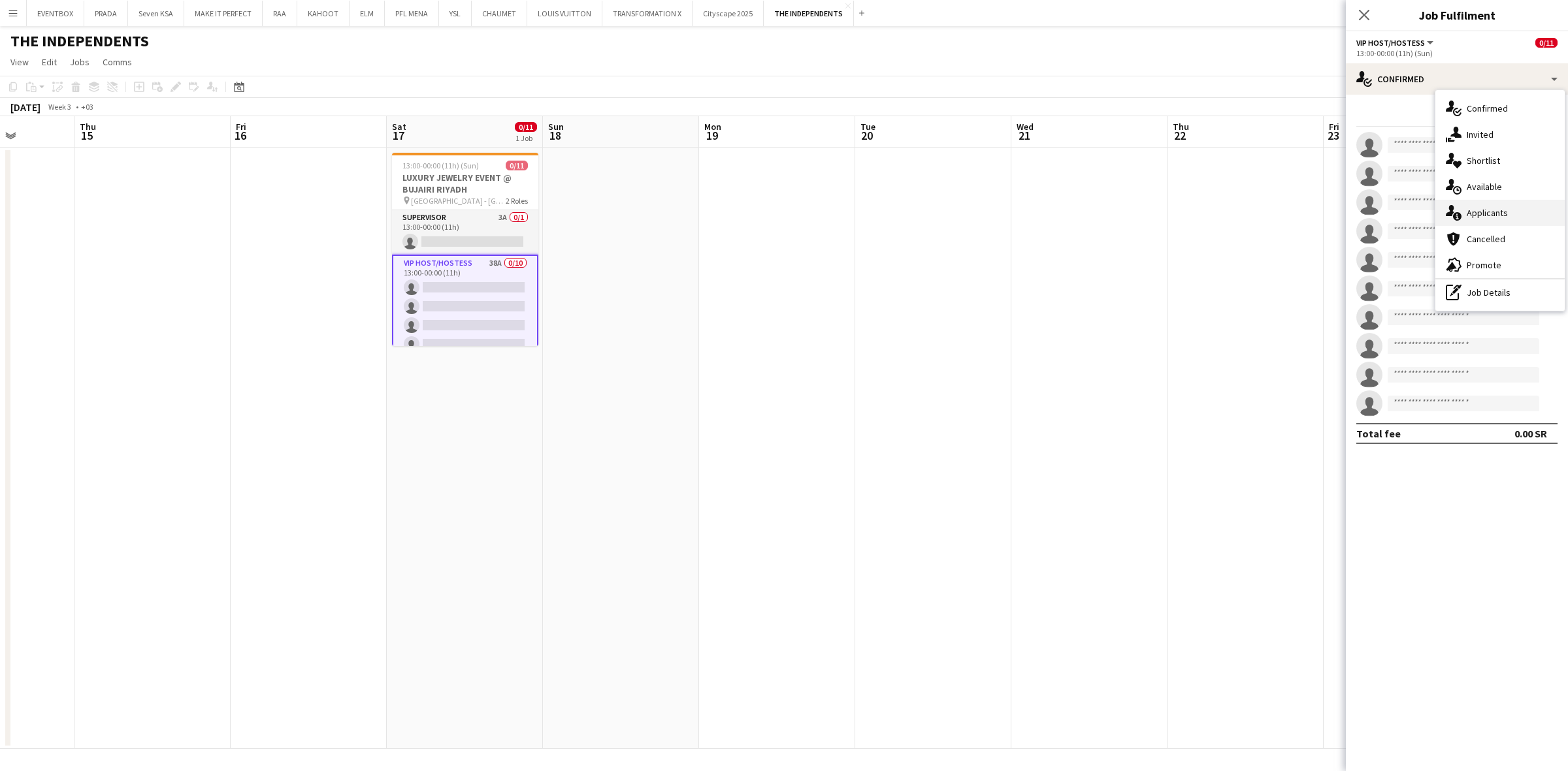
click at [1517, 210] on div "single-neutral-actions-information Applicants" at bounding box center [1500, 213] width 130 height 26
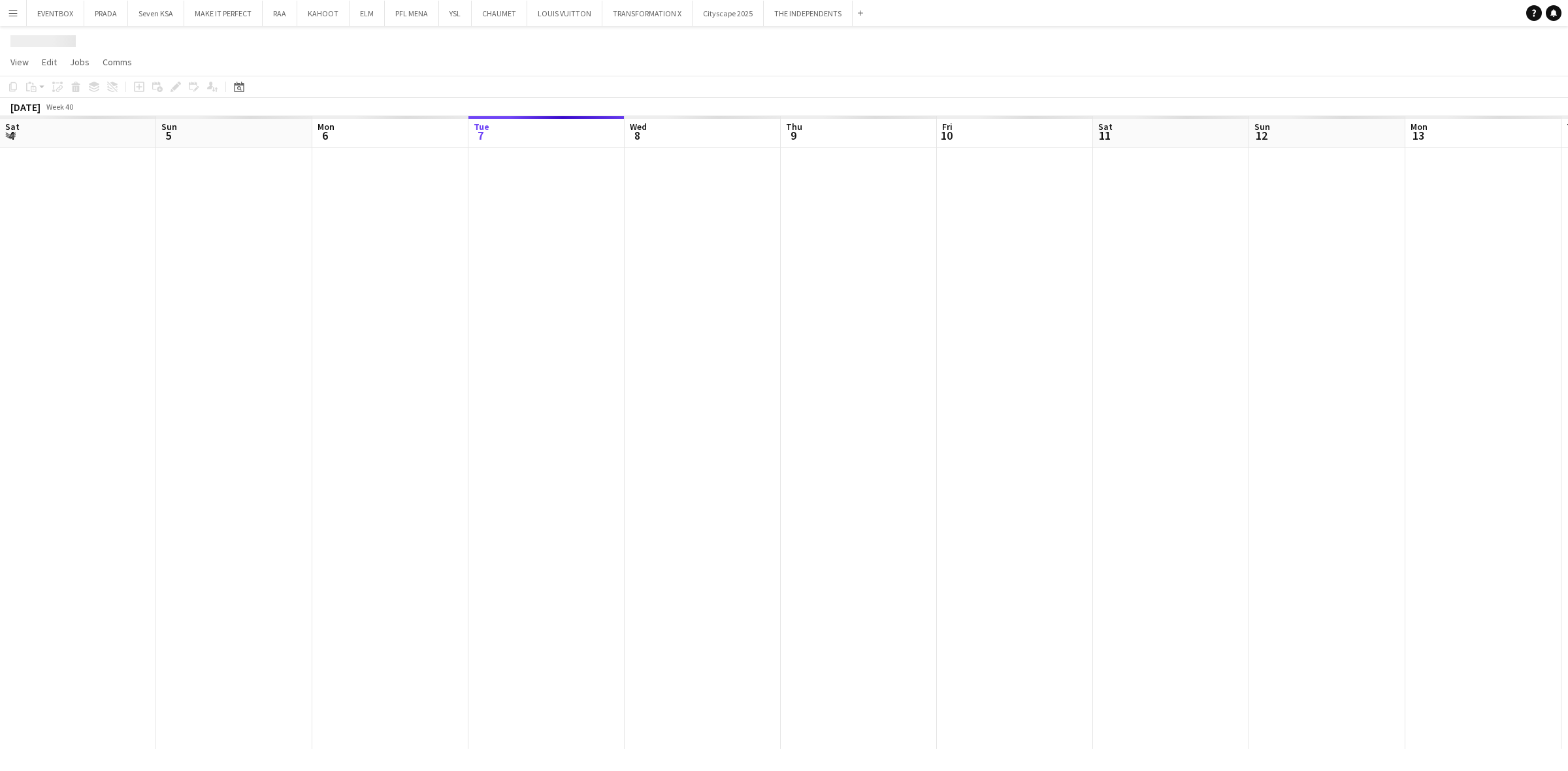
scroll to position [0, 311]
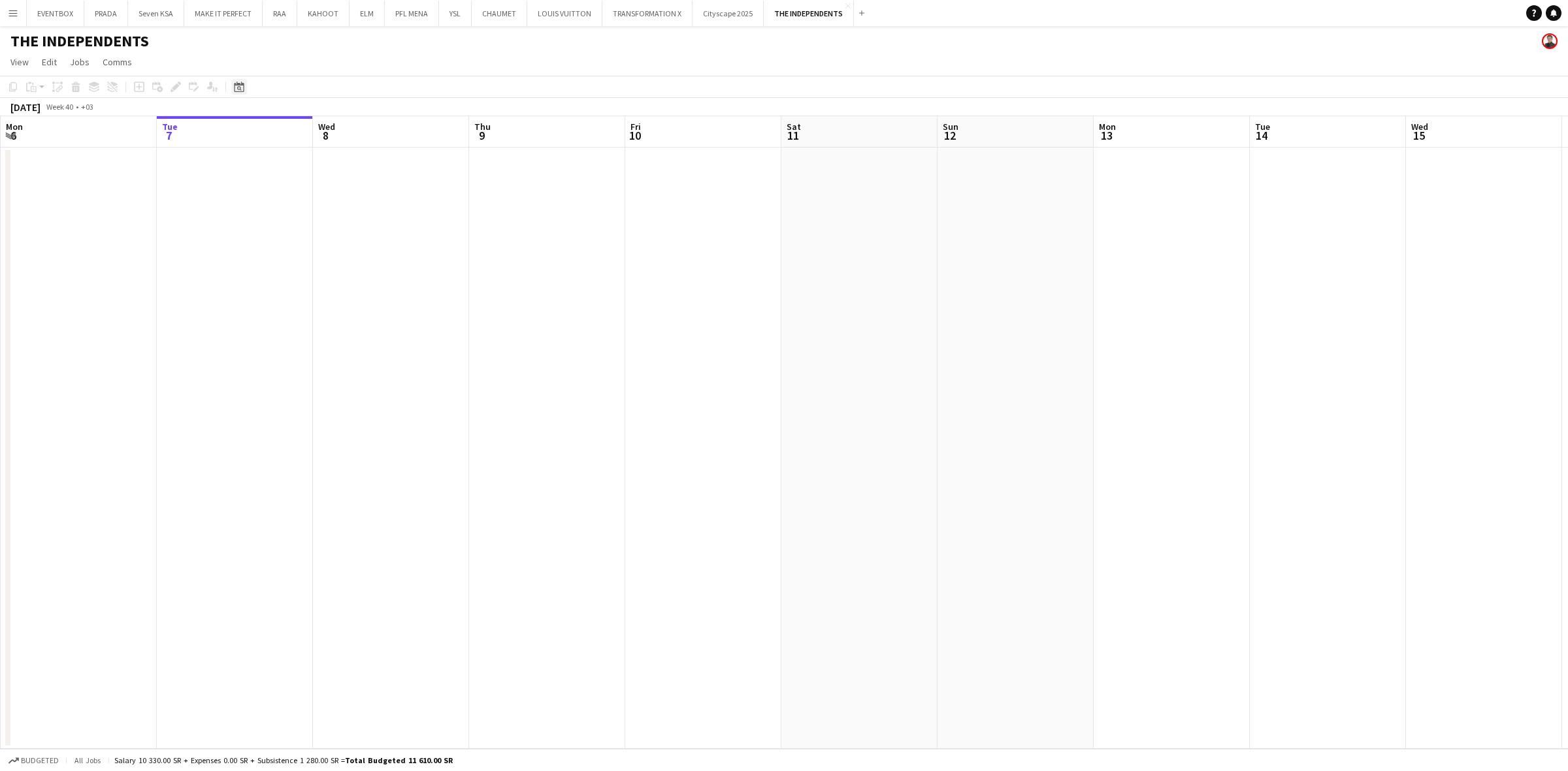
click at [242, 84] on icon at bounding box center [239, 87] width 10 height 11
click at [263, 136] on span "[DATE]" at bounding box center [251, 132] width 24 height 12
click at [297, 194] on span "2026" at bounding box center [307, 199] width 27 height 15
click at [251, 177] on span "JAN" at bounding box center [247, 182] width 27 height 15
click at [325, 216] on span "17" at bounding box center [328, 220] width 15 height 15
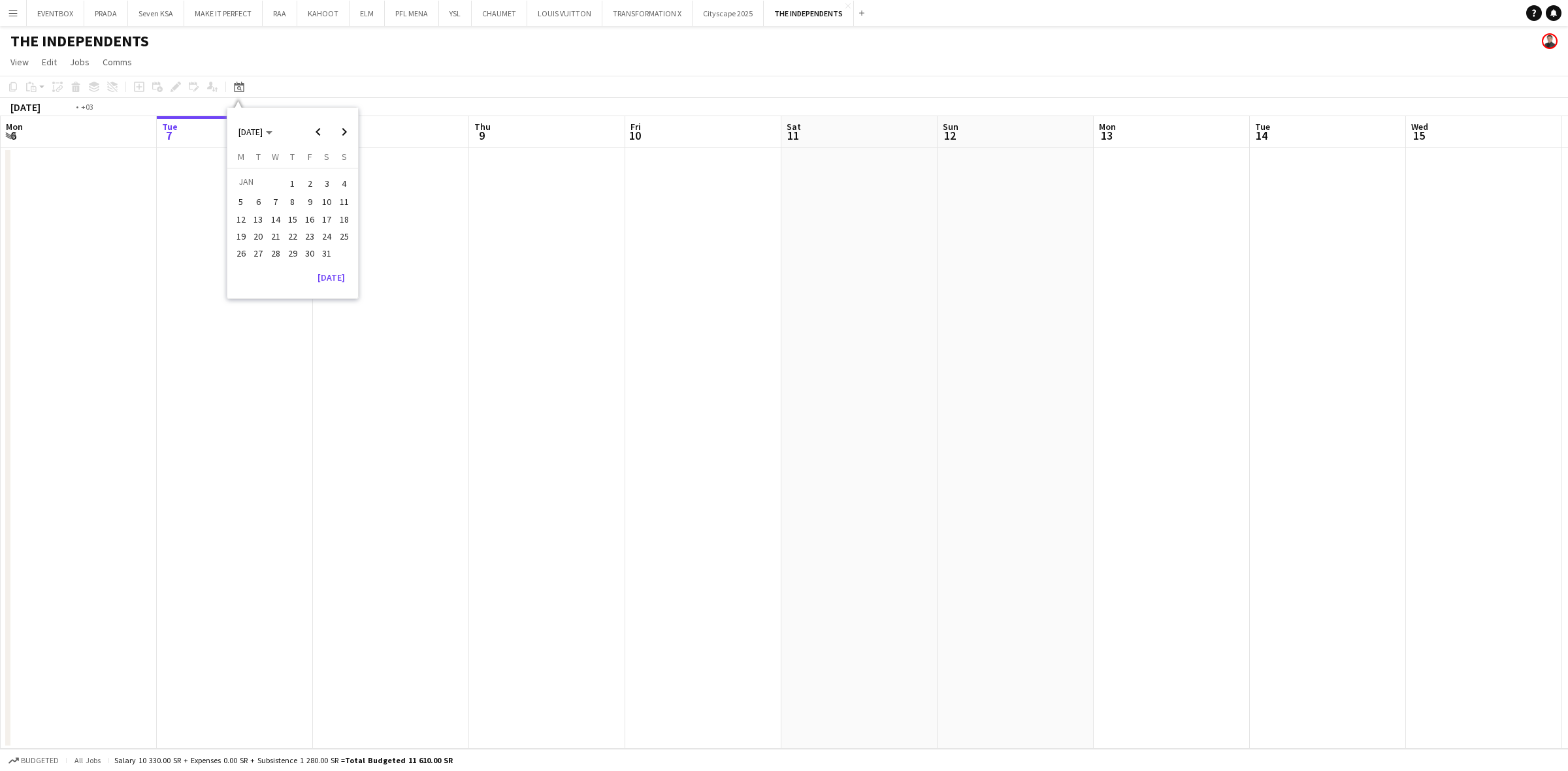
scroll to position [0, 449]
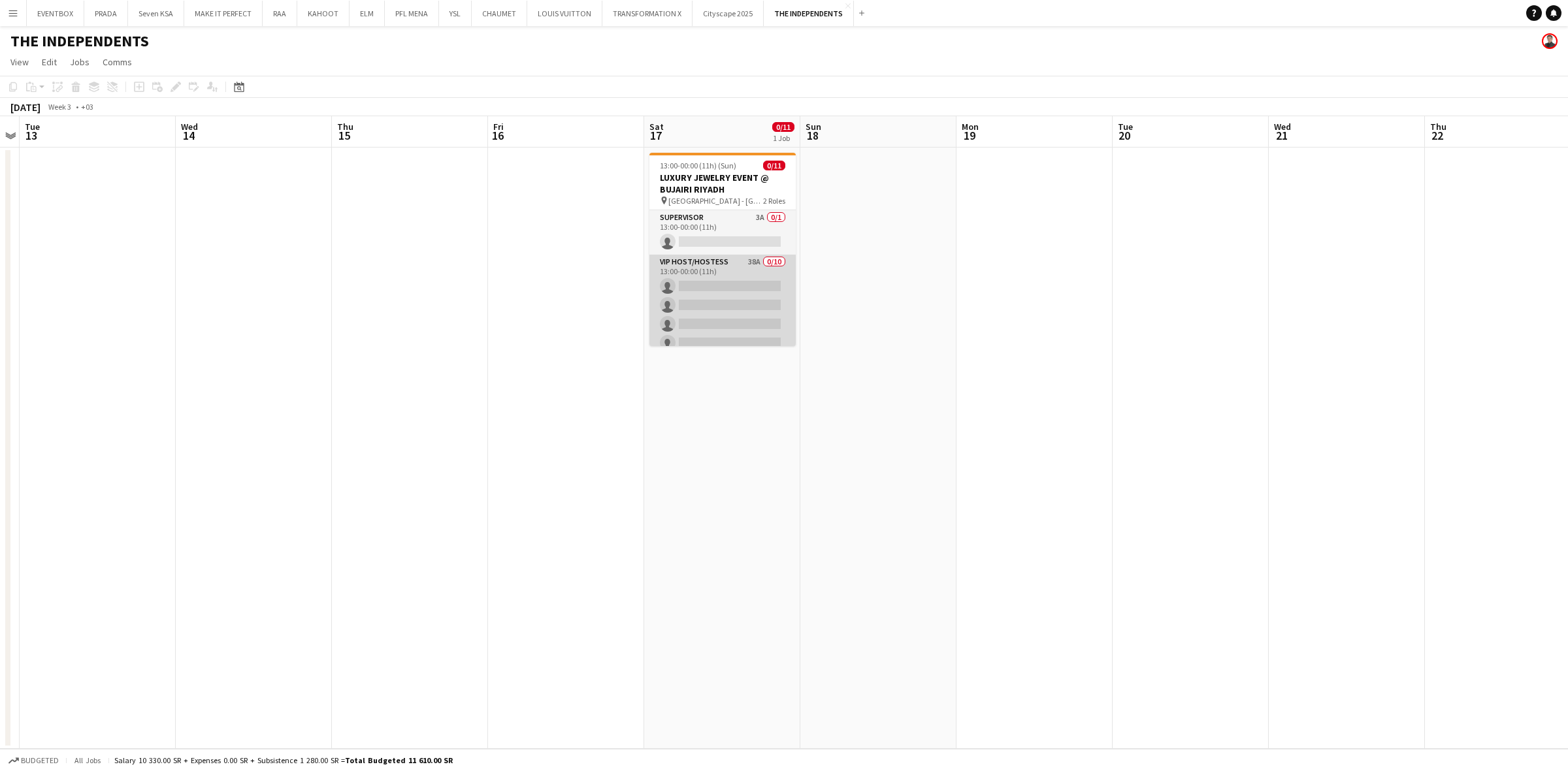
click at [735, 299] on app-card-role "VIP Host/Hostess 38A 0/10 13:00-00:00 (11h) single-neutral-actions single-neutr…" at bounding box center [723, 362] width 147 height 215
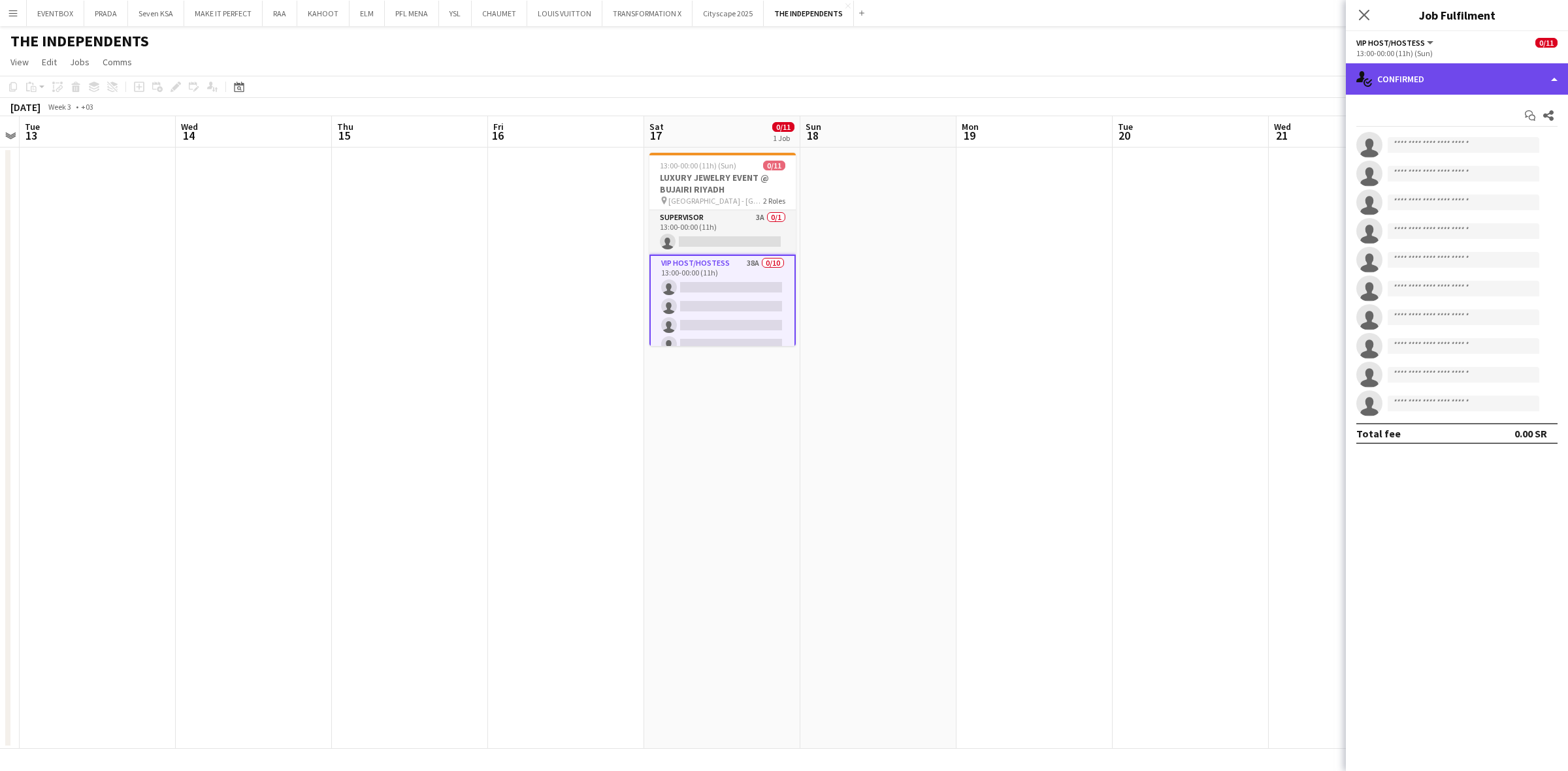
click at [1450, 72] on div "single-neutral-actions-check-2 Confirmed" at bounding box center [1457, 79] width 222 height 32
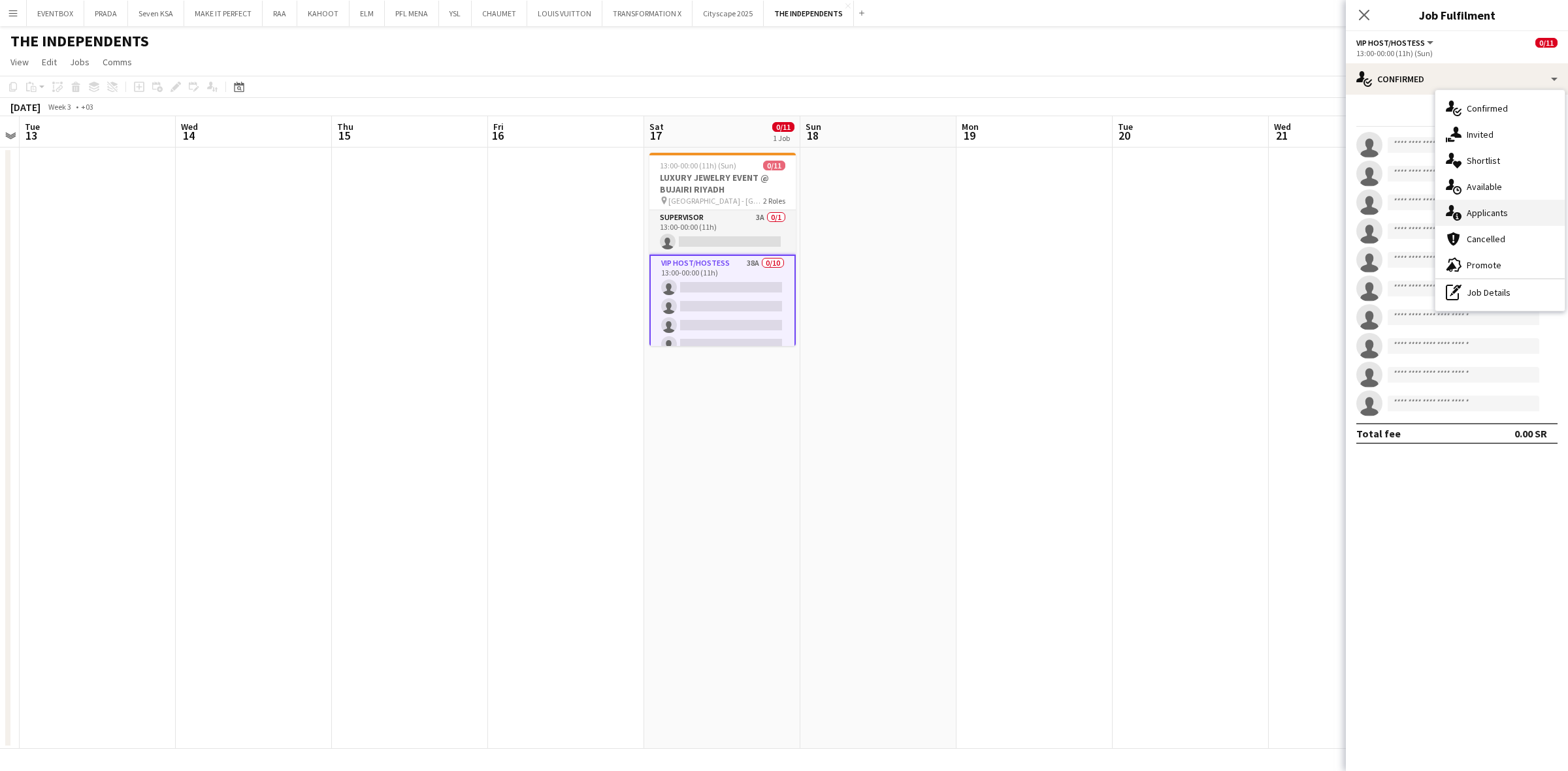
click at [1514, 216] on div "single-neutral-actions-information Applicants" at bounding box center [1500, 213] width 130 height 26
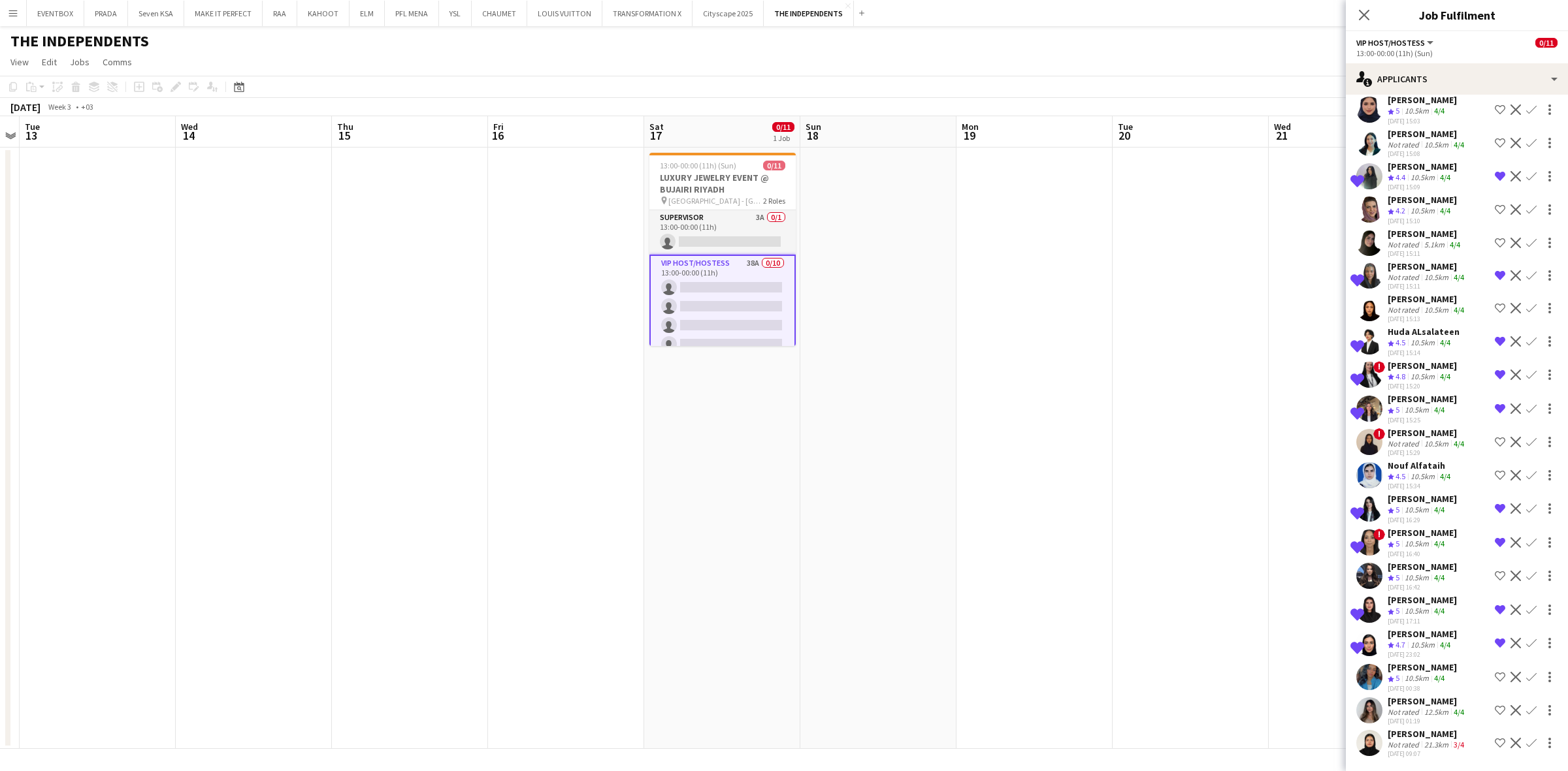
scroll to position [753, 0]
click at [1429, 750] on div "[DATE] 09:07" at bounding box center [1427, 754] width 79 height 8
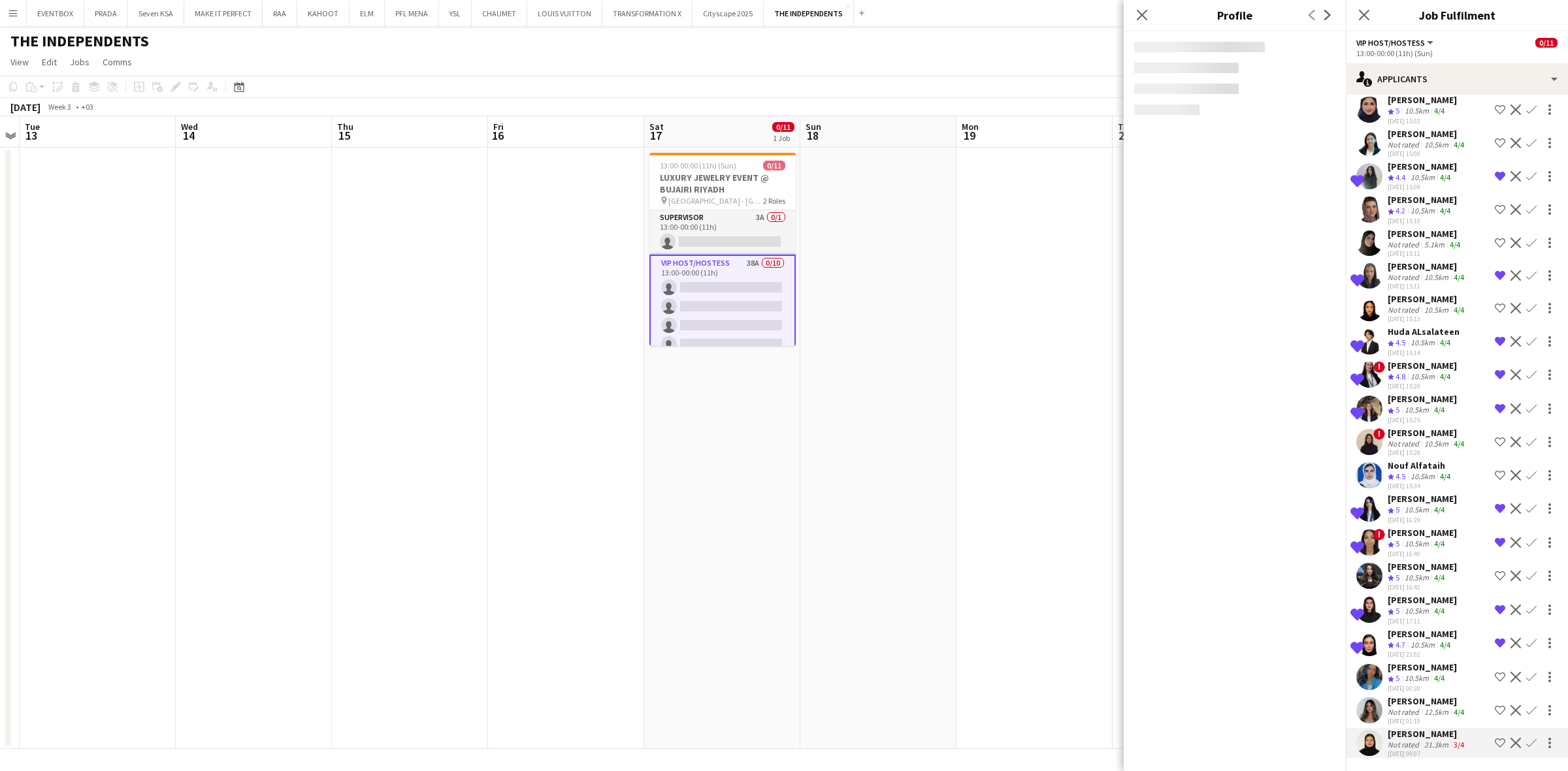
click at [1432, 708] on div "12.5km" at bounding box center [1436, 713] width 30 height 10
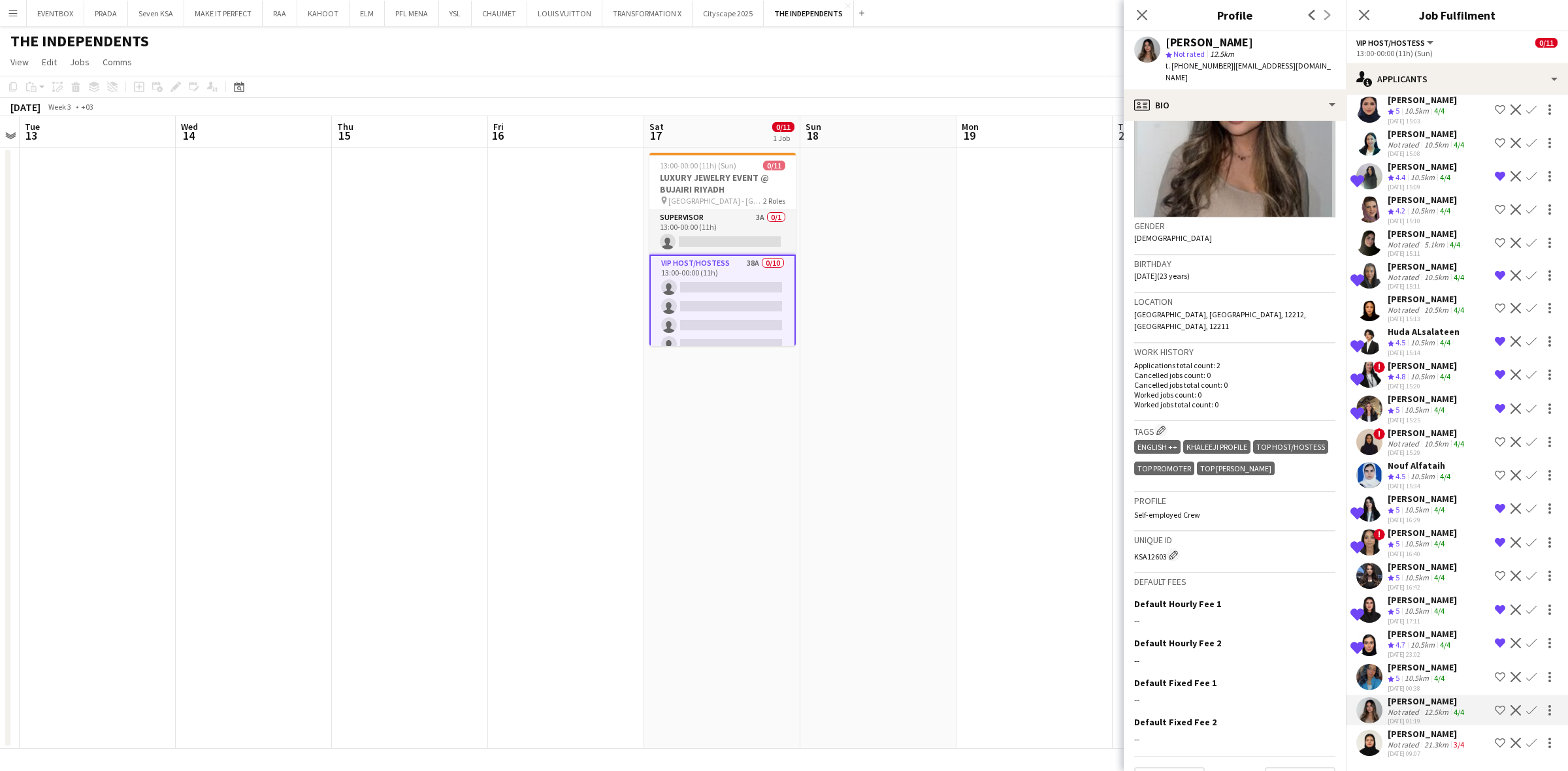
scroll to position [115, 0]
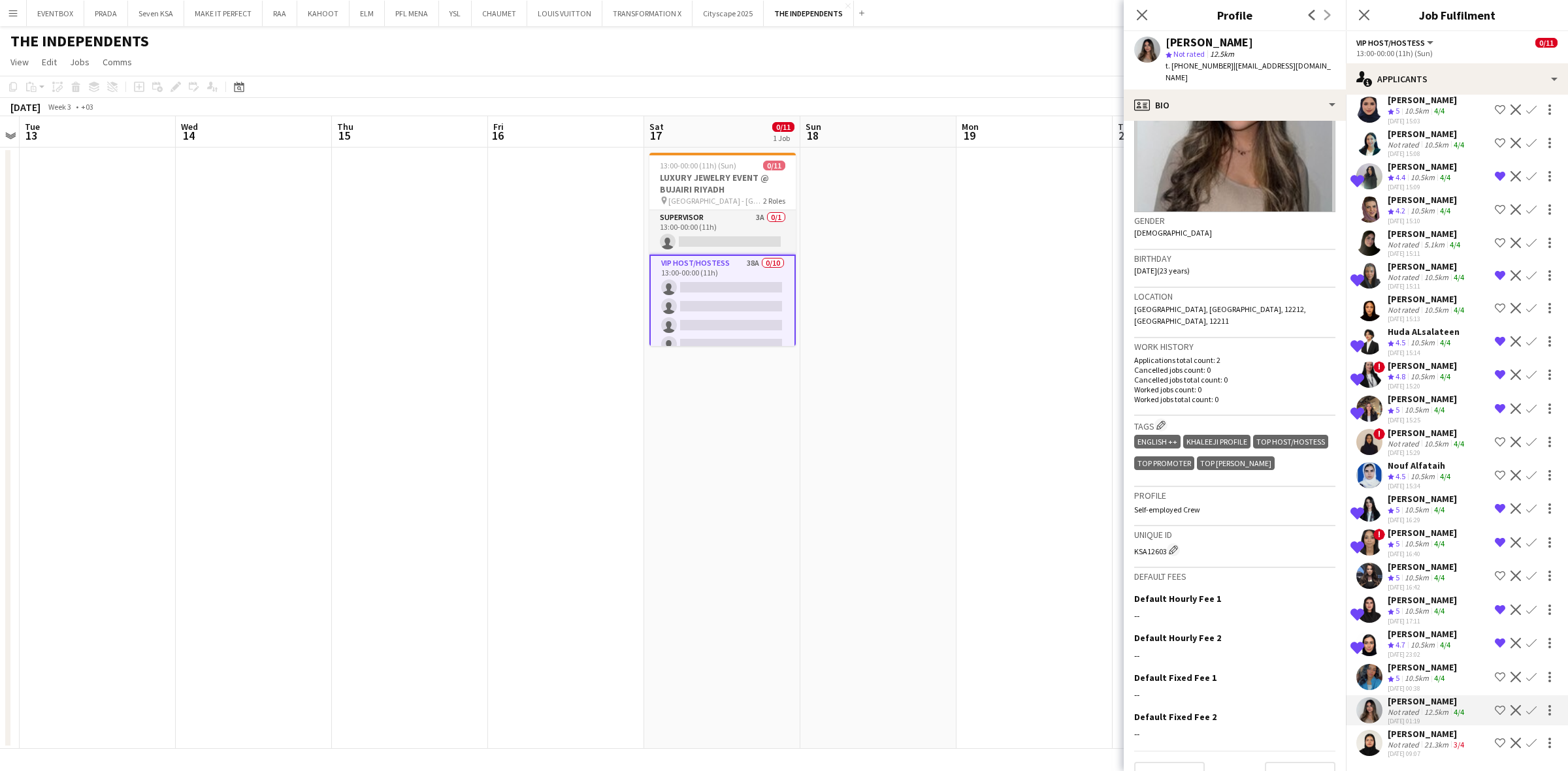
click at [1415, 740] on div "Not rated" at bounding box center [1405, 745] width 34 height 10
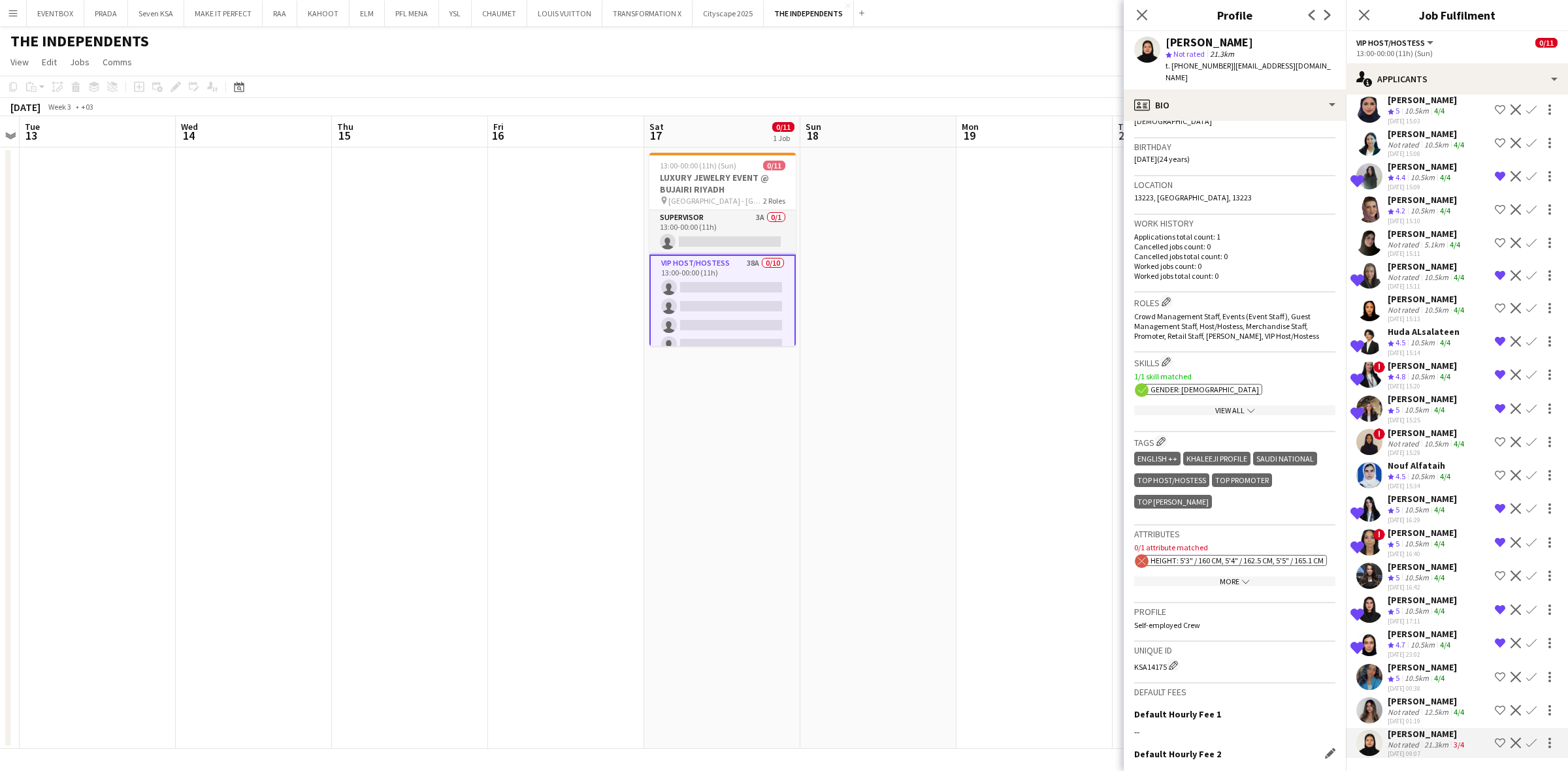
scroll to position [327, 0]
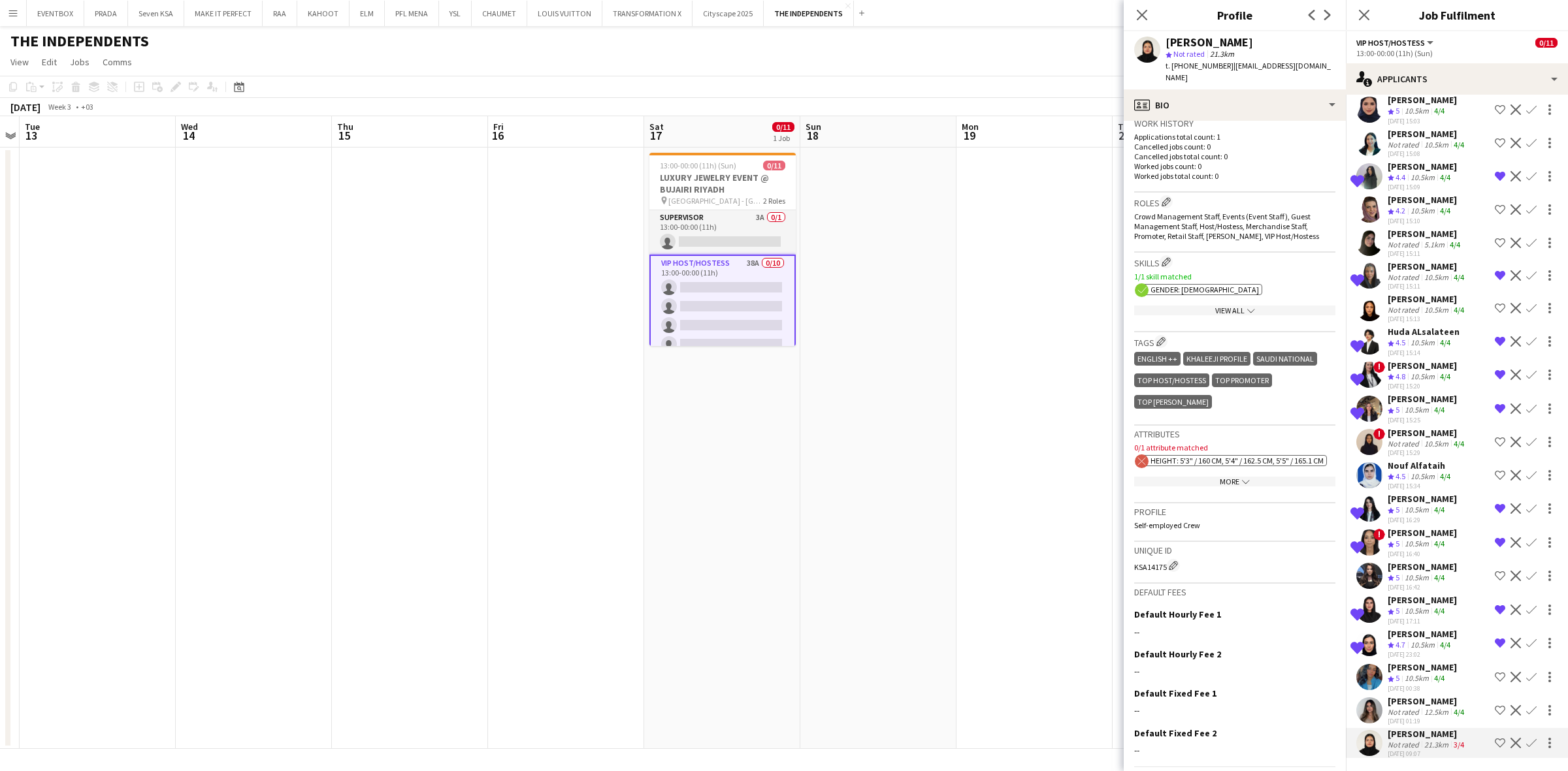
click at [1431, 708] on div "12.5km" at bounding box center [1436, 713] width 30 height 10
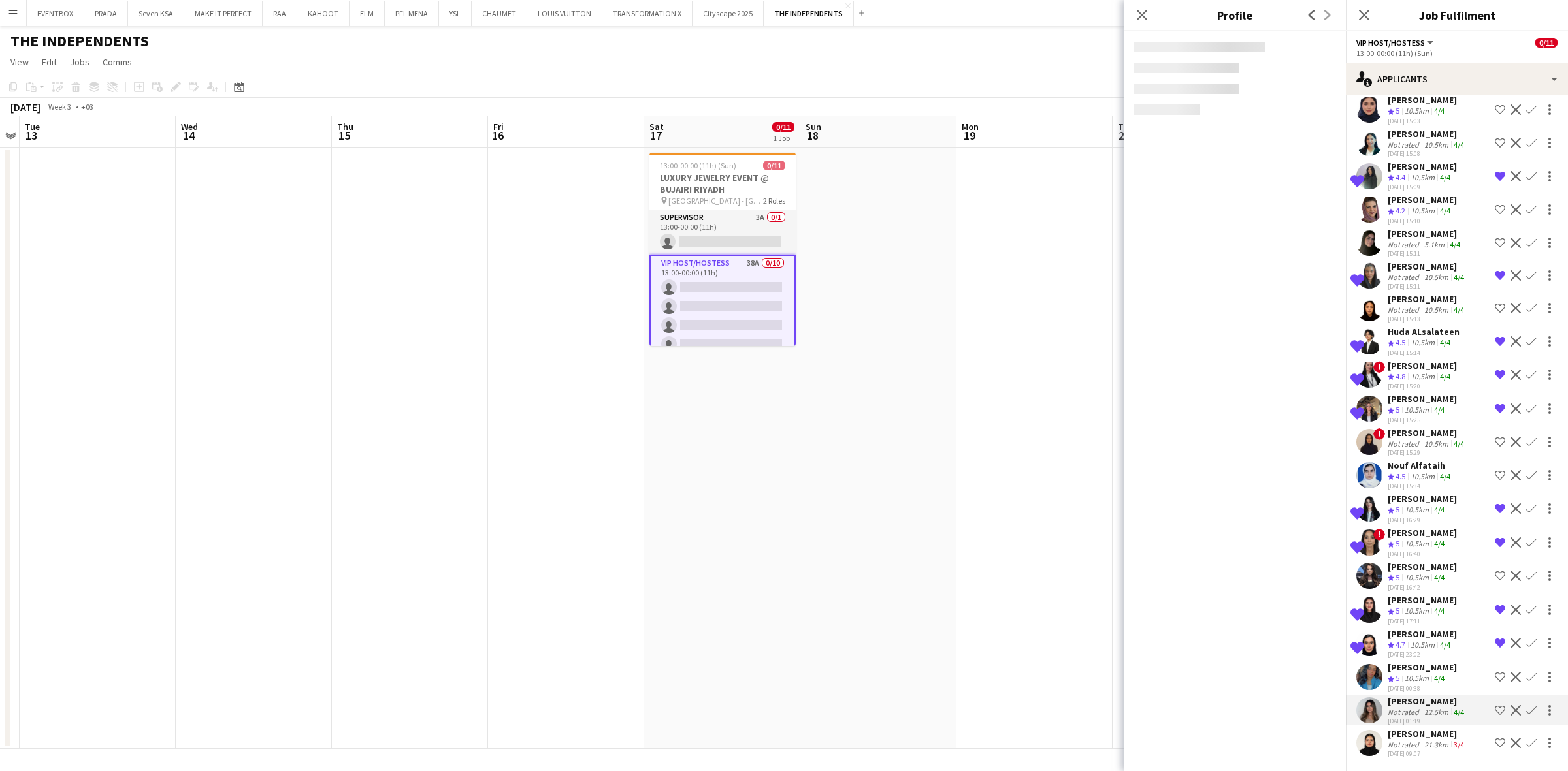
click at [1409, 662] on div "[PERSON_NAME]" at bounding box center [1422, 667] width 69 height 12
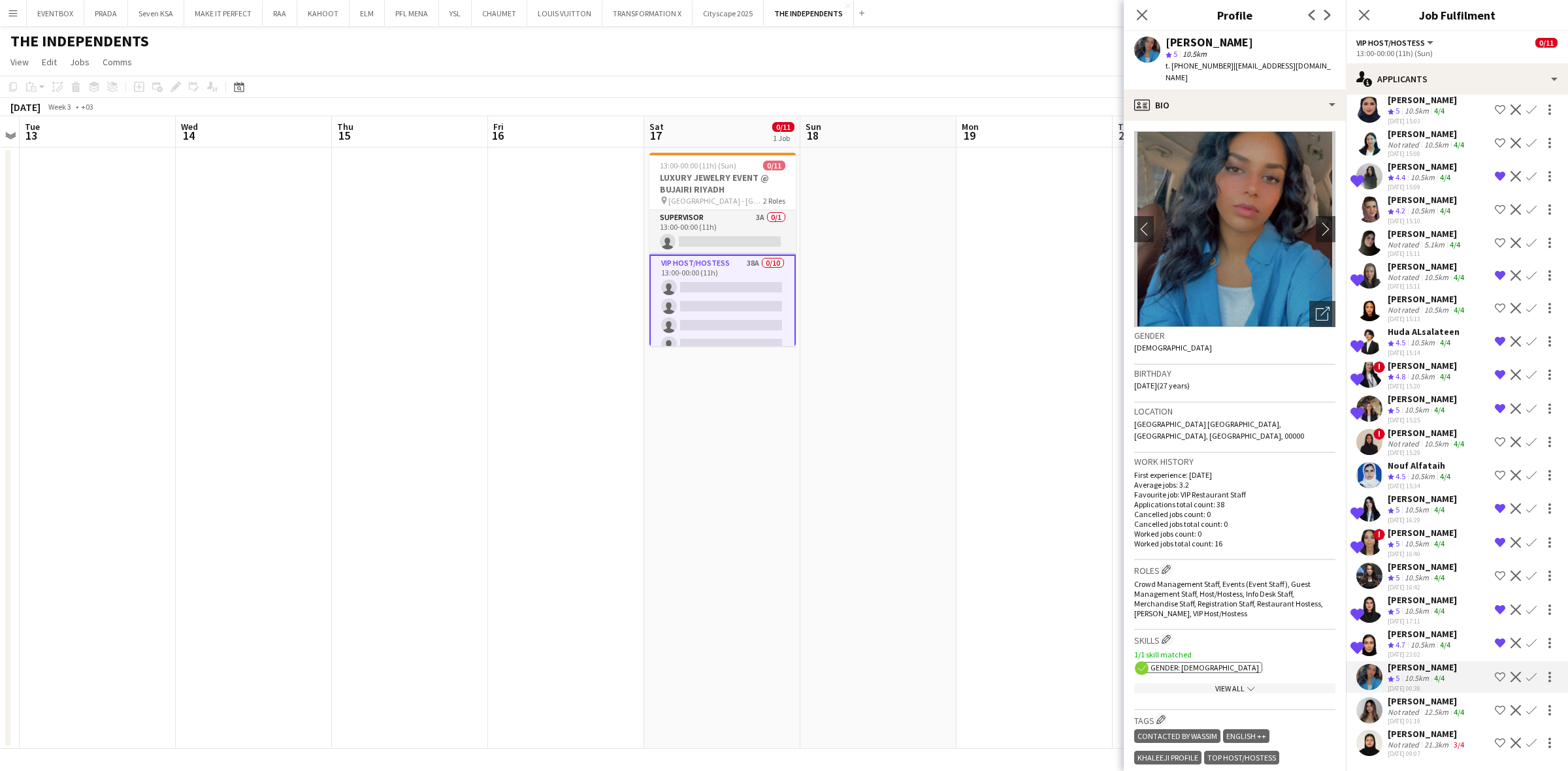
click at [1416, 708] on div "Not rated" at bounding box center [1405, 713] width 34 height 10
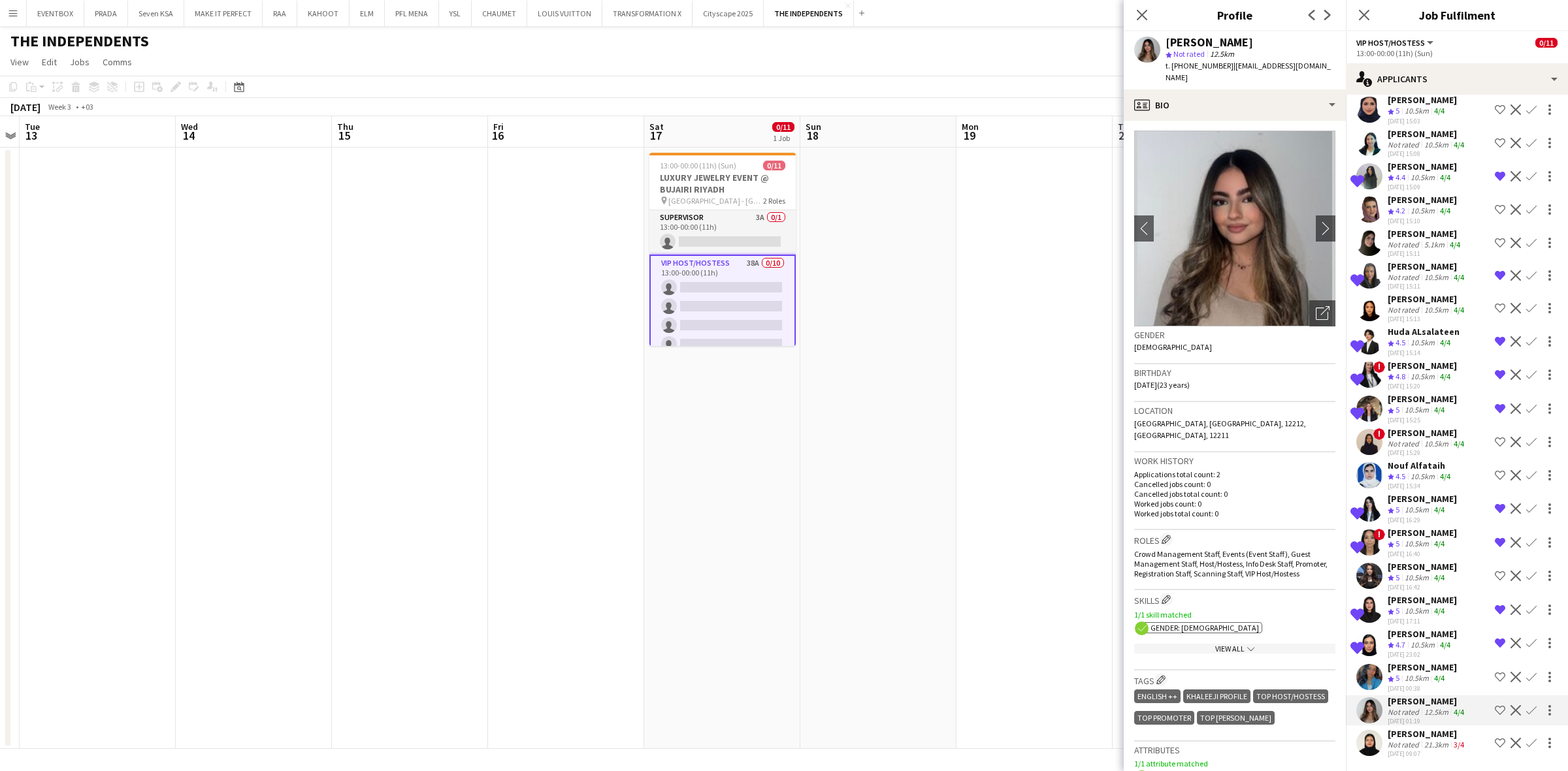
scroll to position [0, 0]
drag, startPoint x: 1263, startPoint y: 86, endPoint x: 1264, endPoint y: 100, distance: 14.0
click at [1263, 89] on div "profile Bio" at bounding box center [1234, 105] width 222 height 32
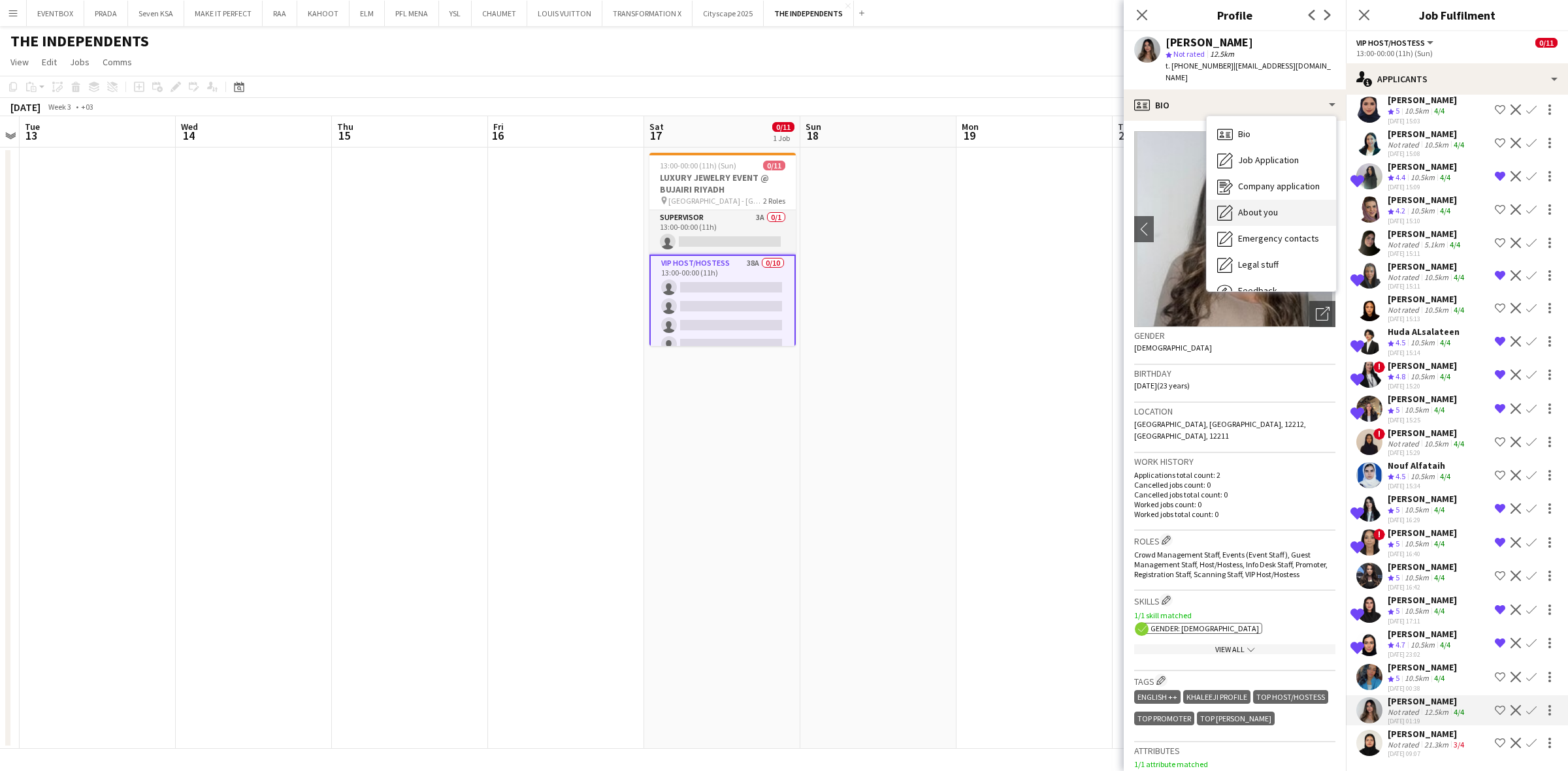
click at [1262, 206] on span "About you" at bounding box center [1258, 212] width 40 height 12
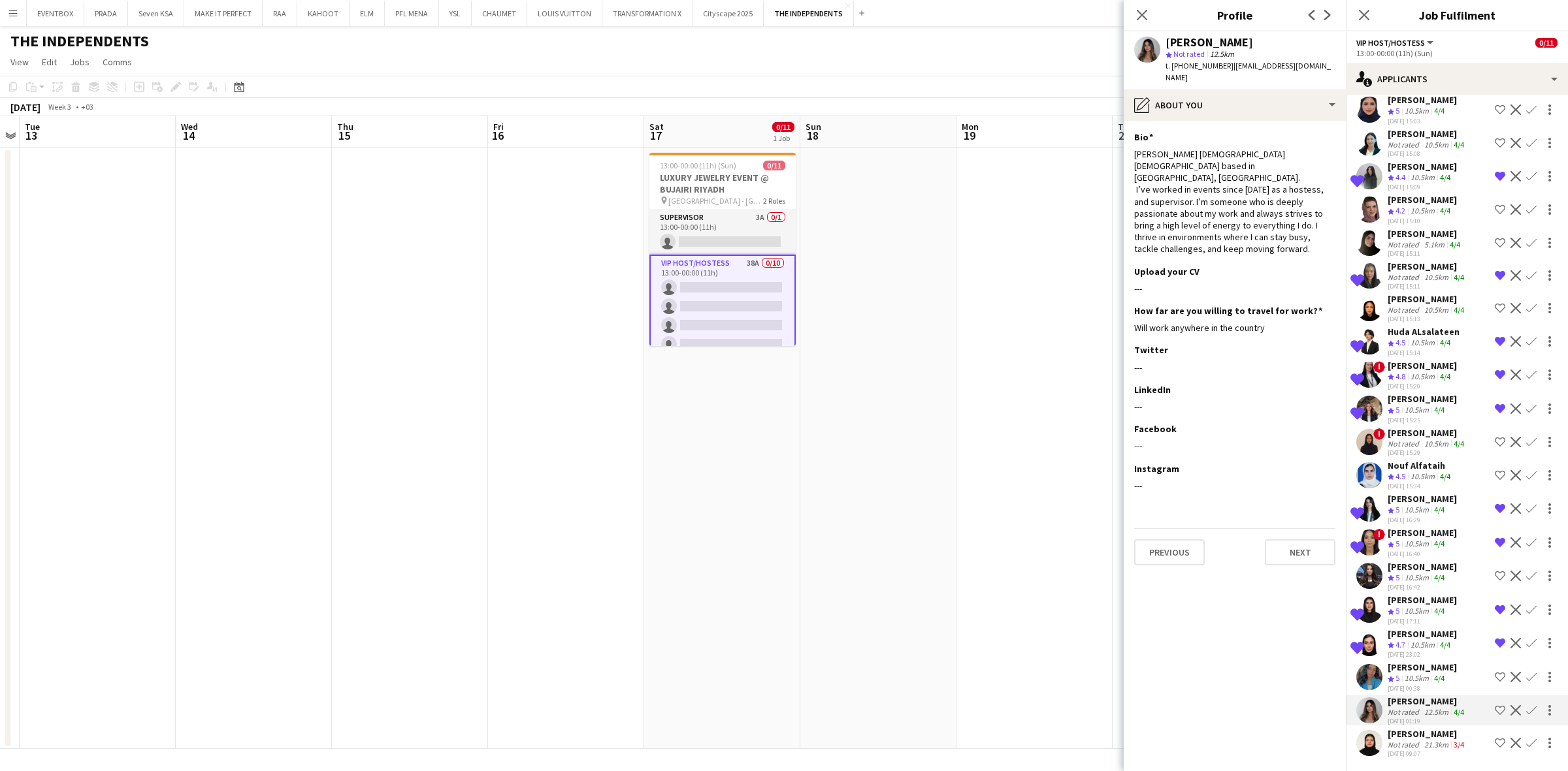
click at [1495, 706] on app-icon "Shortlist crew" at bounding box center [1500, 710] width 11 height 11
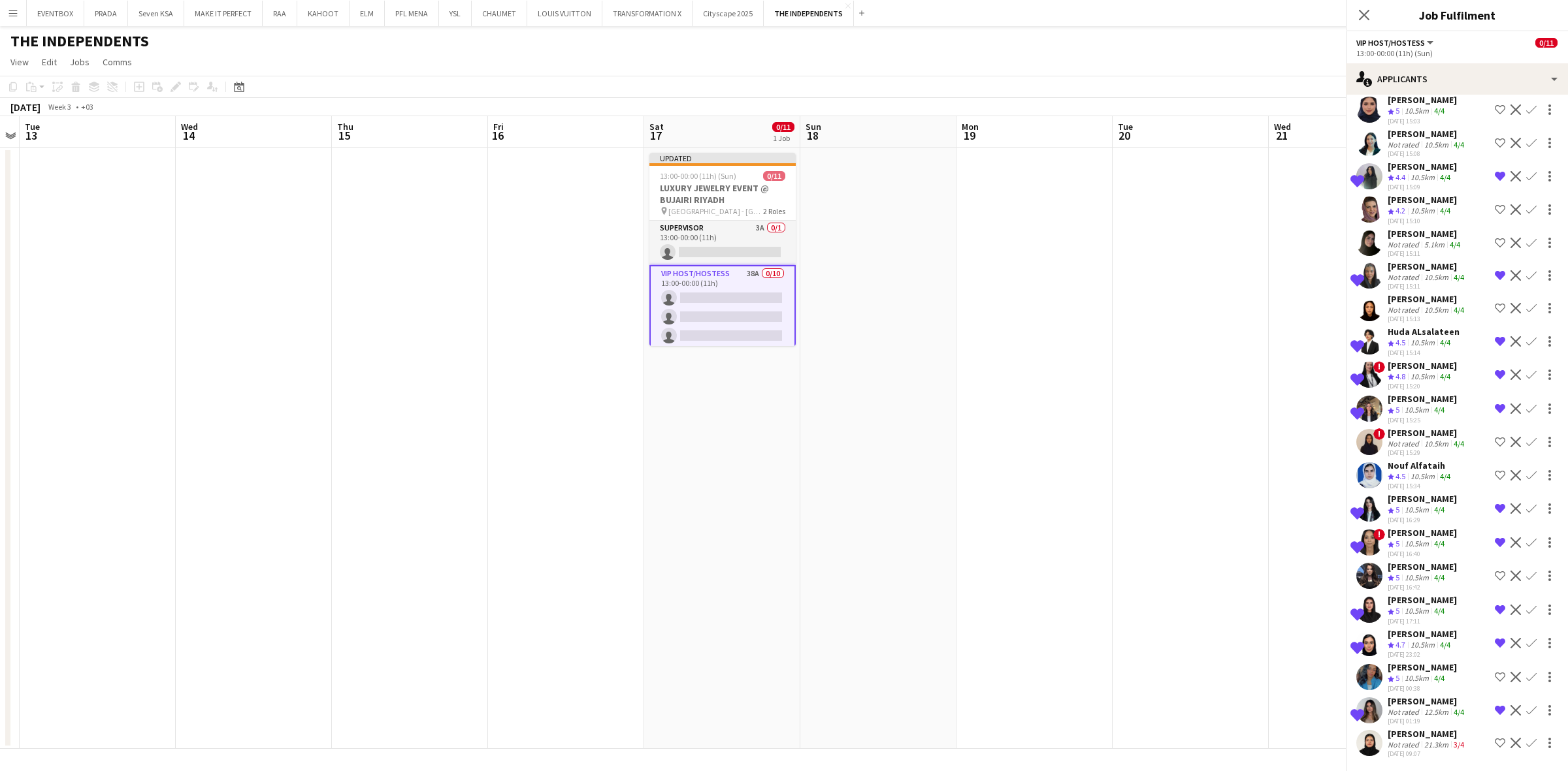
scroll to position [664, 0]
click at [1411, 701] on div "[PERSON_NAME]" at bounding box center [1427, 703] width 79 height 12
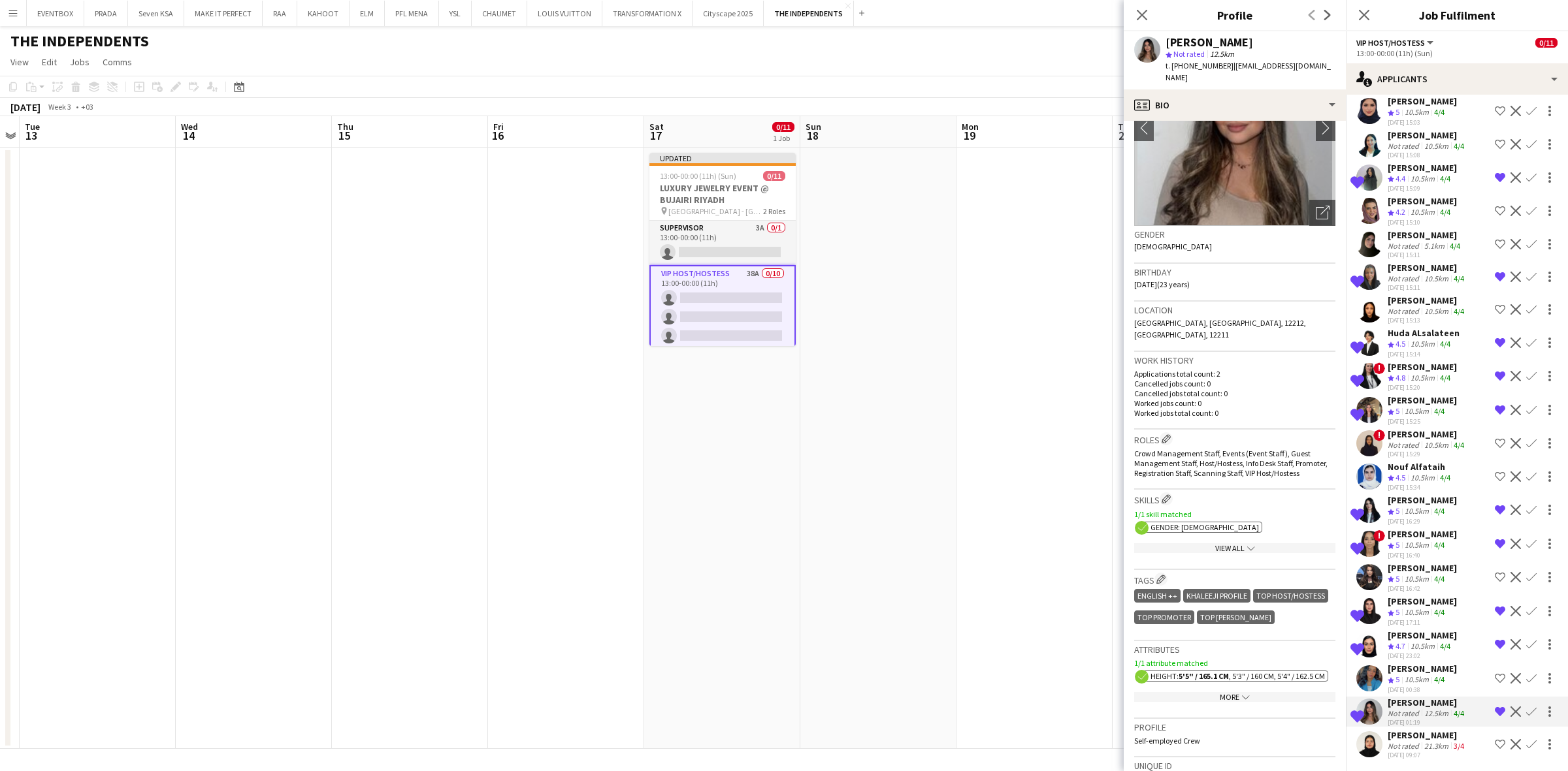
scroll to position [354, 0]
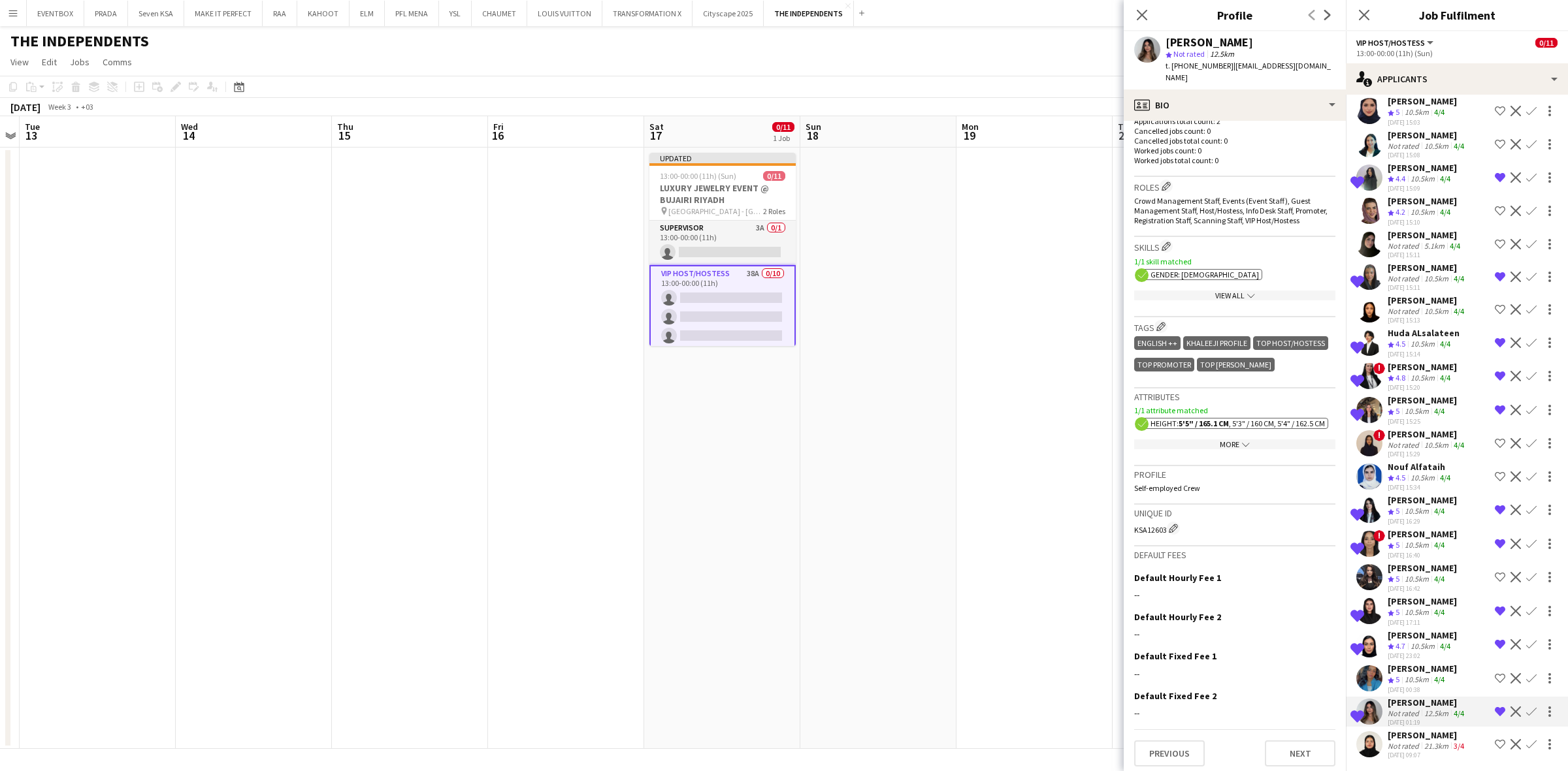
click at [1242, 441] on icon "chevron-down" at bounding box center [1245, 444] width 8 height 8
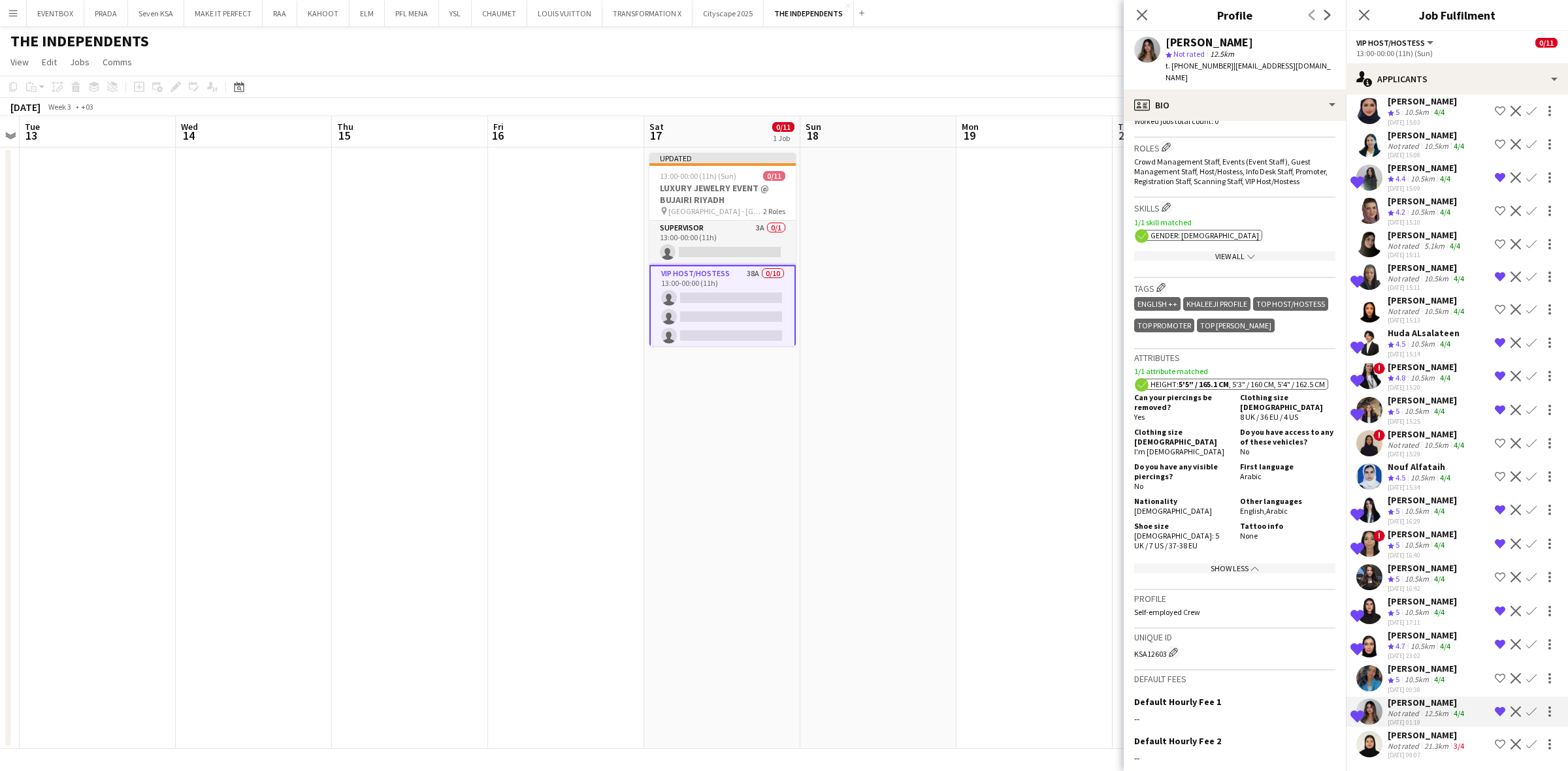
scroll to position [408, 0]
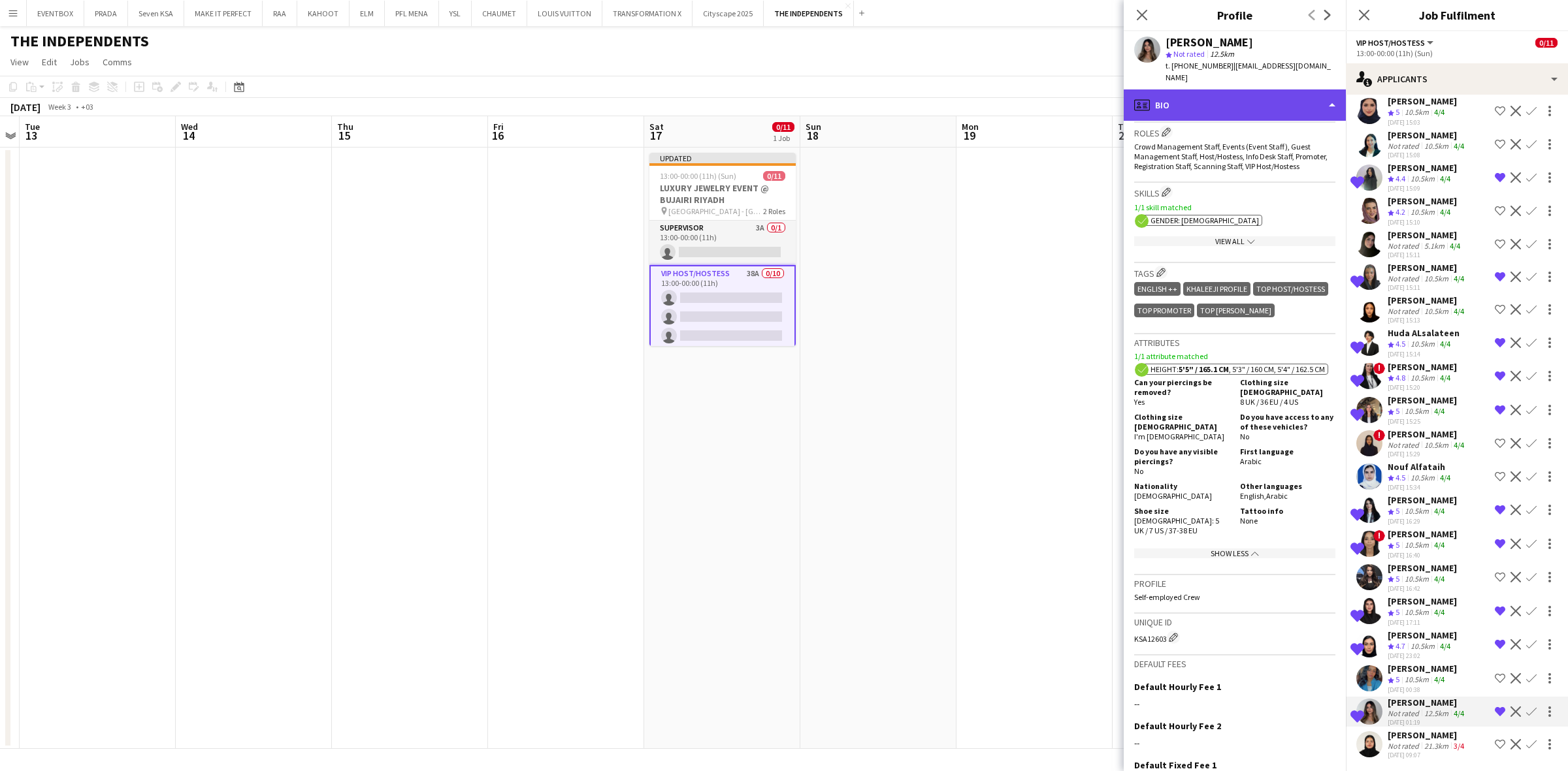
click at [1266, 99] on div "profile Bio" at bounding box center [1234, 105] width 222 height 32
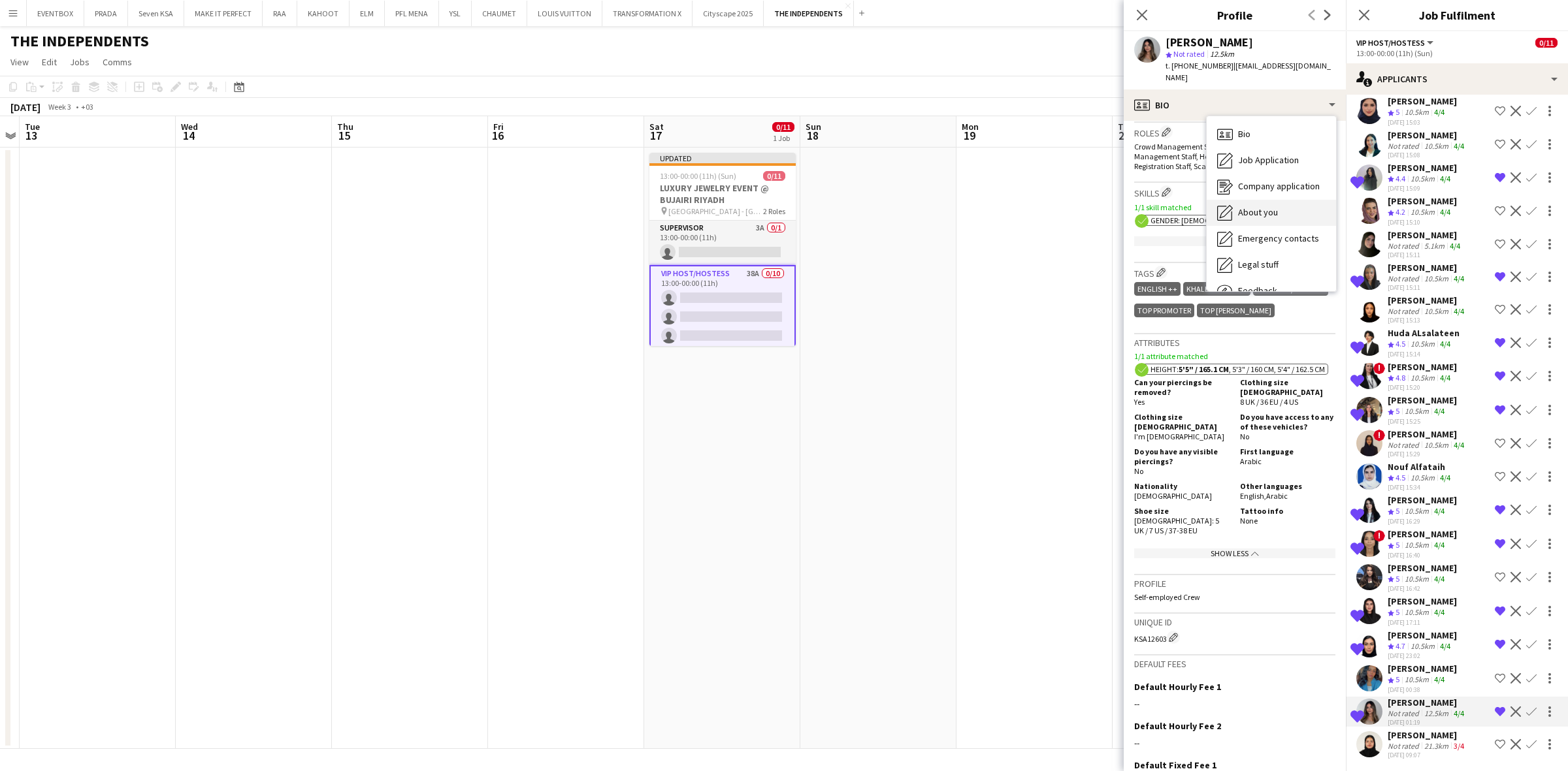
click at [1293, 200] on div "About you About you" at bounding box center [1271, 213] width 130 height 26
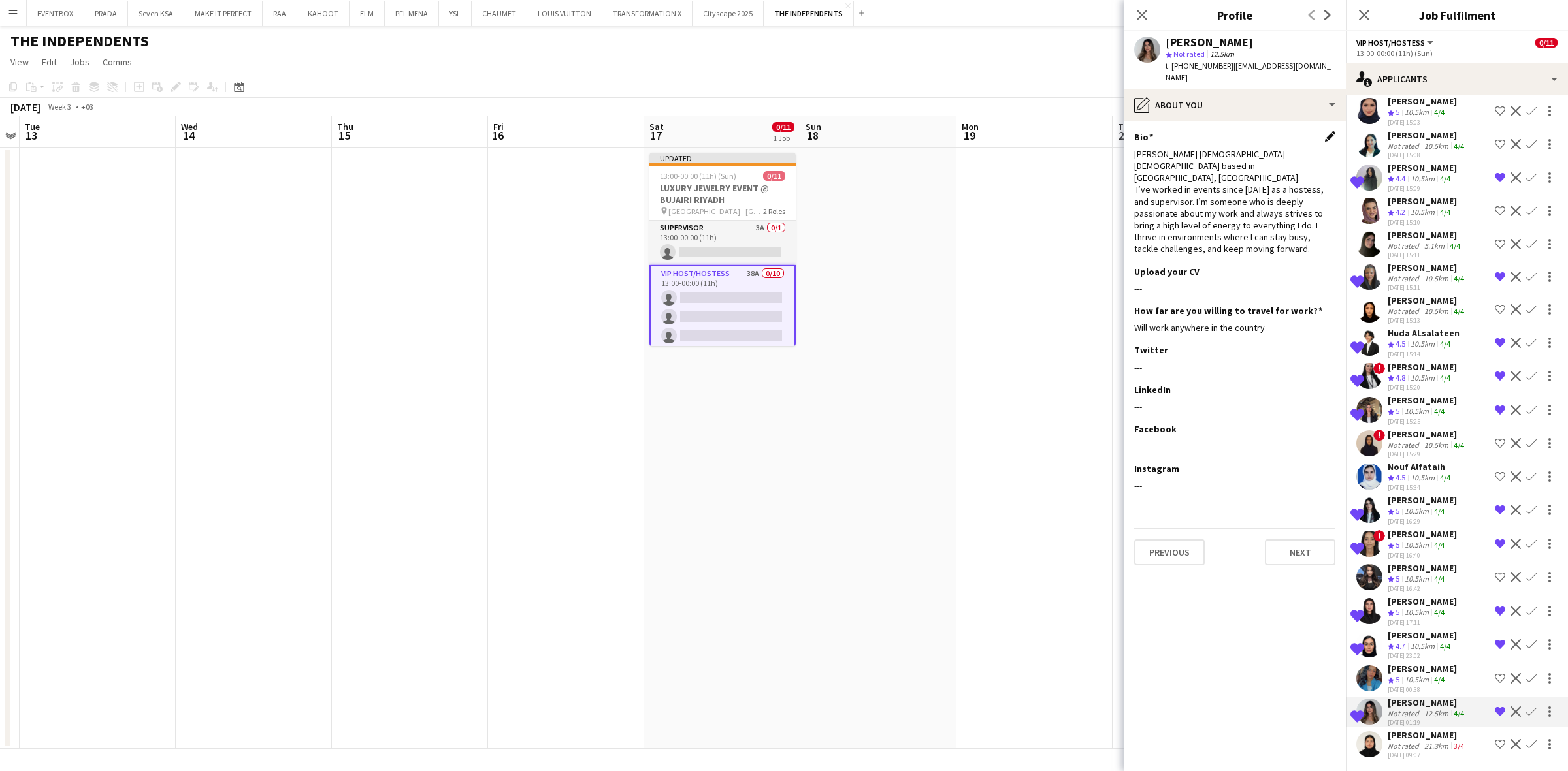
click at [1334, 131] on app-icon "Edit this field" at bounding box center [1330, 136] width 11 height 11
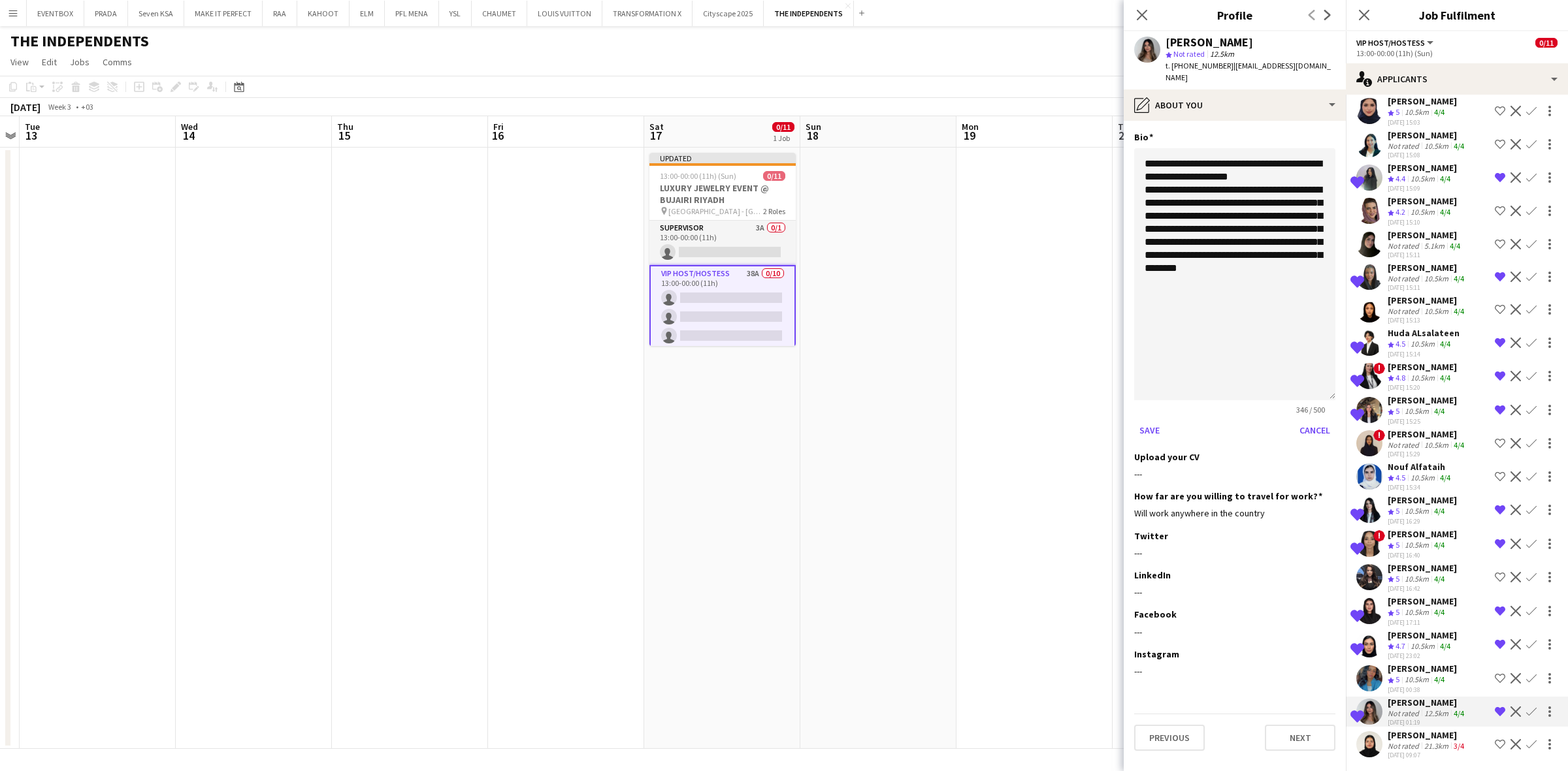
drag, startPoint x: 1330, startPoint y: 206, endPoint x: 1344, endPoint y: 399, distance: 193.5
click at [1344, 399] on app-section-data-types "**********" at bounding box center [1234, 446] width 222 height 651
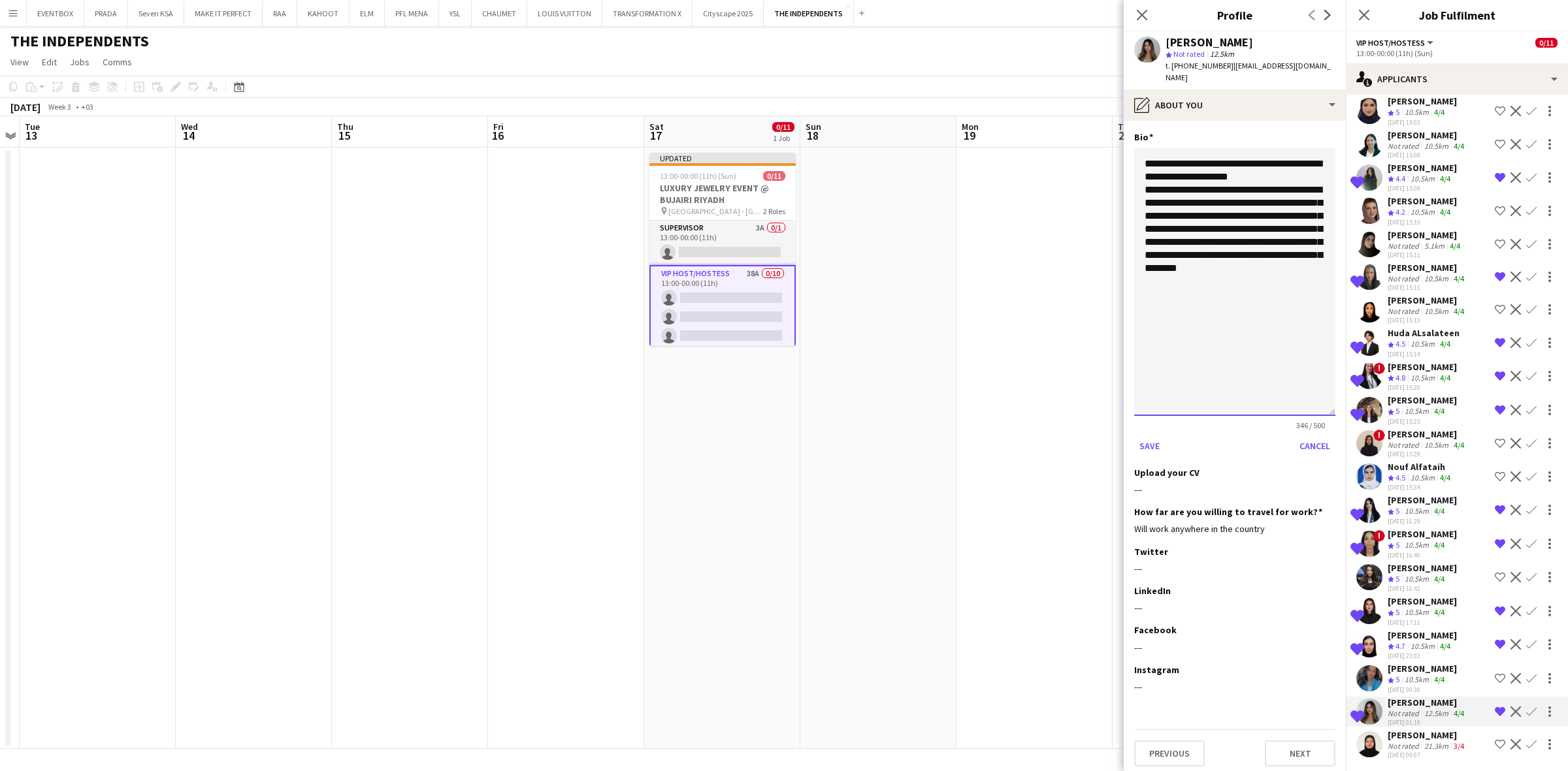
click at [1144, 153] on textarea "**********" at bounding box center [1235, 282] width 201 height 268
click at [1195, 152] on textarea "**********" at bounding box center [1235, 282] width 201 height 268
drag, startPoint x: 1221, startPoint y: 151, endPoint x: 1276, endPoint y: 155, distance: 55.1
click at [1276, 155] on textarea "**********" at bounding box center [1235, 282] width 201 height 268
click at [1168, 165] on textarea "**********" at bounding box center [1235, 282] width 201 height 268
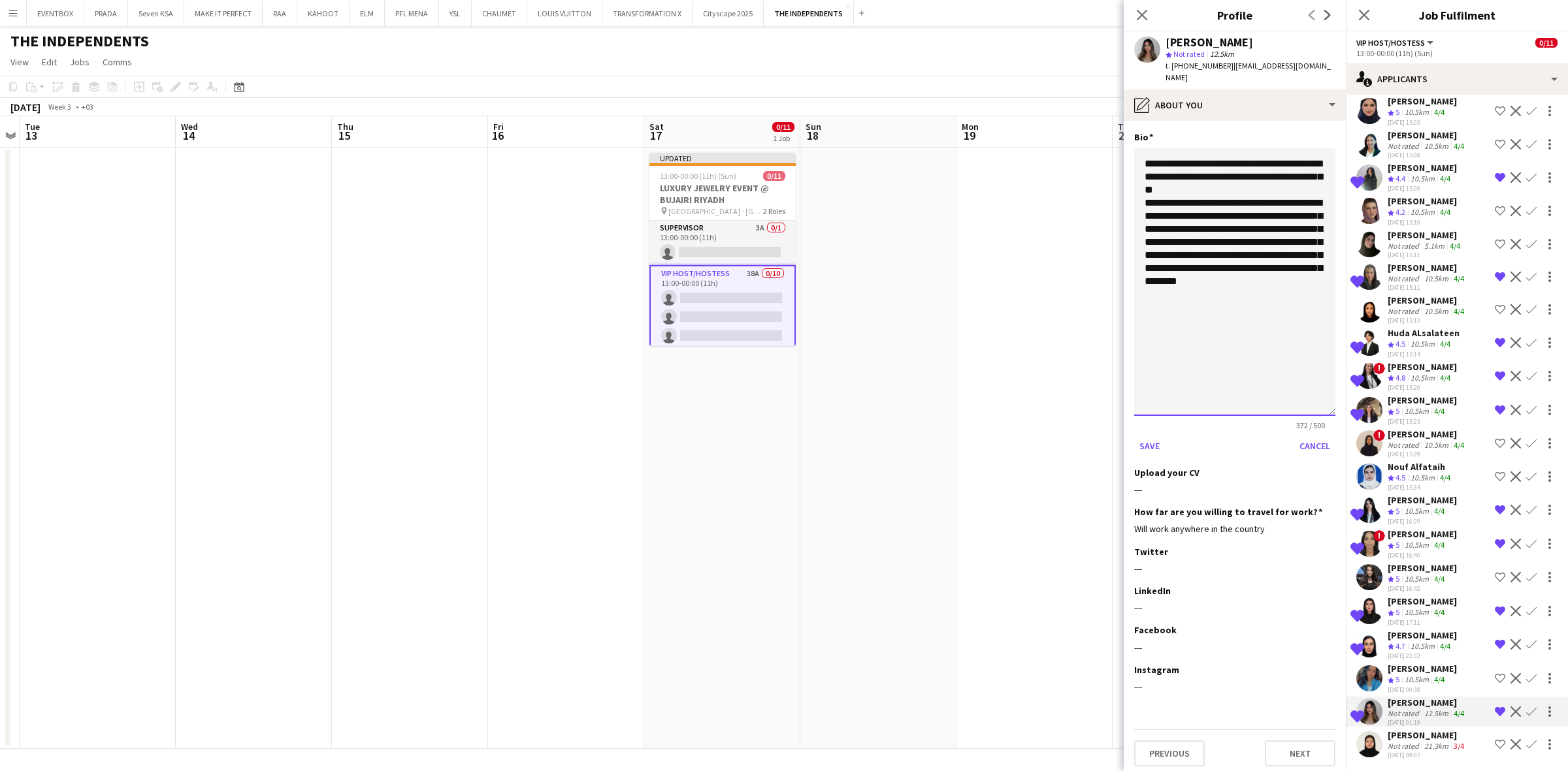
click at [1236, 163] on textarea "**********" at bounding box center [1235, 282] width 201 height 268
click at [1256, 190] on textarea "**********" at bounding box center [1235, 282] width 201 height 268
click at [1147, 221] on textarea "**********" at bounding box center [1235, 282] width 201 height 268
click at [1247, 217] on textarea "**********" at bounding box center [1235, 282] width 201 height 268
click at [1303, 222] on textarea "**********" at bounding box center [1235, 282] width 201 height 268
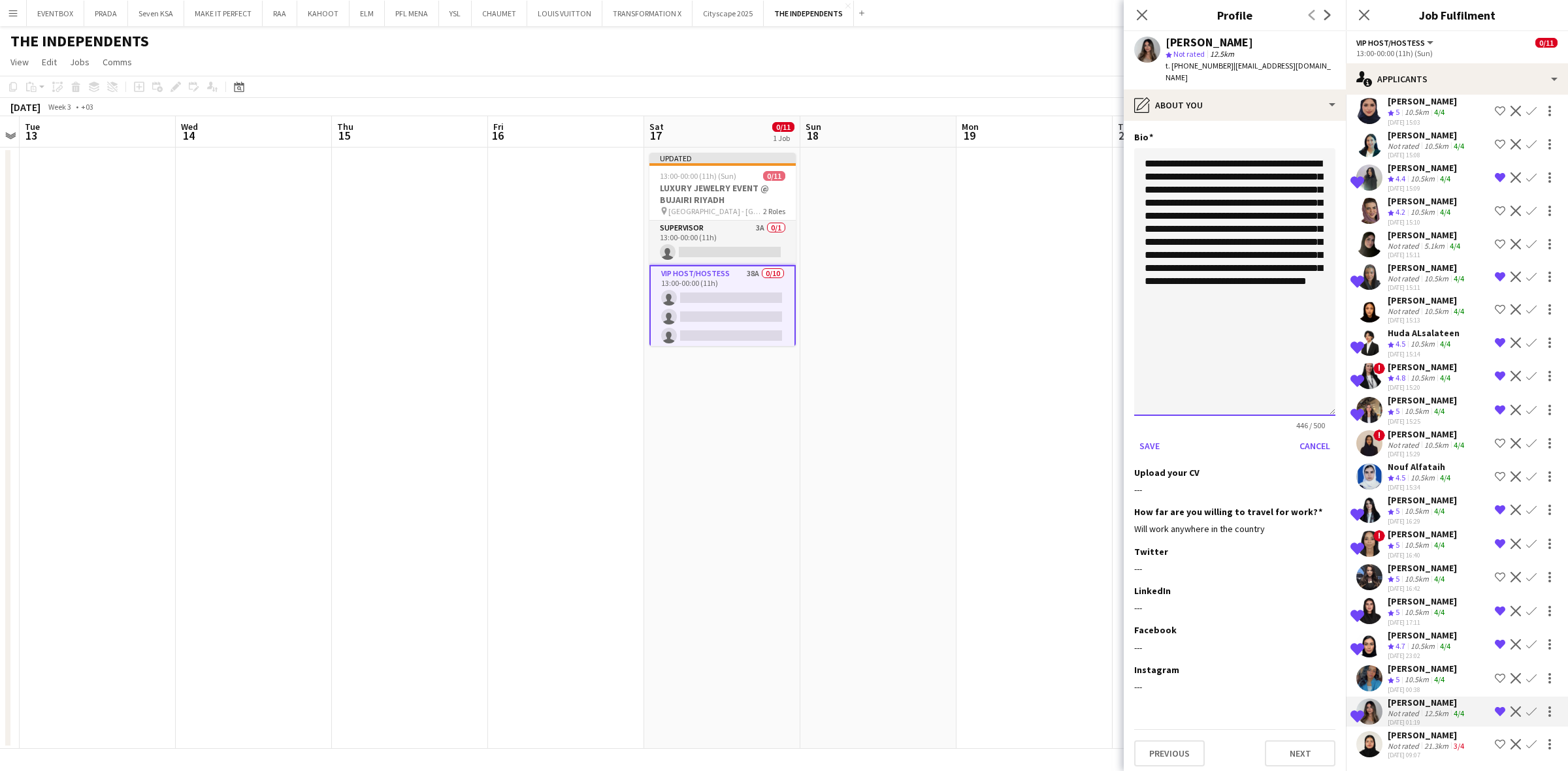
click at [1267, 236] on textarea "**********" at bounding box center [1235, 282] width 201 height 268
click at [1207, 294] on textarea "**********" at bounding box center [1235, 282] width 201 height 268
type textarea "**********"
click at [1154, 437] on button "Save" at bounding box center [1150, 446] width 31 height 21
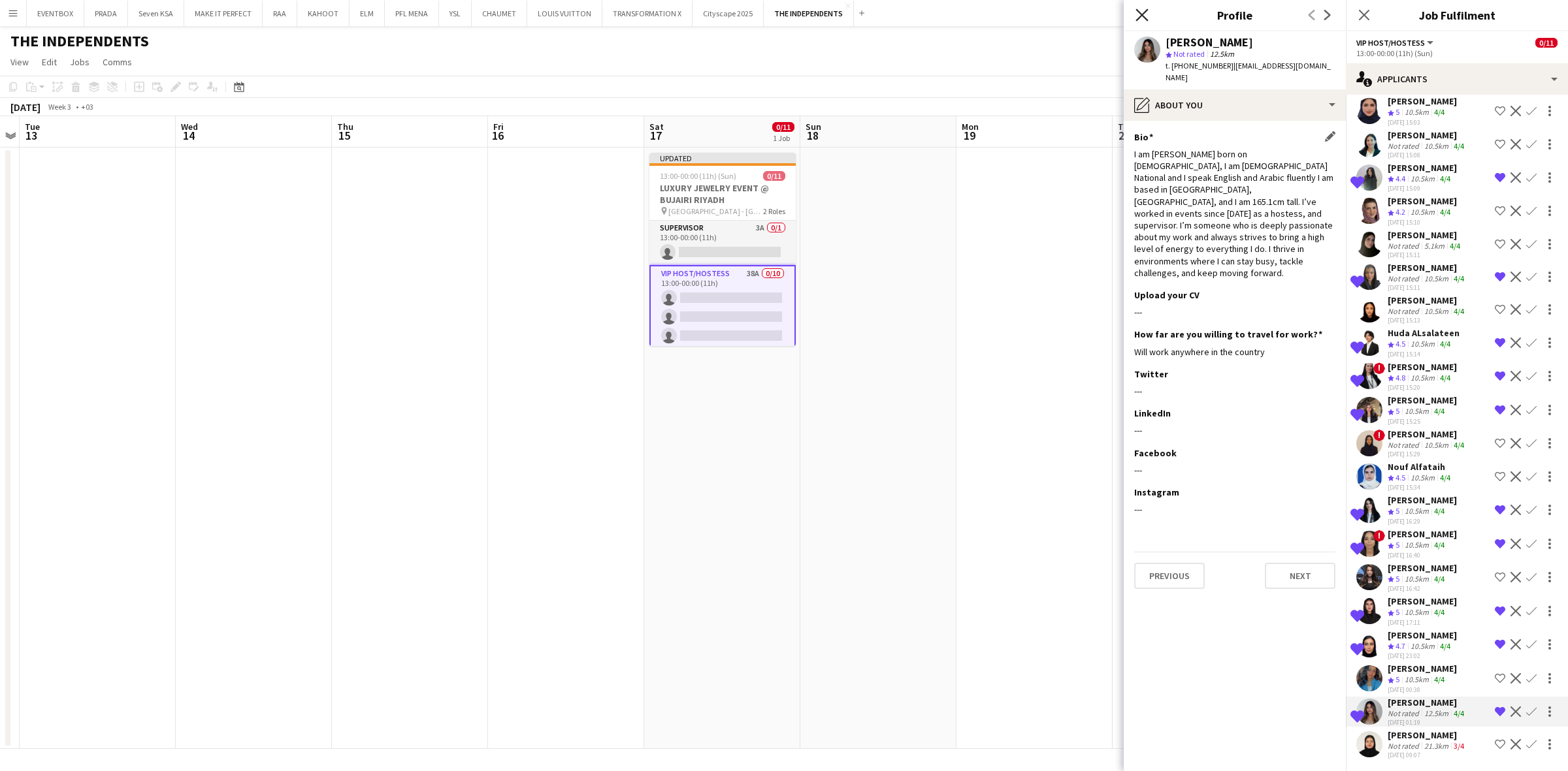
click at [1142, 13] on icon "Close pop-in" at bounding box center [1142, 15] width 13 height 13
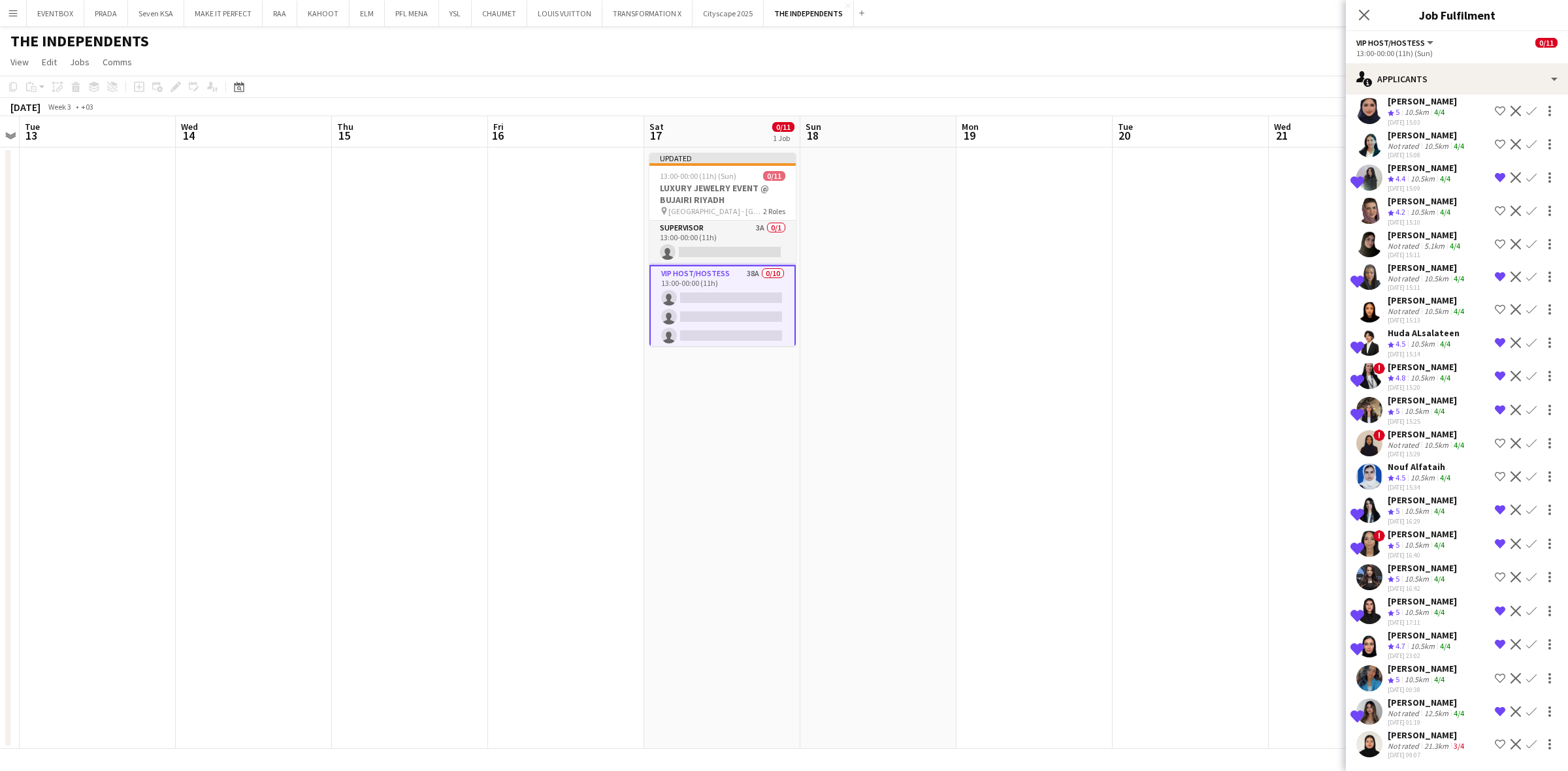
click at [928, 340] on app-date-cell at bounding box center [878, 449] width 156 height 601
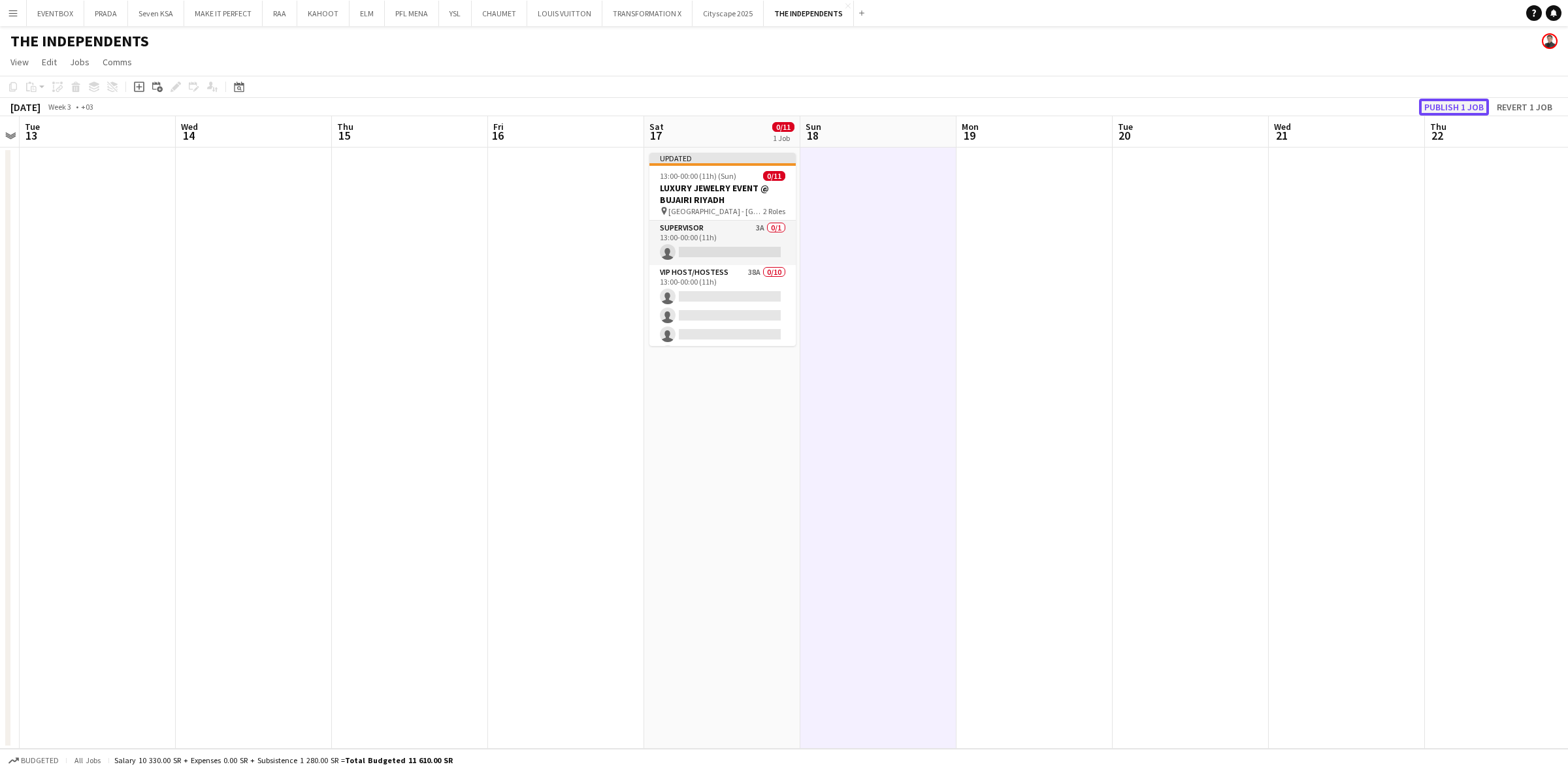
click at [1468, 110] on button "Publish 1 job" at bounding box center [1454, 107] width 70 height 17
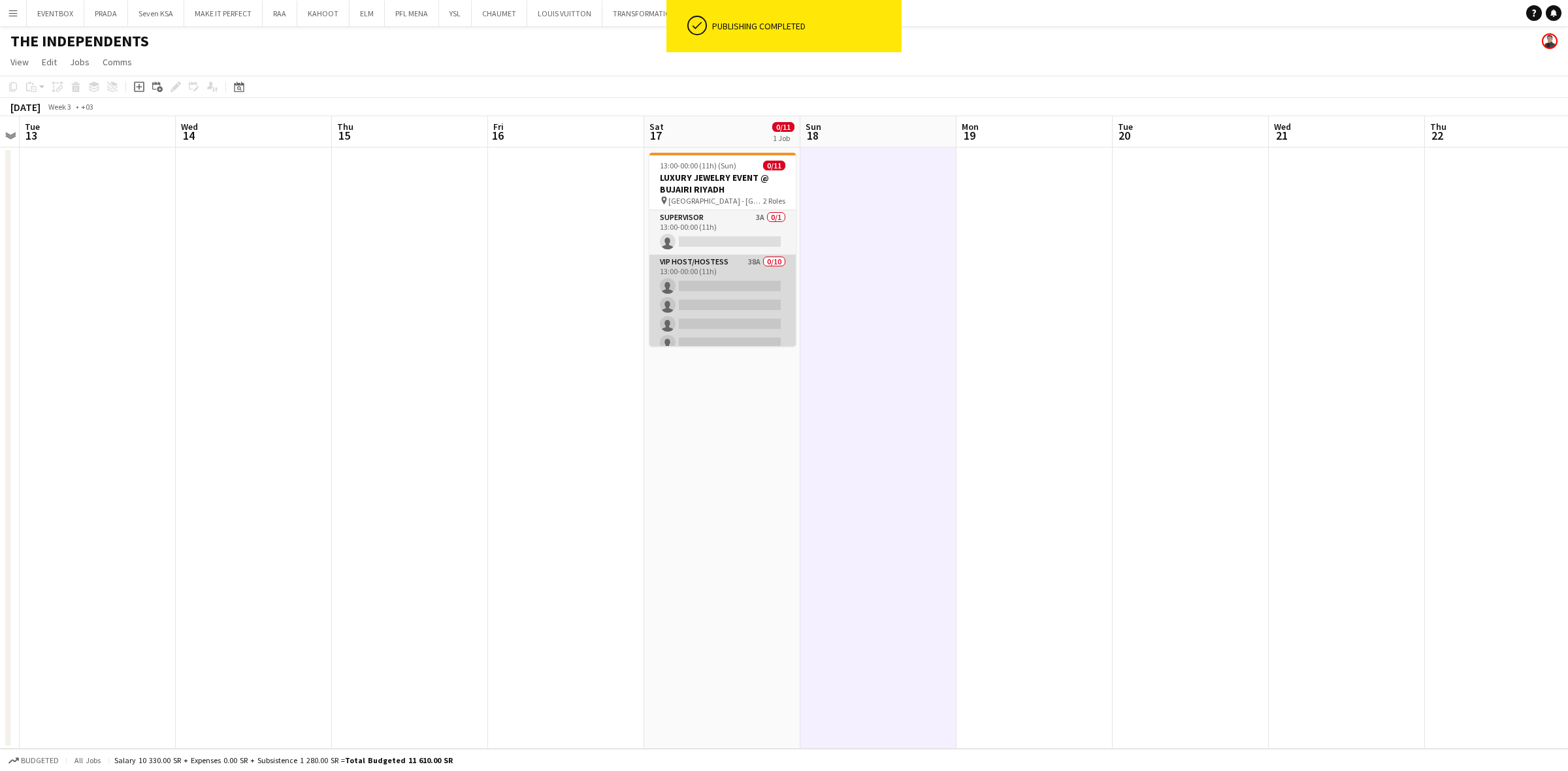
click at [720, 292] on app-card-role "VIP Host/Hostess 38A 0/10 13:00-00:00 (11h) single-neutral-actions single-neutr…" at bounding box center [723, 362] width 147 height 215
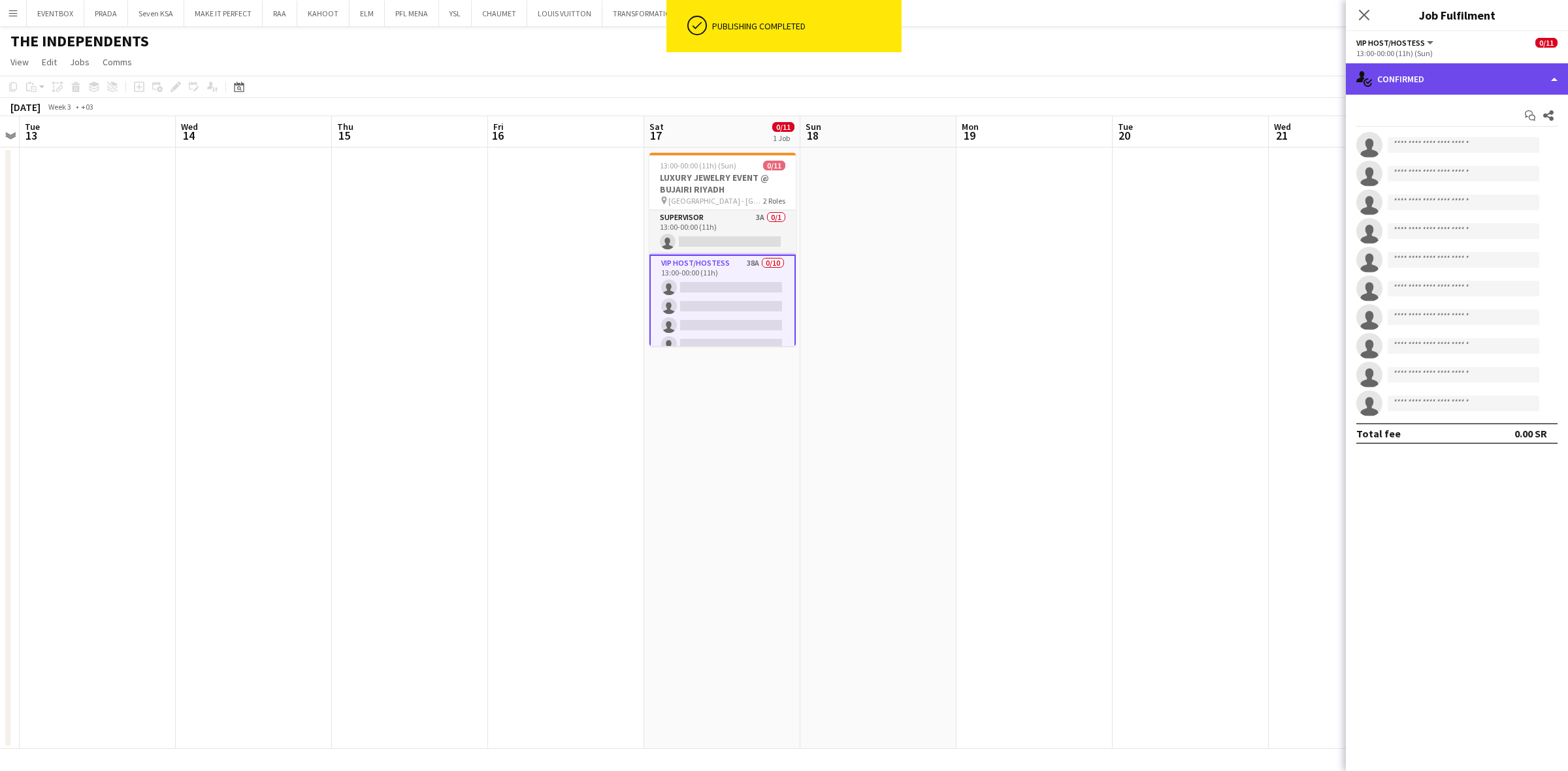
click at [1462, 82] on div "single-neutral-actions-check-2 Confirmed" at bounding box center [1457, 79] width 222 height 32
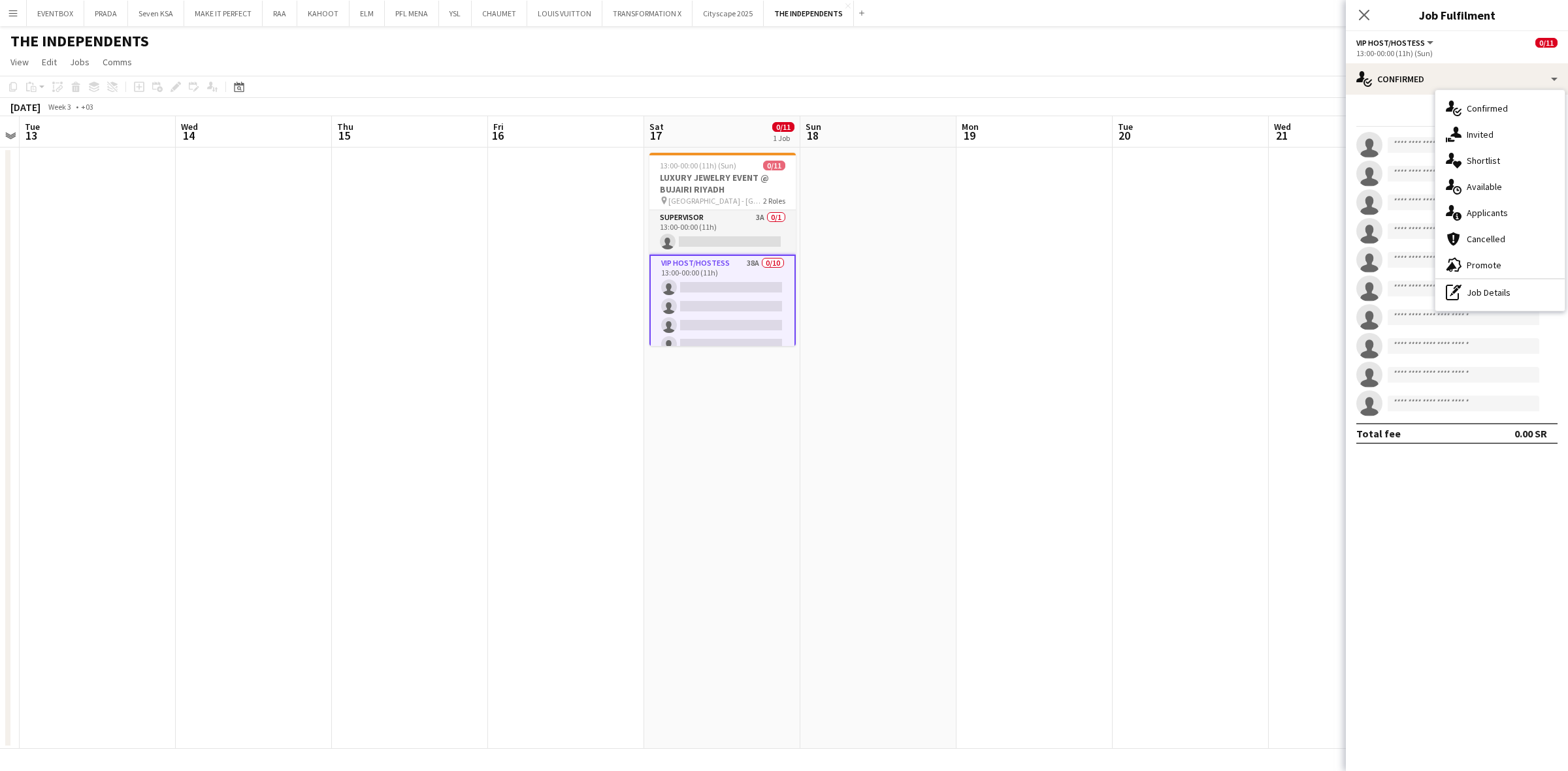
drag, startPoint x: 1507, startPoint y: 218, endPoint x: 1507, endPoint y: 224, distance: 6.0
click at [1507, 217] on span "Applicants" at bounding box center [1487, 213] width 41 height 12
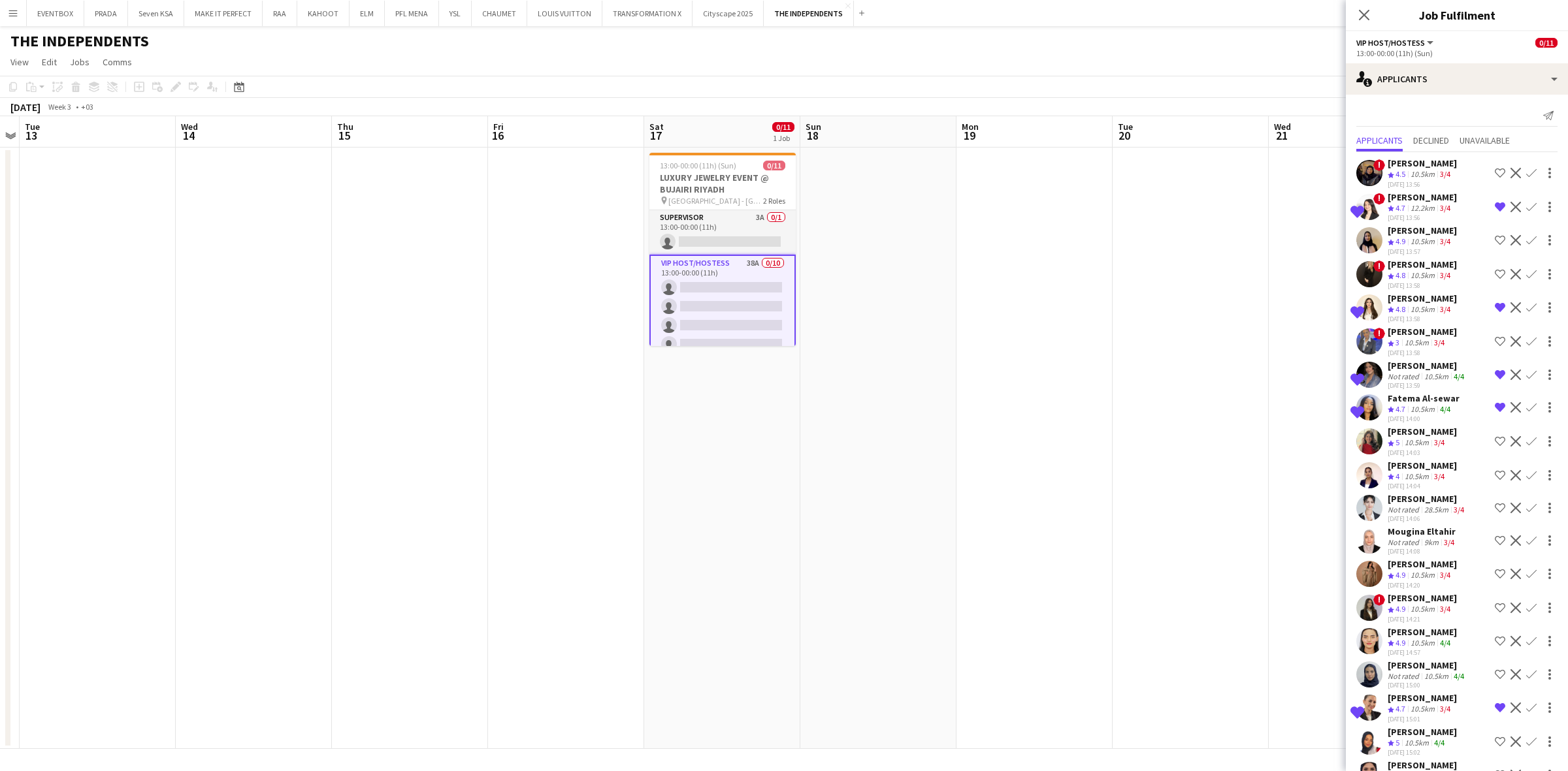
scroll to position [664, 0]
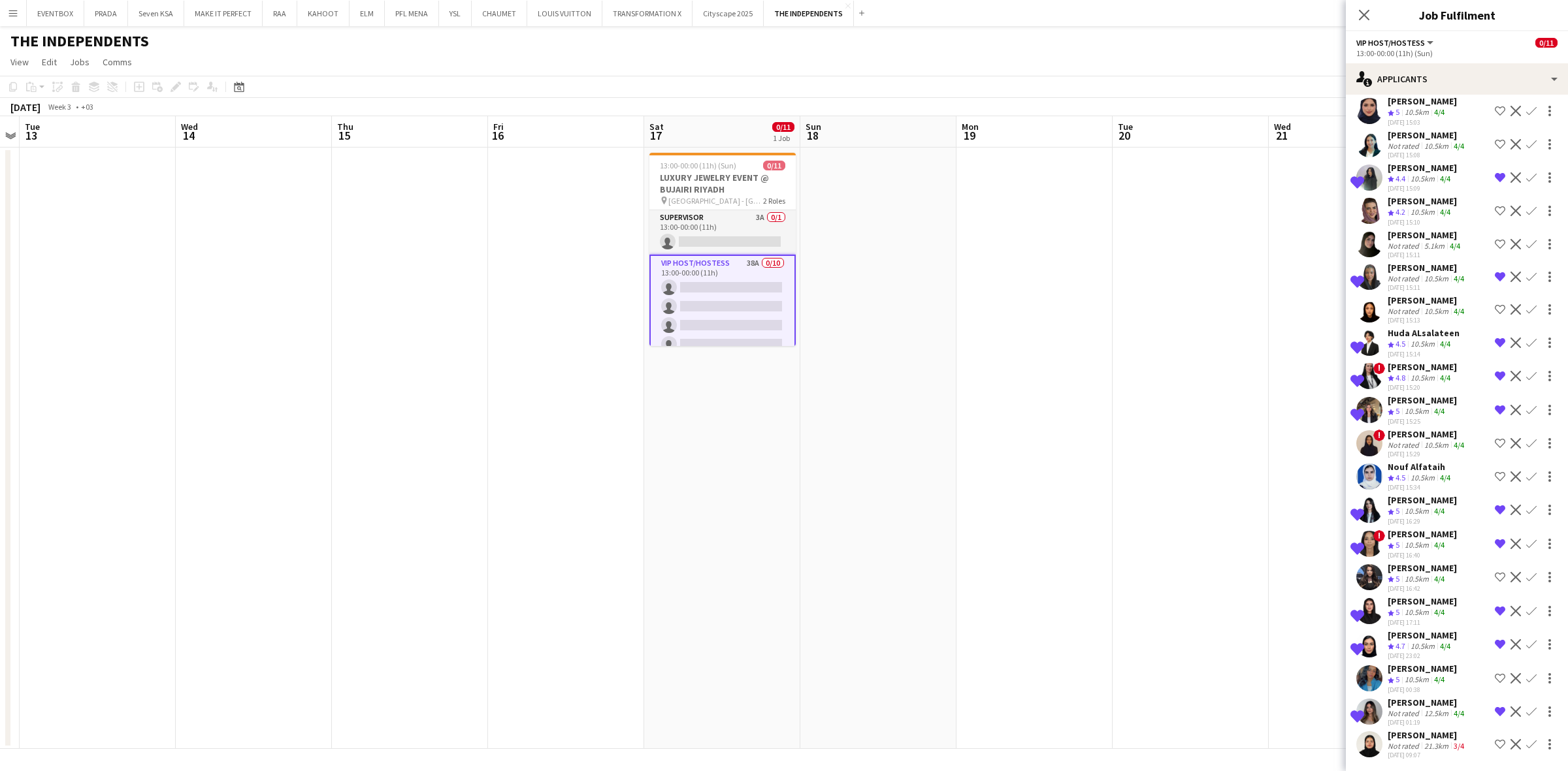
click at [1436, 744] on div "21.3km" at bounding box center [1436, 746] width 30 height 10
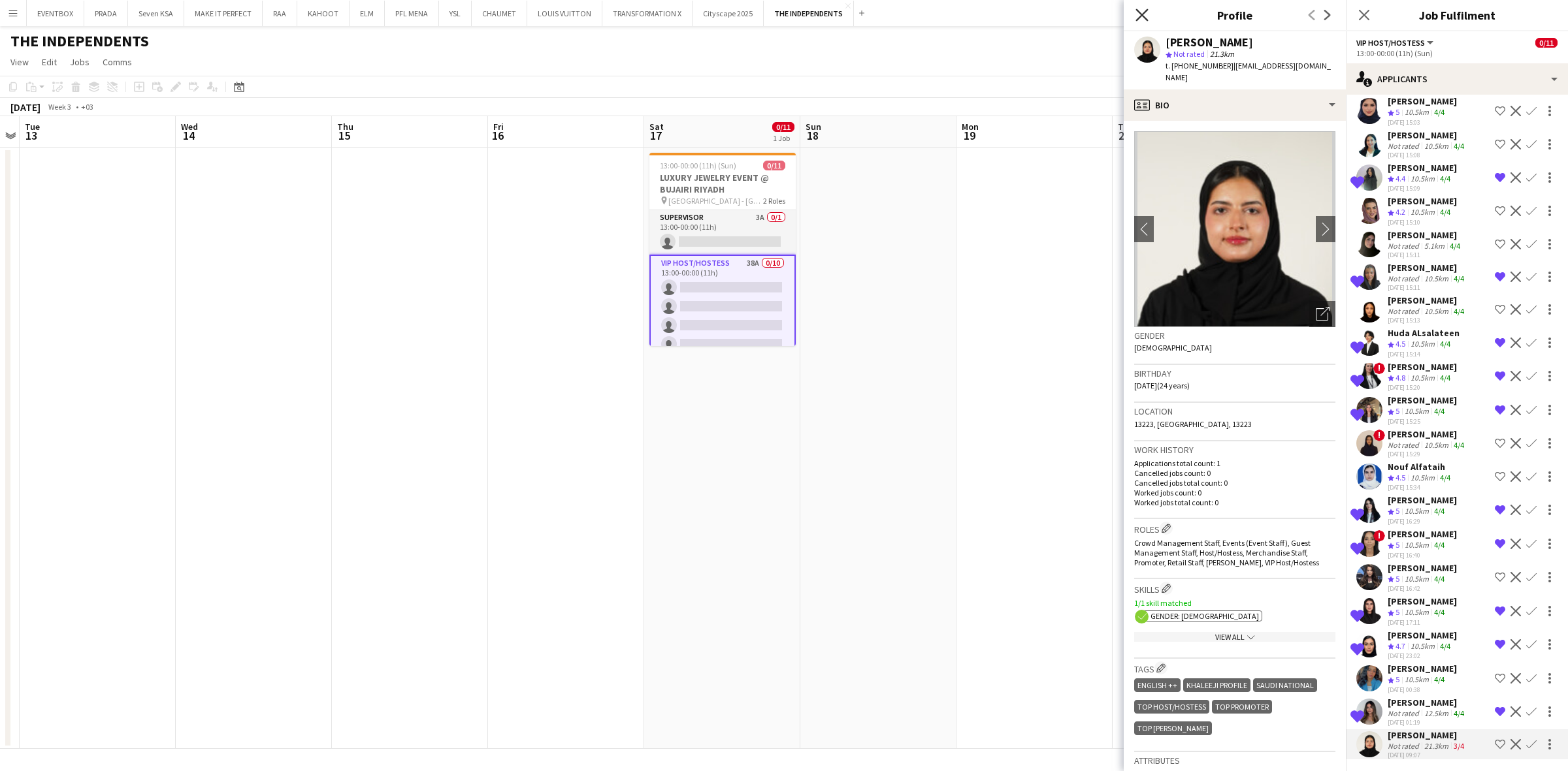
click at [1137, 20] on icon at bounding box center [1142, 15] width 13 height 13
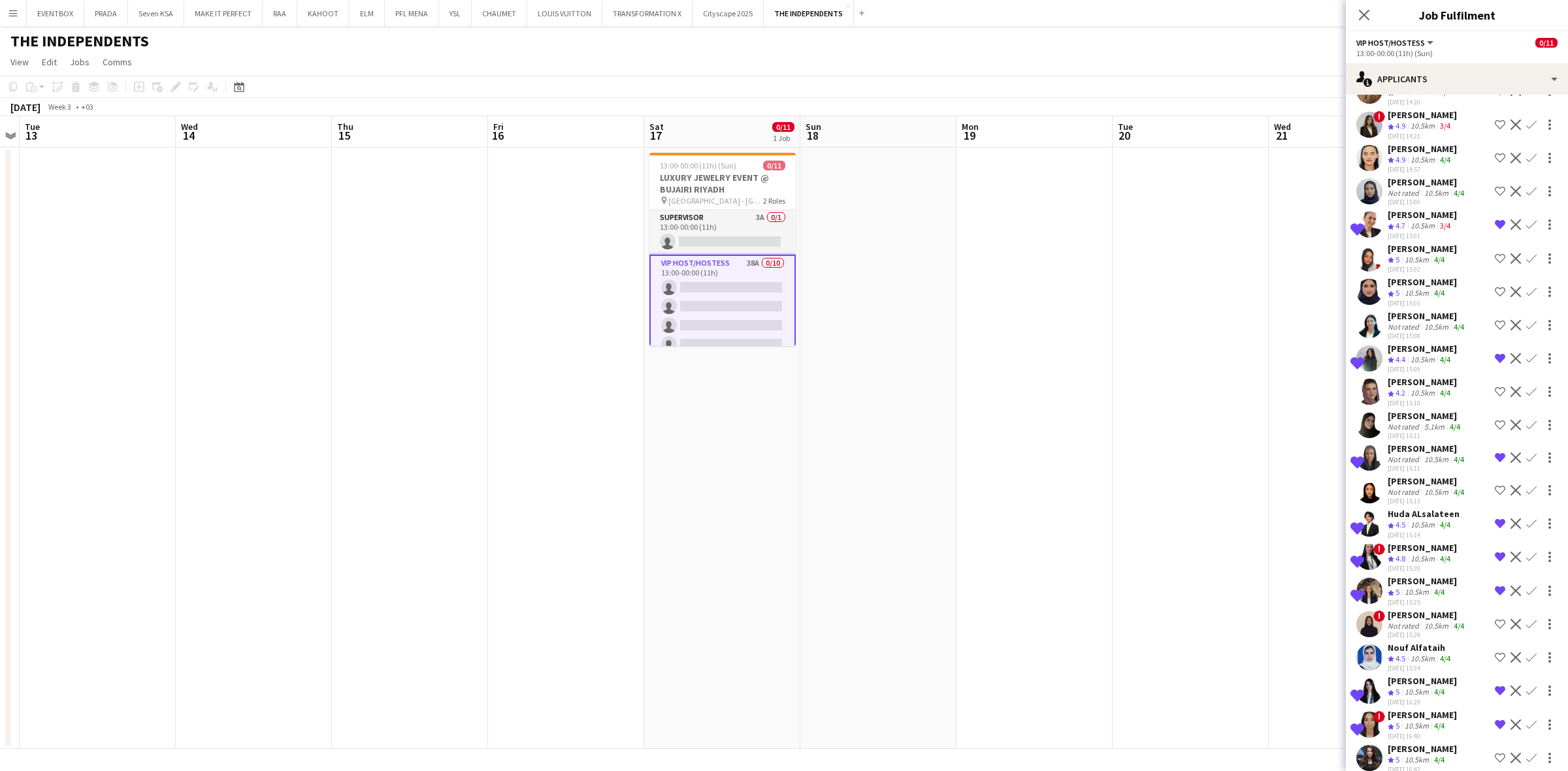
scroll to position [93, 0]
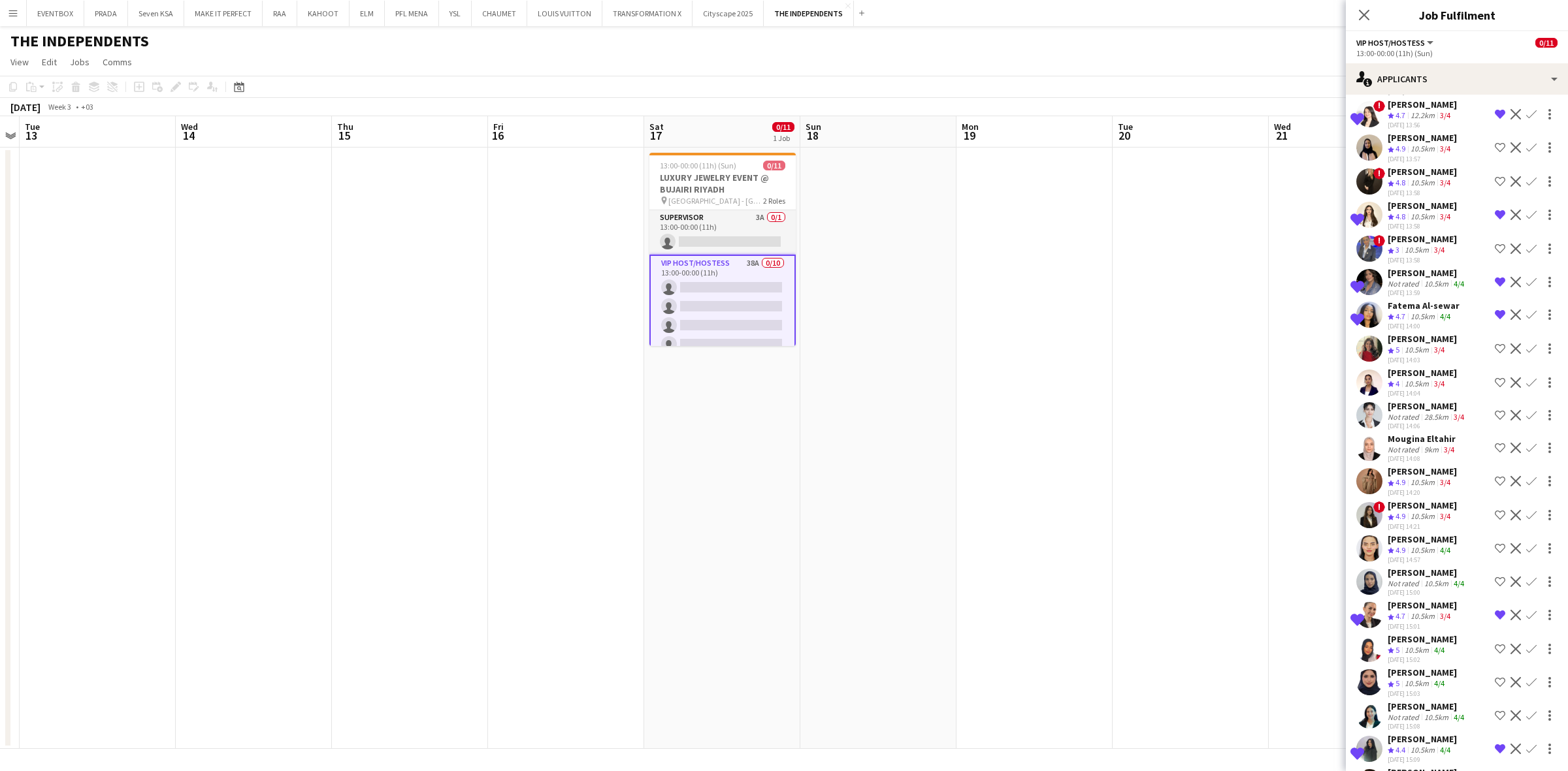
click at [1367, 8] on app-icon "Close pop-in" at bounding box center [1364, 15] width 15 height 15
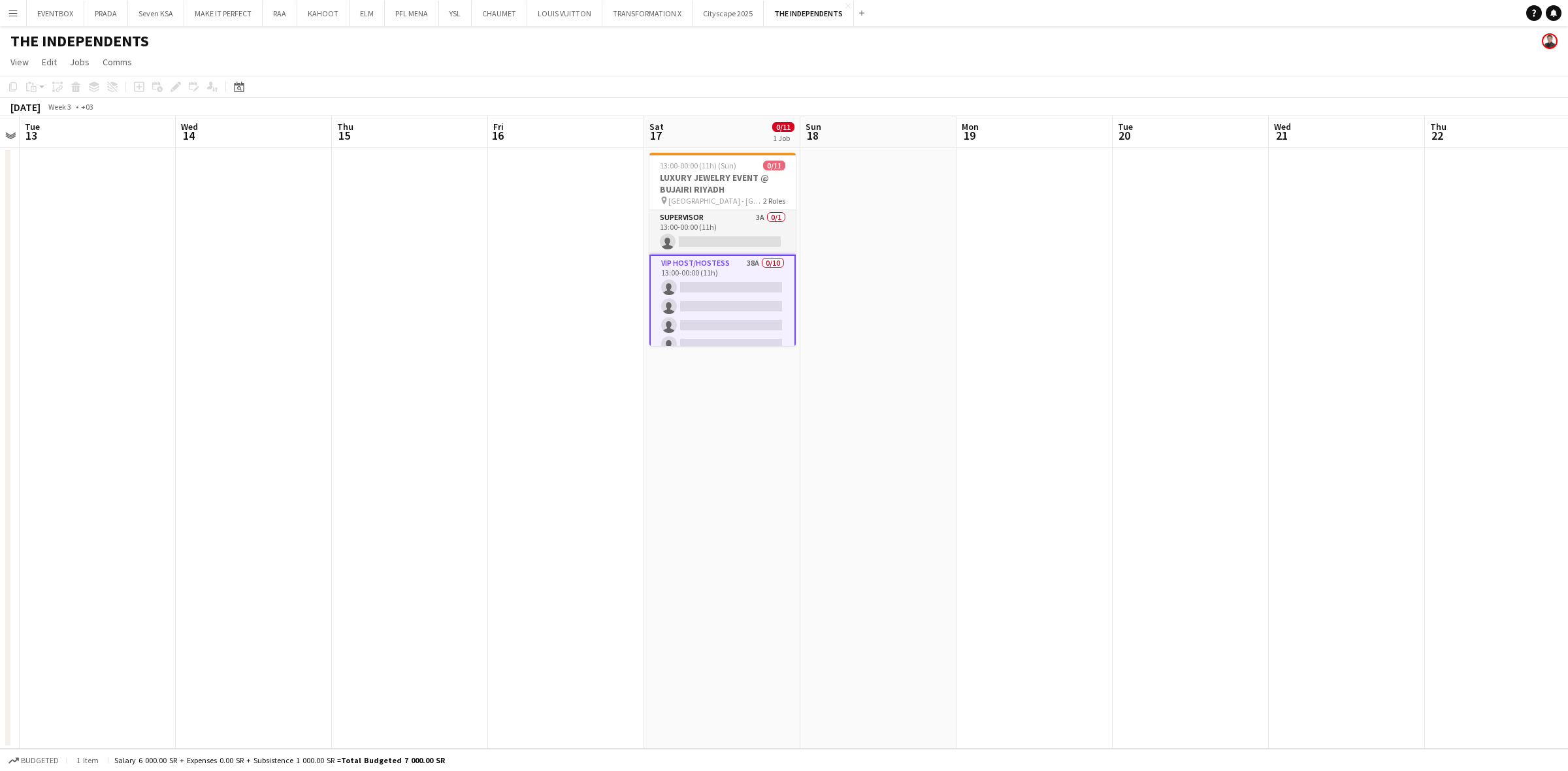
click at [732, 312] on app-card-role "VIP Host/Hostess 38A 0/10 13:00-00:00 (11h) single-neutral-actions single-neutr…" at bounding box center [723, 363] width 147 height 218
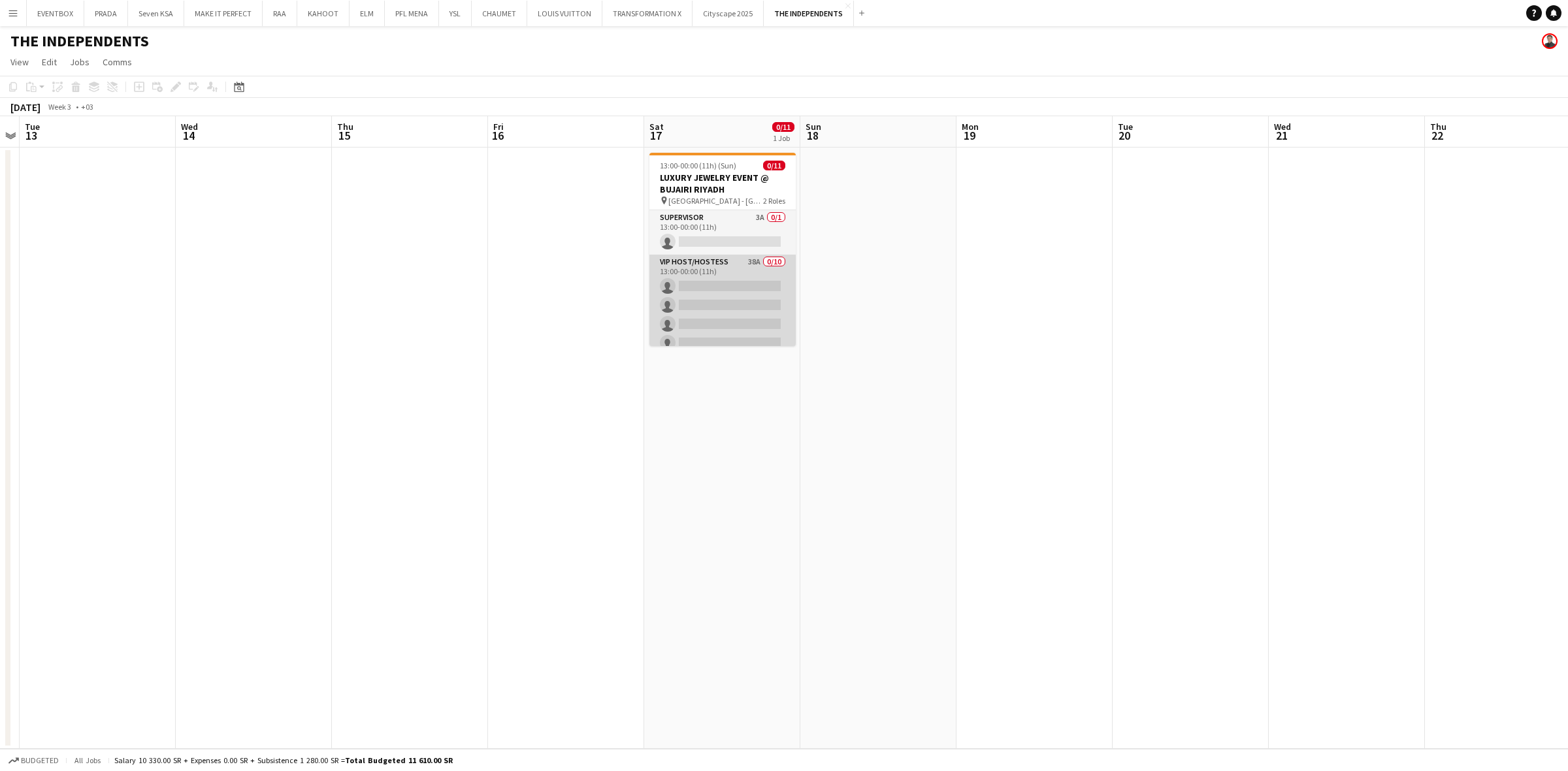
click at [714, 289] on app-card-role "VIP Host/Hostess 38A 0/10 13:00-00:00 (11h) single-neutral-actions single-neutr…" at bounding box center [723, 362] width 147 height 215
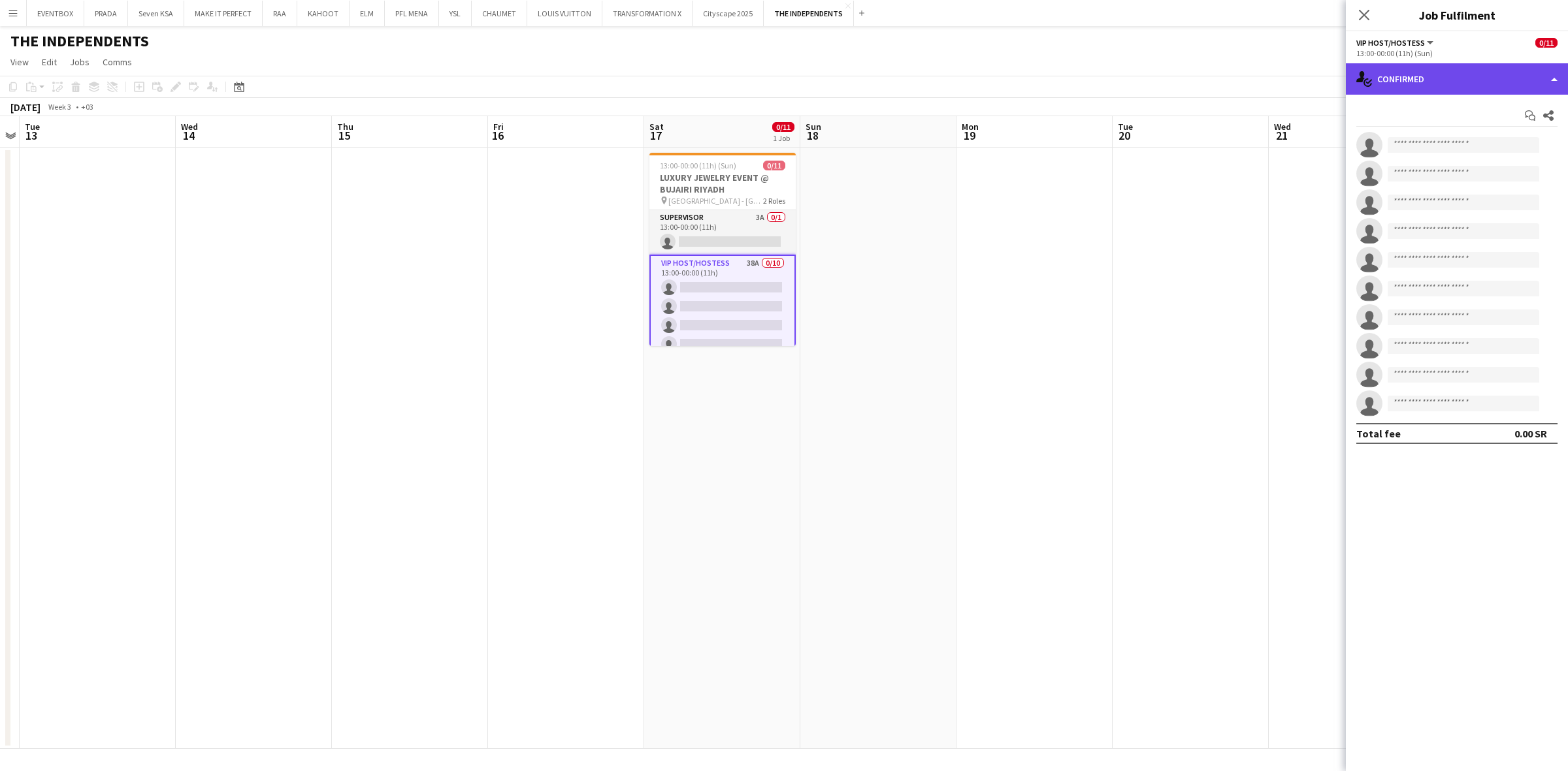
click at [1429, 83] on div "single-neutral-actions-check-2 Confirmed" at bounding box center [1457, 79] width 222 height 32
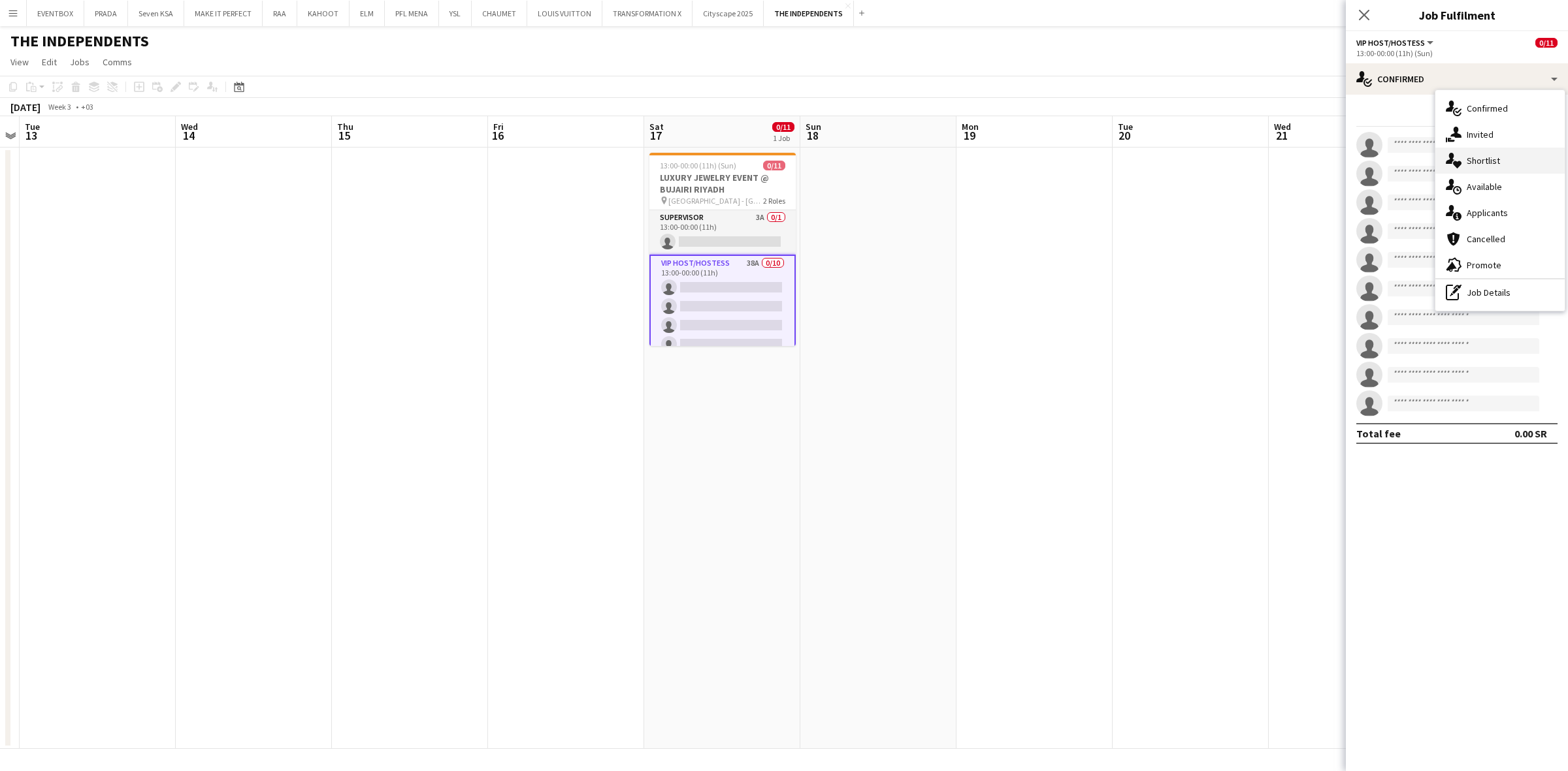
click at [1510, 151] on div "single-neutral-actions-heart Shortlist" at bounding box center [1500, 161] width 130 height 26
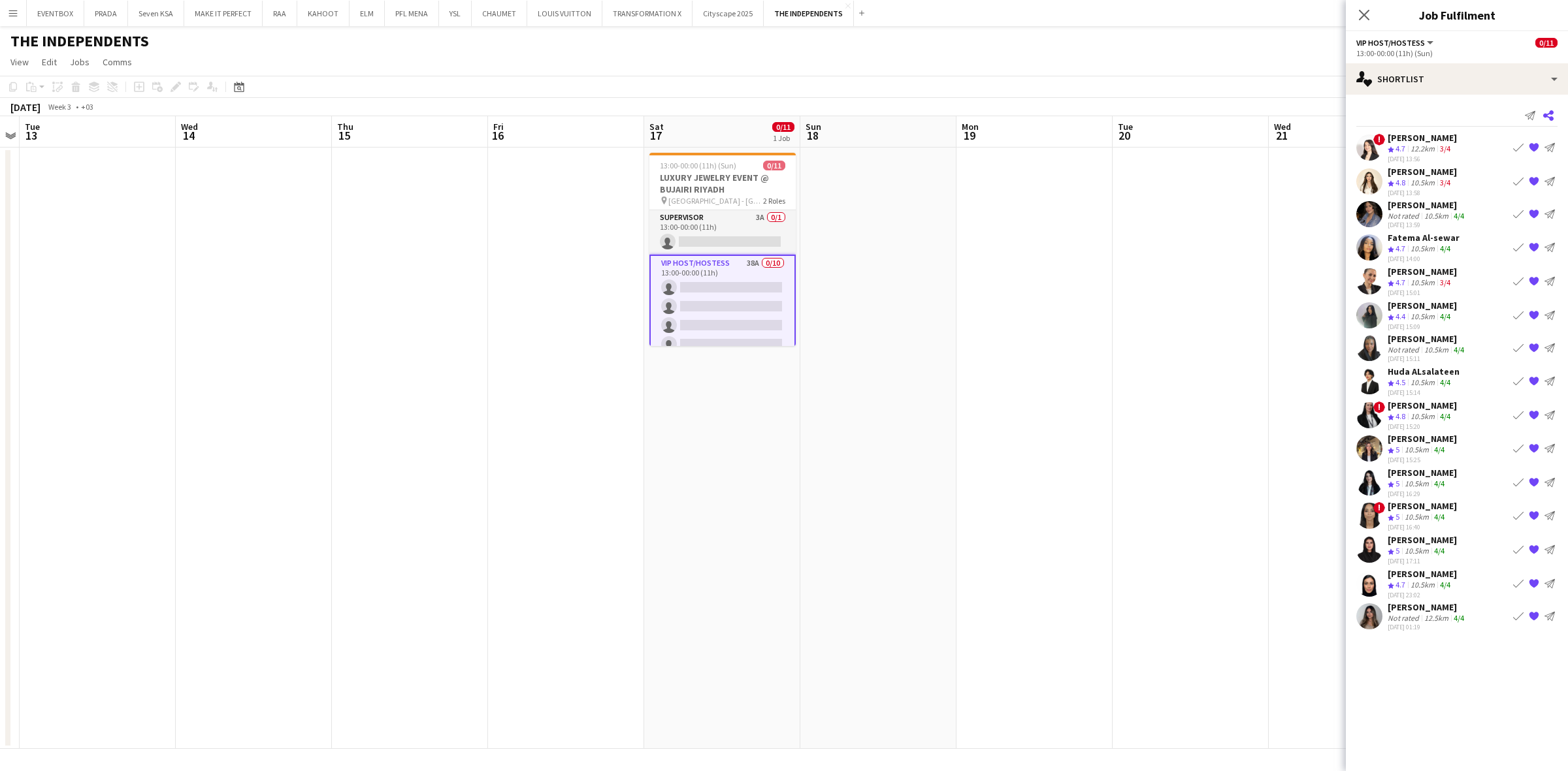
click at [1546, 118] on icon "Share" at bounding box center [1548, 115] width 11 height 11
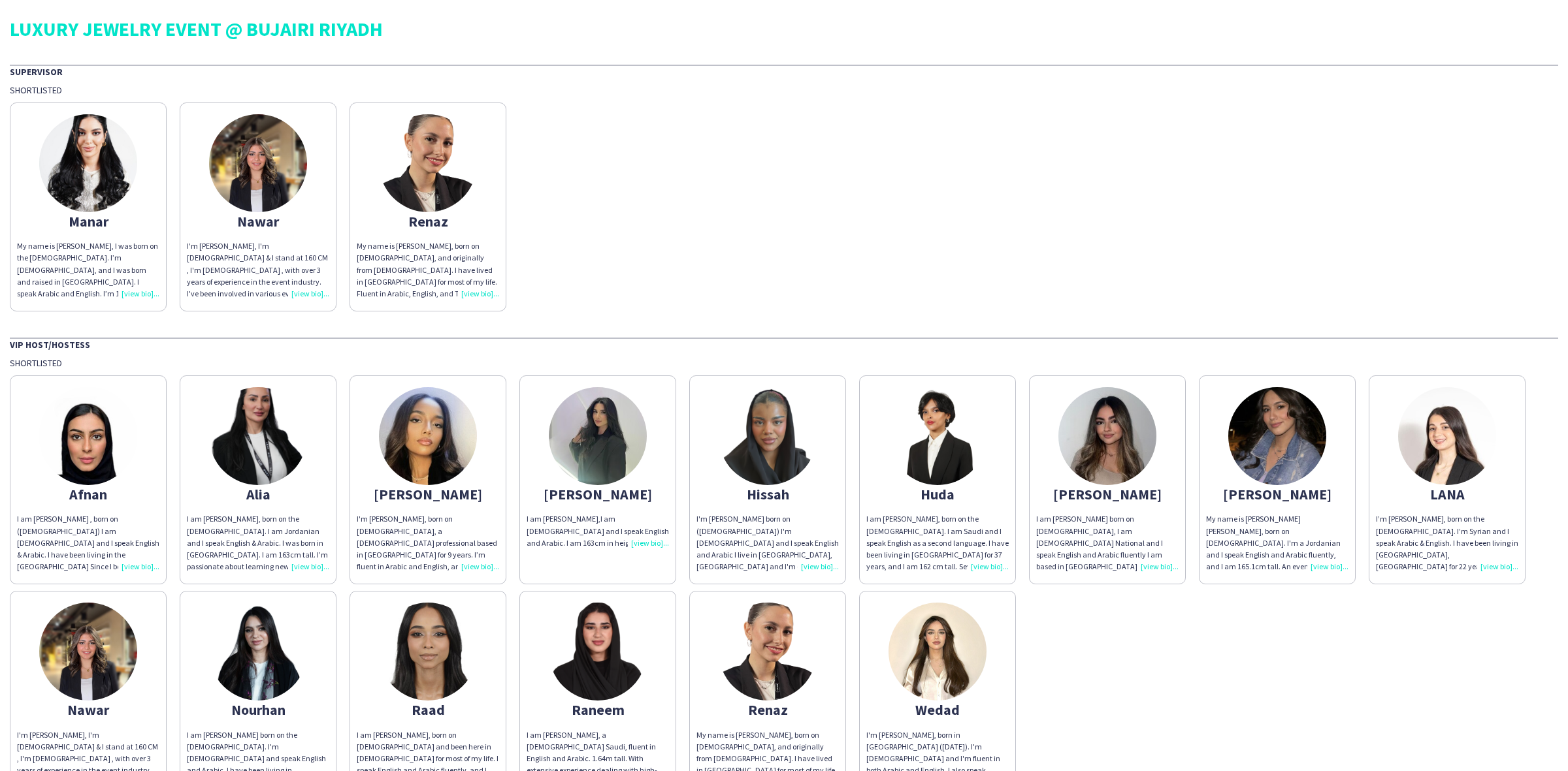
scroll to position [123, 0]
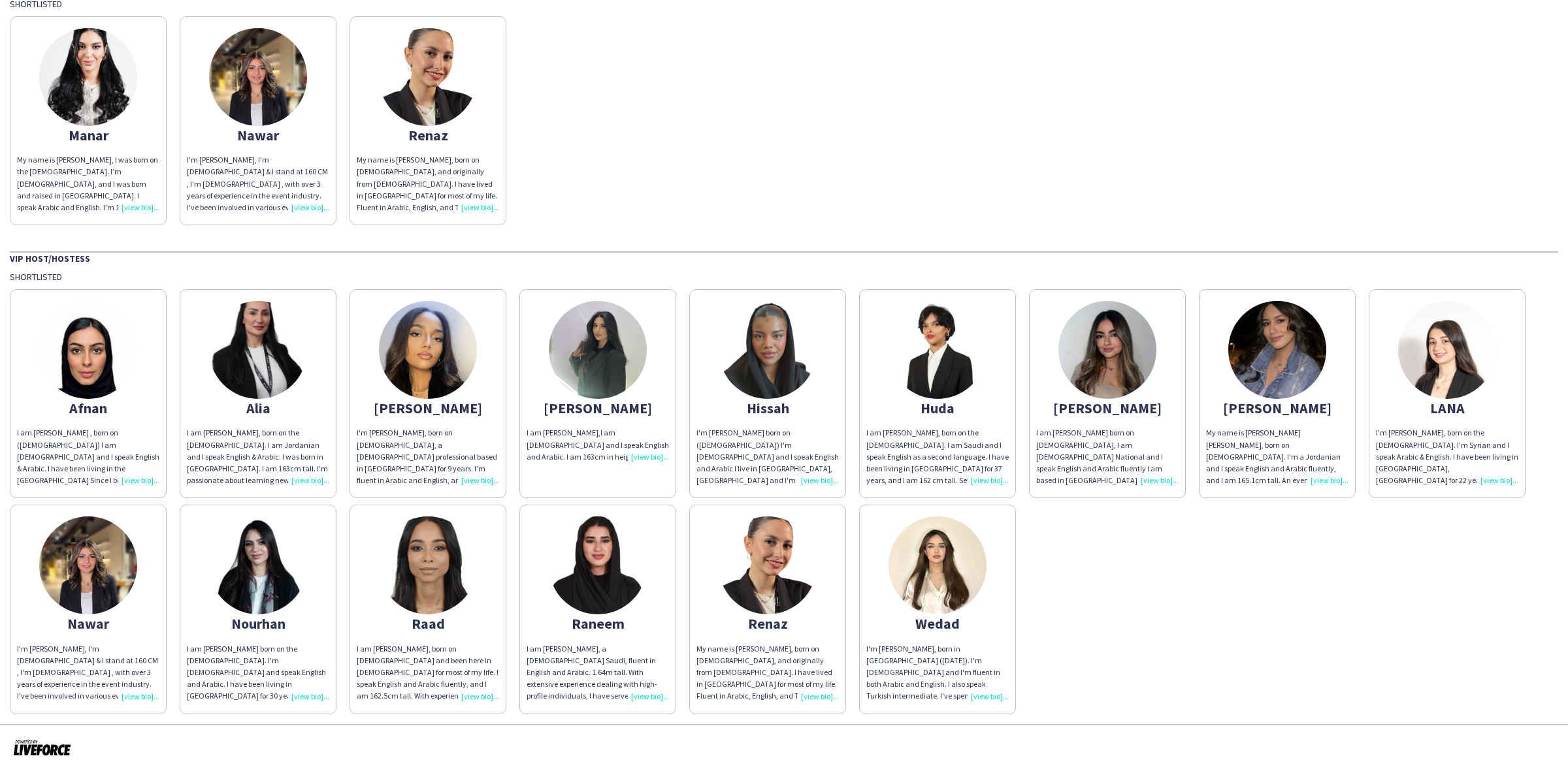
click at [1168, 475] on div "I am [PERSON_NAME] born on [DEMOGRAPHIC_DATA], I am [DEMOGRAPHIC_DATA] National…" at bounding box center [1107, 457] width 142 height 59
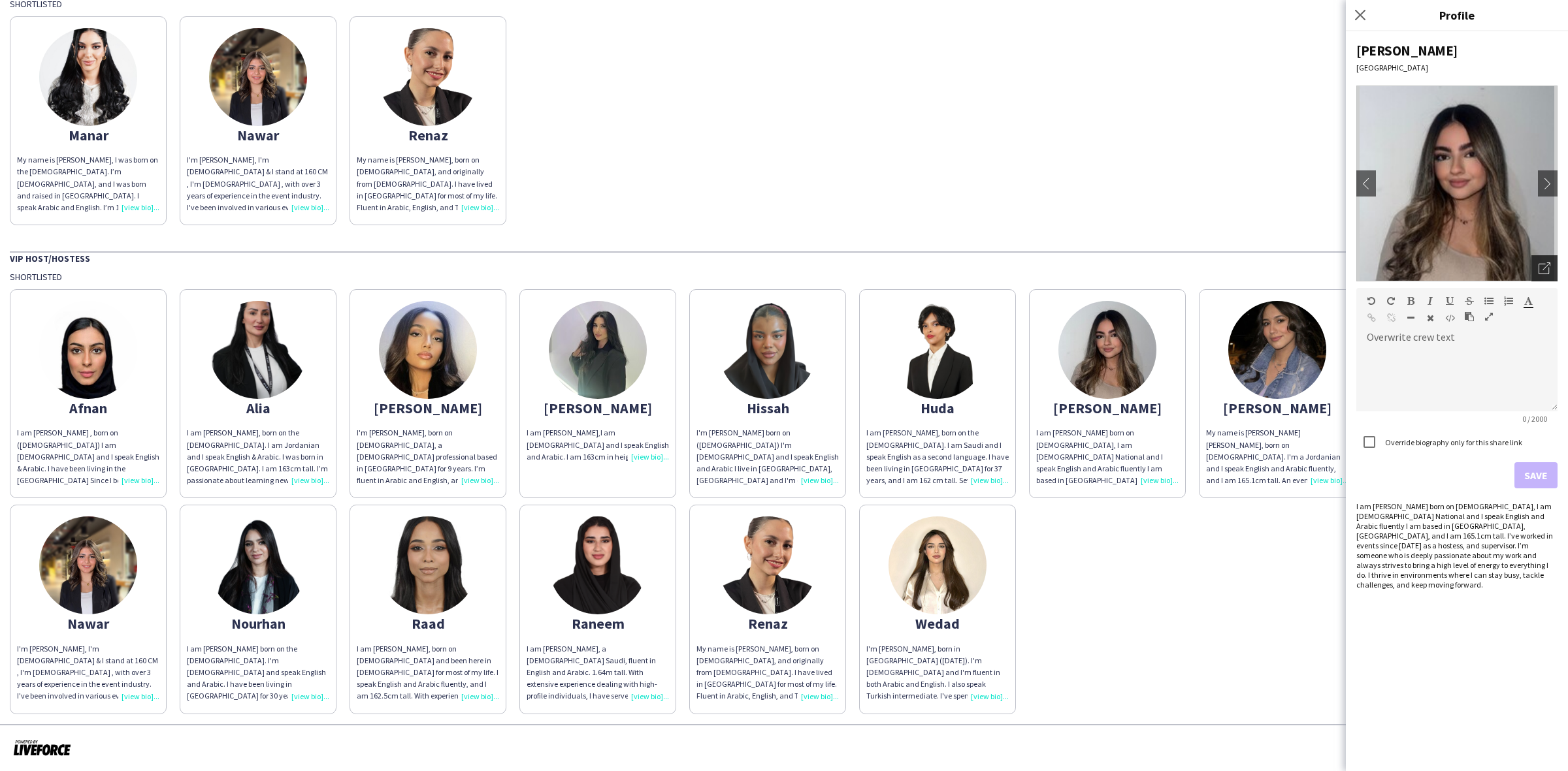
click at [1546, 275] on div "Open photos pop-in" at bounding box center [1544, 268] width 26 height 26
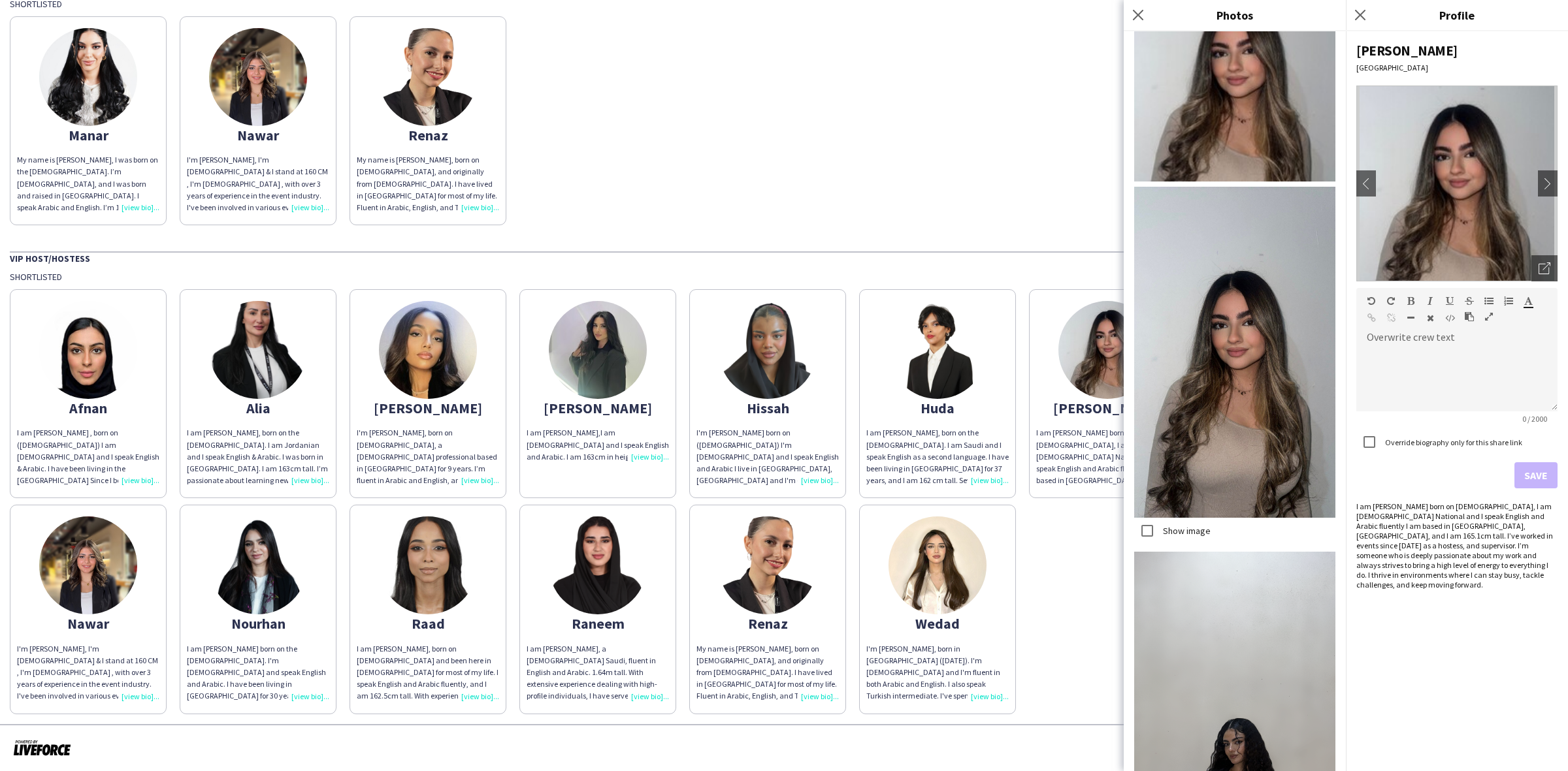
scroll to position [294, 0]
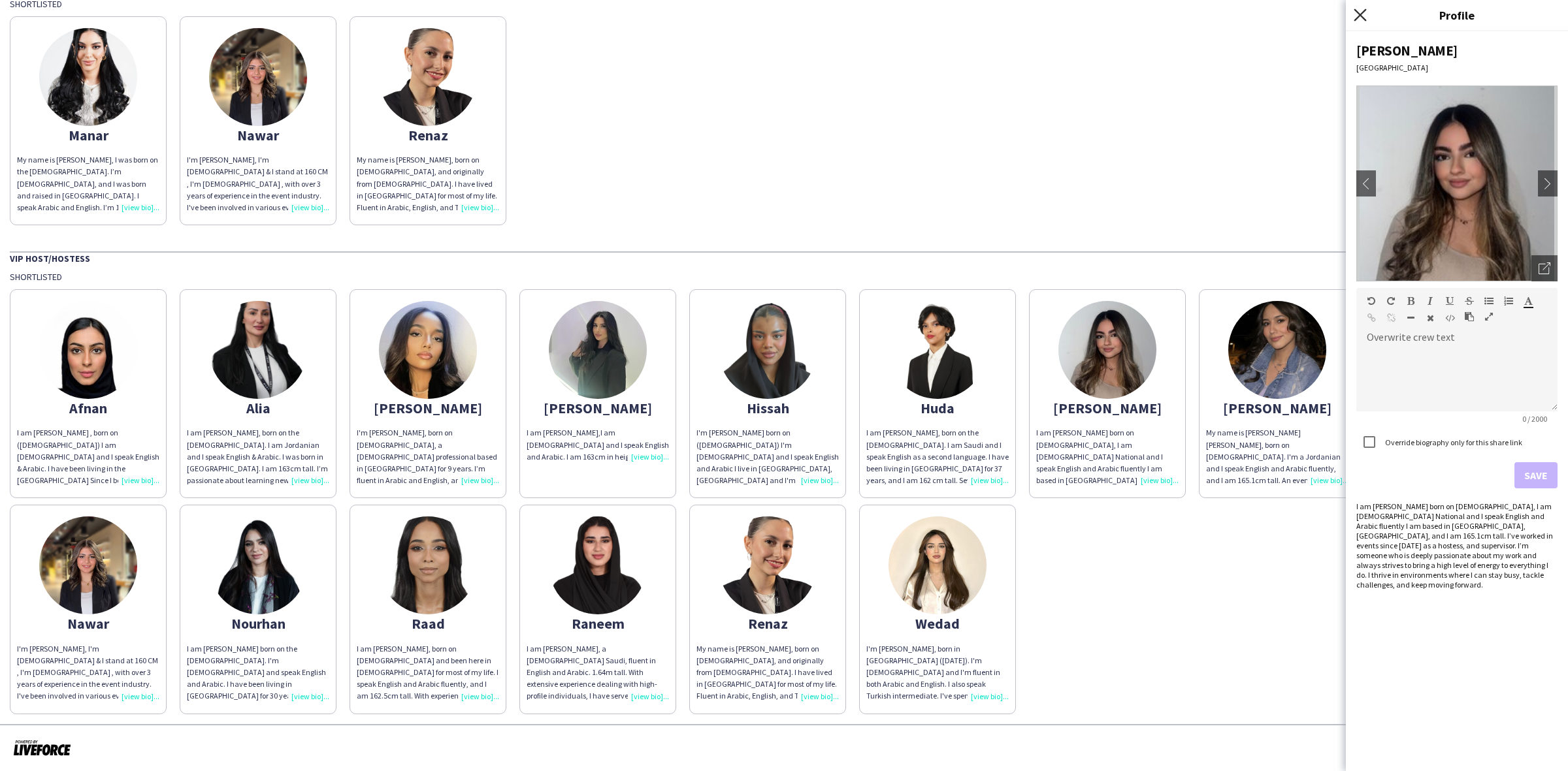
click at [1363, 11] on icon "Close pop-in" at bounding box center [1360, 15] width 13 height 13
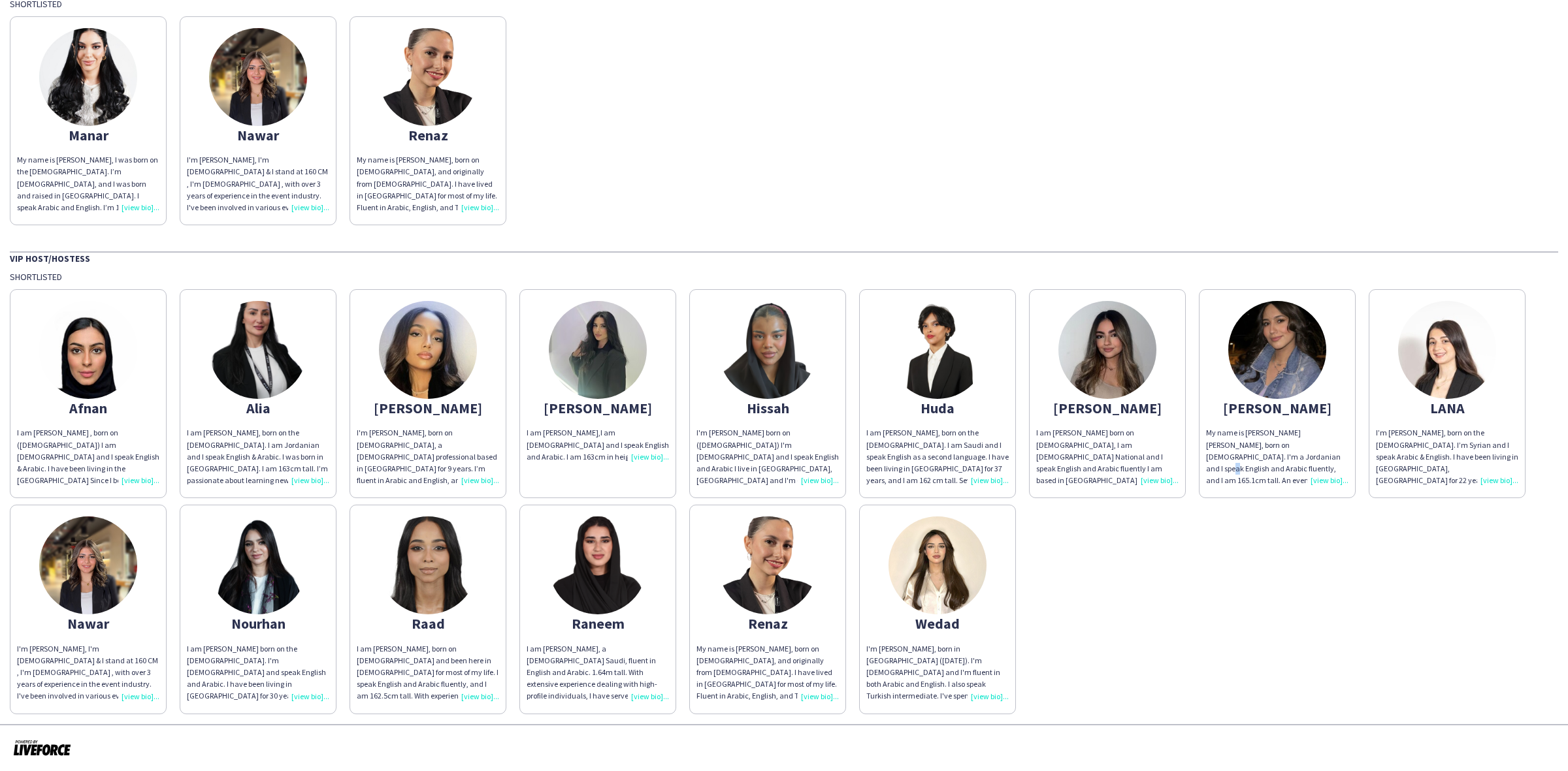
click at [1258, 455] on div "My name is [PERSON_NAME] [PERSON_NAME], born on [DEMOGRAPHIC_DATA]. I'm a Jorda…" at bounding box center [1277, 457] width 142 height 59
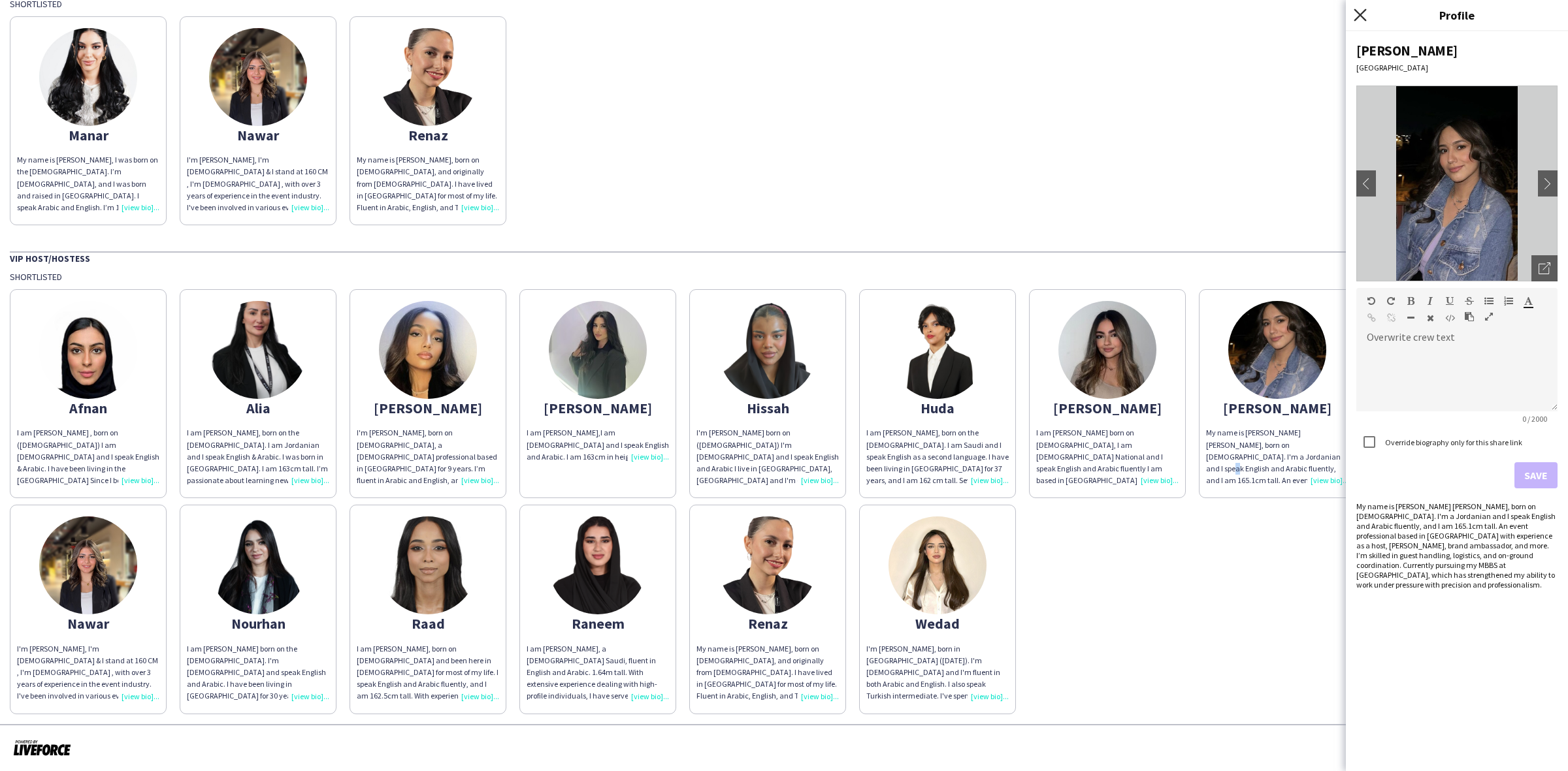
click at [1356, 11] on icon at bounding box center [1360, 15] width 13 height 13
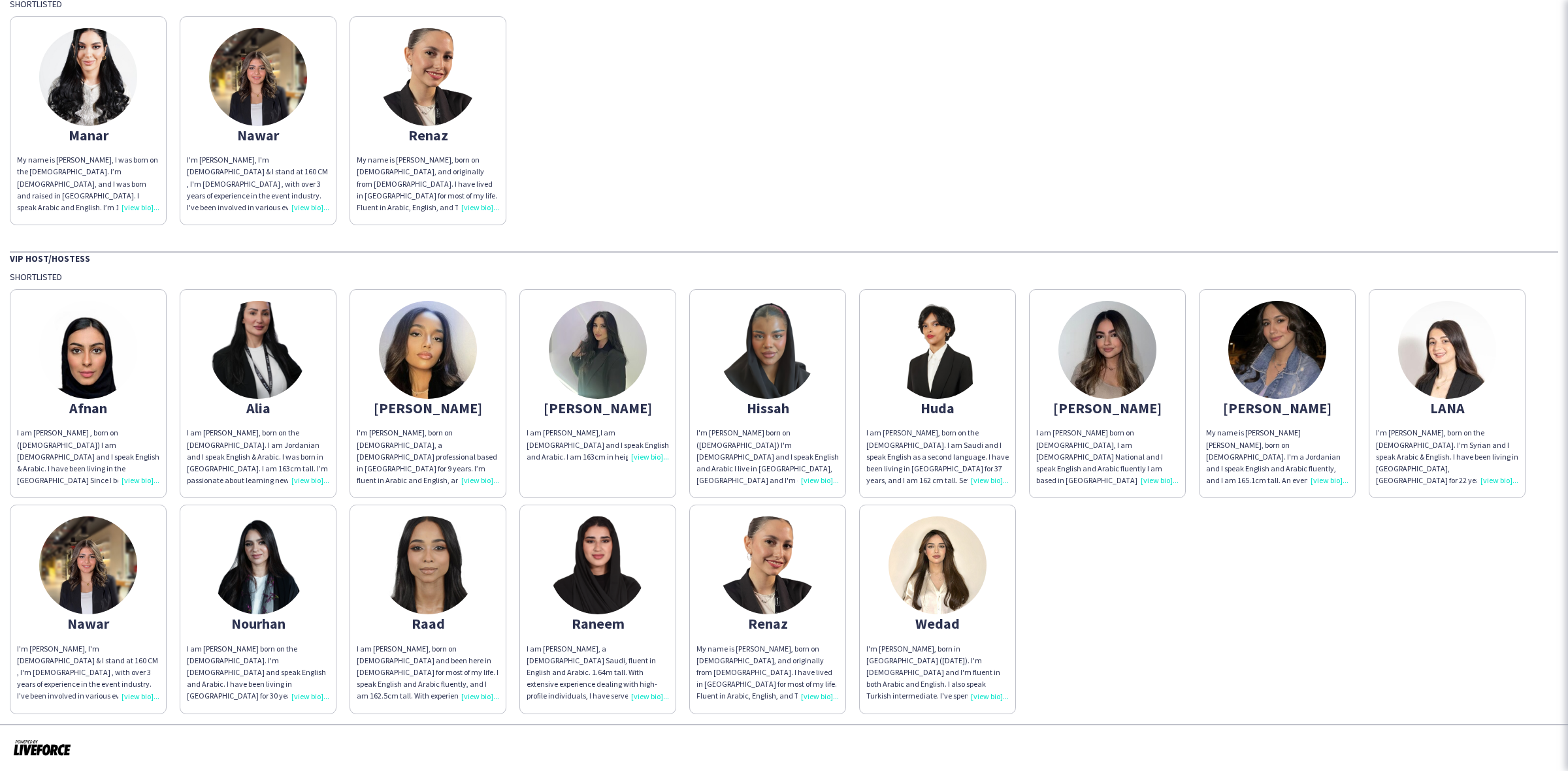
click at [1210, 608] on div "Afnan I am [PERSON_NAME] , born on ([DEMOGRAPHIC_DATA]) I am [DEMOGRAPHIC_DATA]…" at bounding box center [784, 499] width 1548 height 431
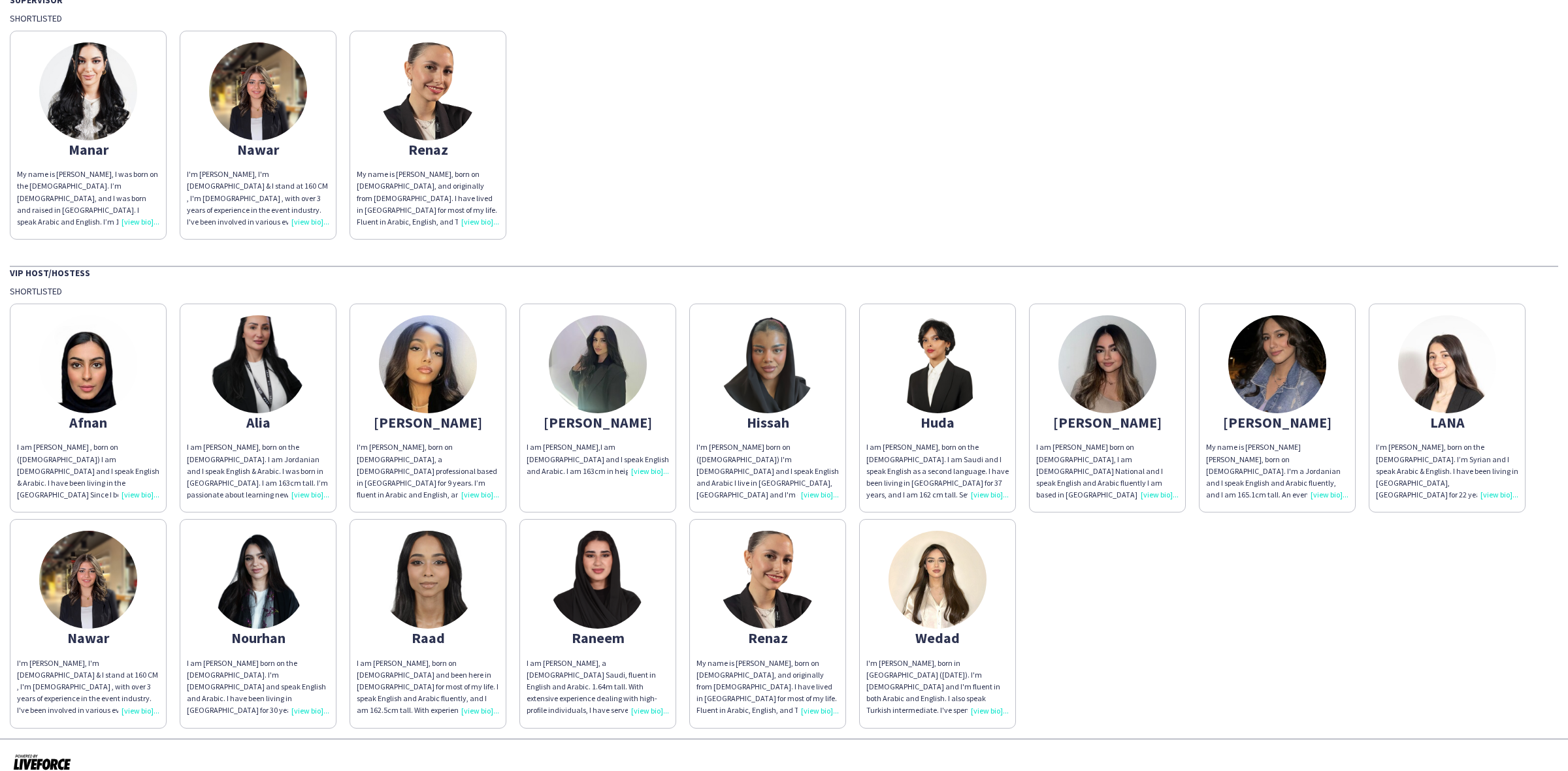
scroll to position [123, 0]
